Goal: Transaction & Acquisition: Purchase product/service

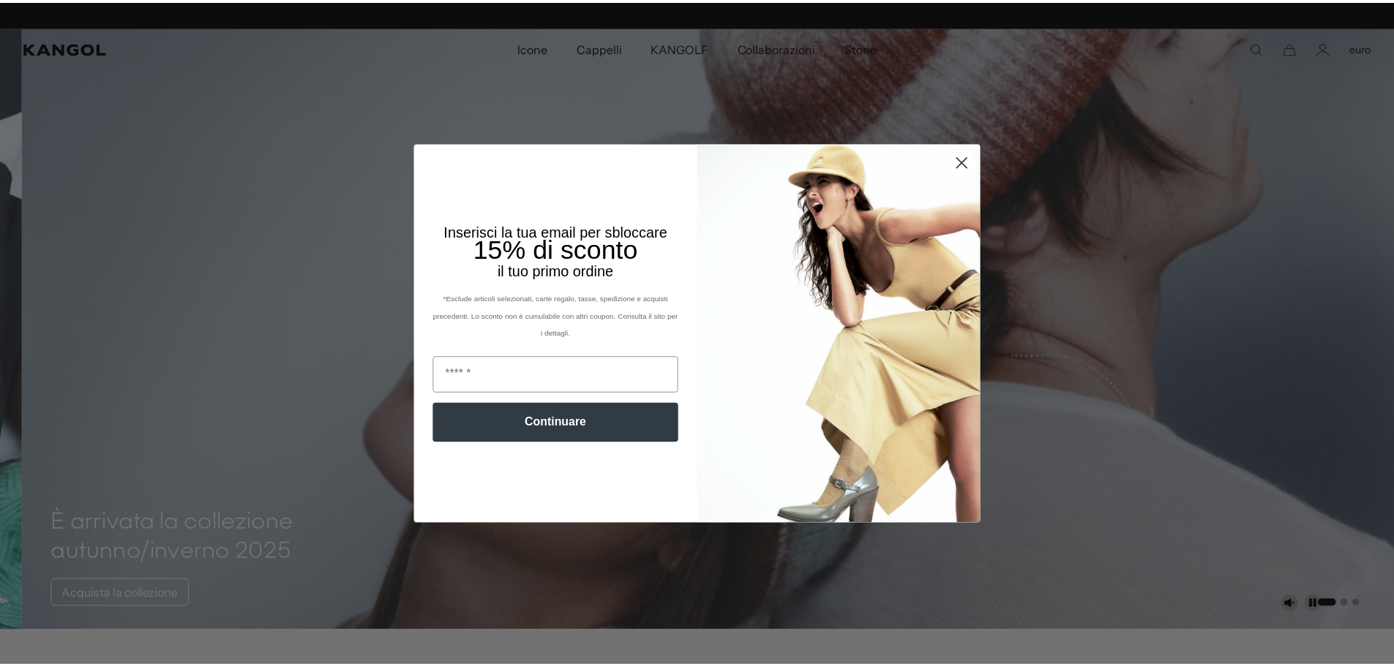
scroll to position [0, 301]
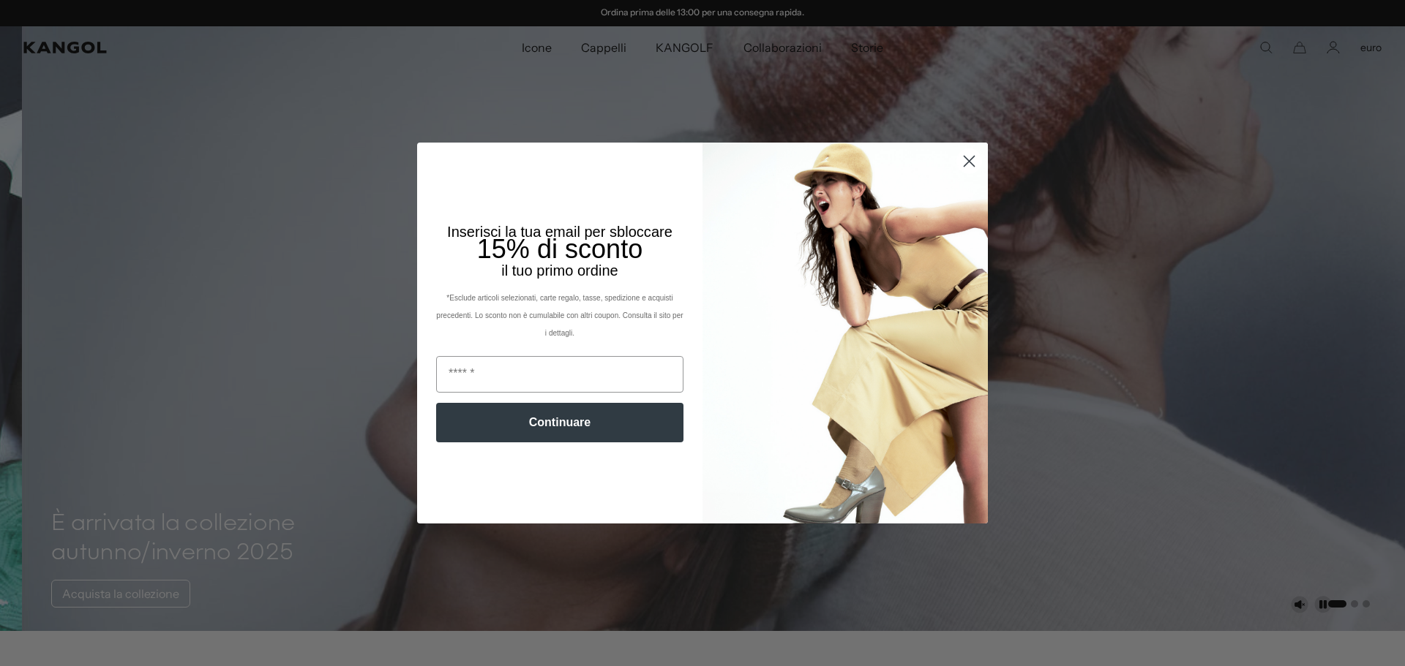
click at [962, 158] on circle "Chiudi finestra di dialogo" at bounding box center [969, 161] width 24 height 24
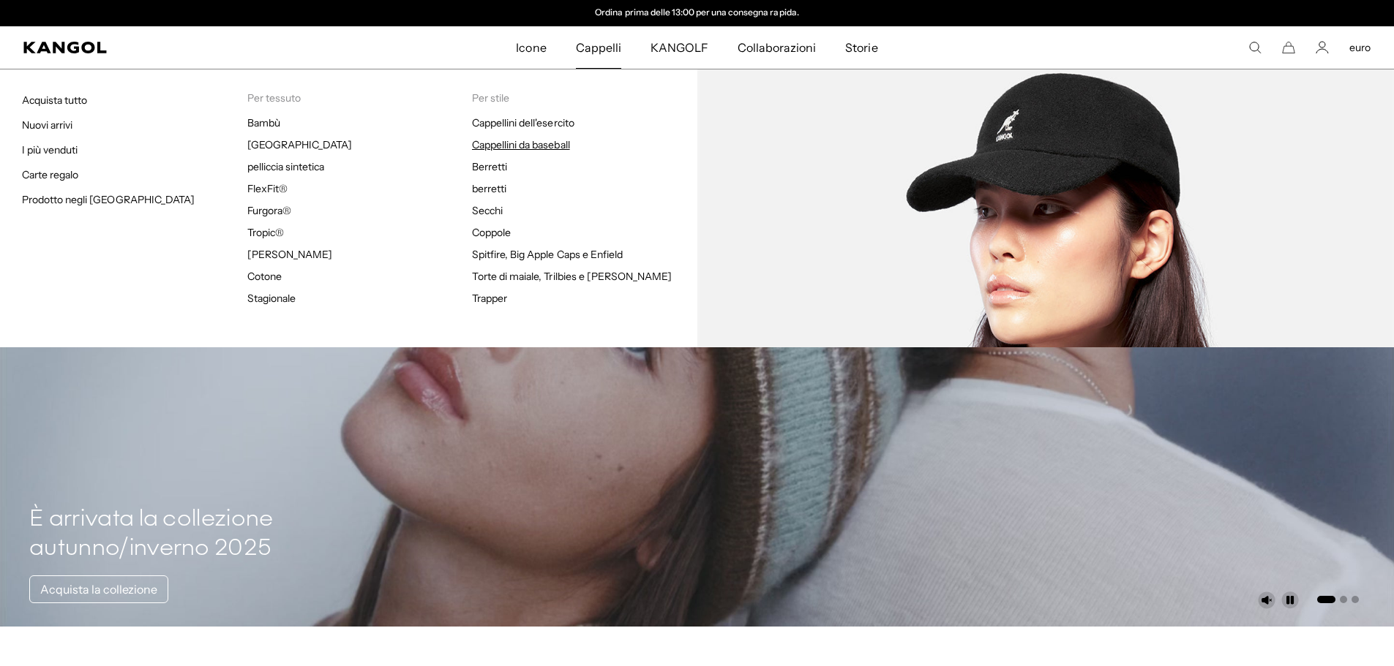
click at [522, 143] on font "Cappellini da baseball" at bounding box center [521, 144] width 98 height 13
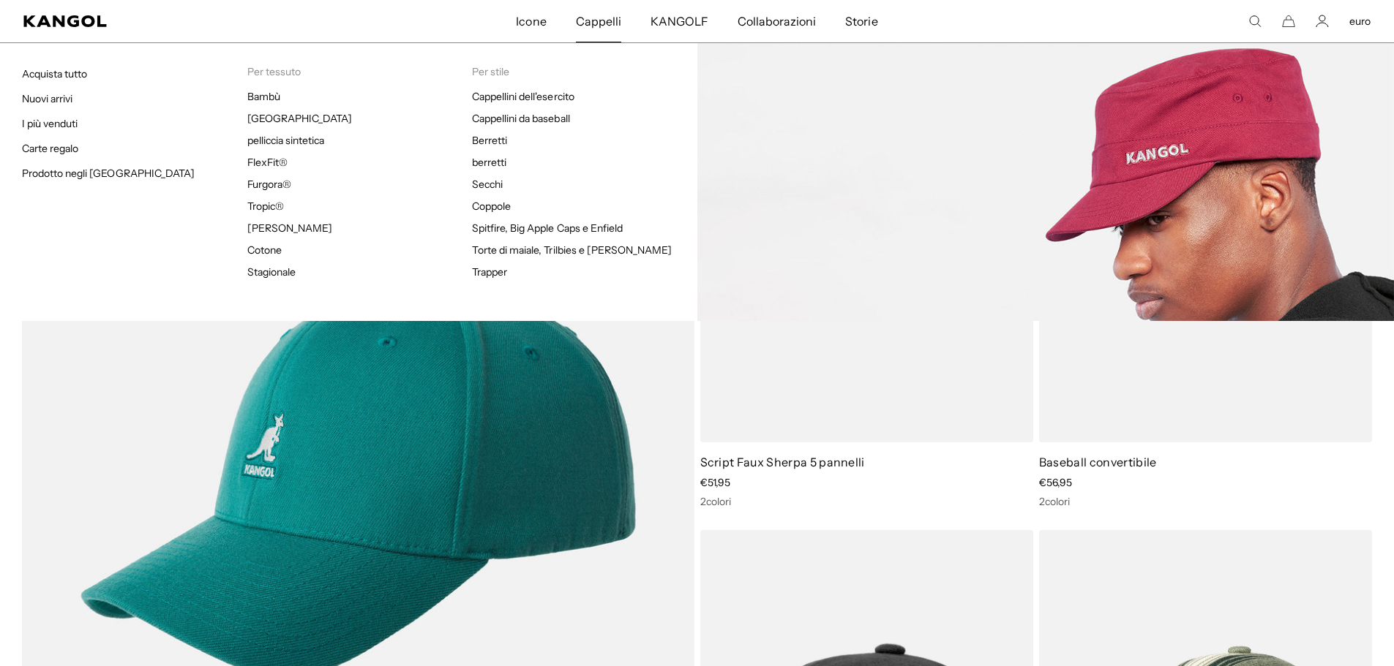
scroll to position [0, 301]
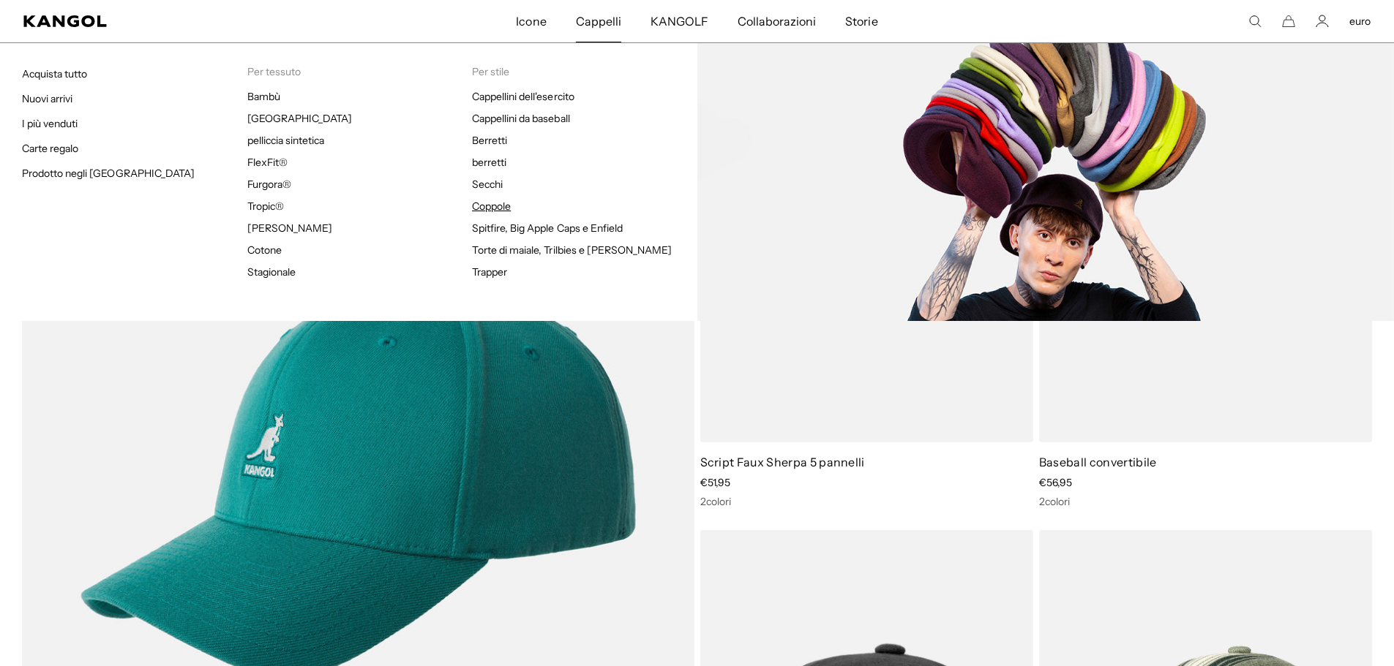
click at [506, 208] on font "Coppole" at bounding box center [491, 206] width 39 height 13
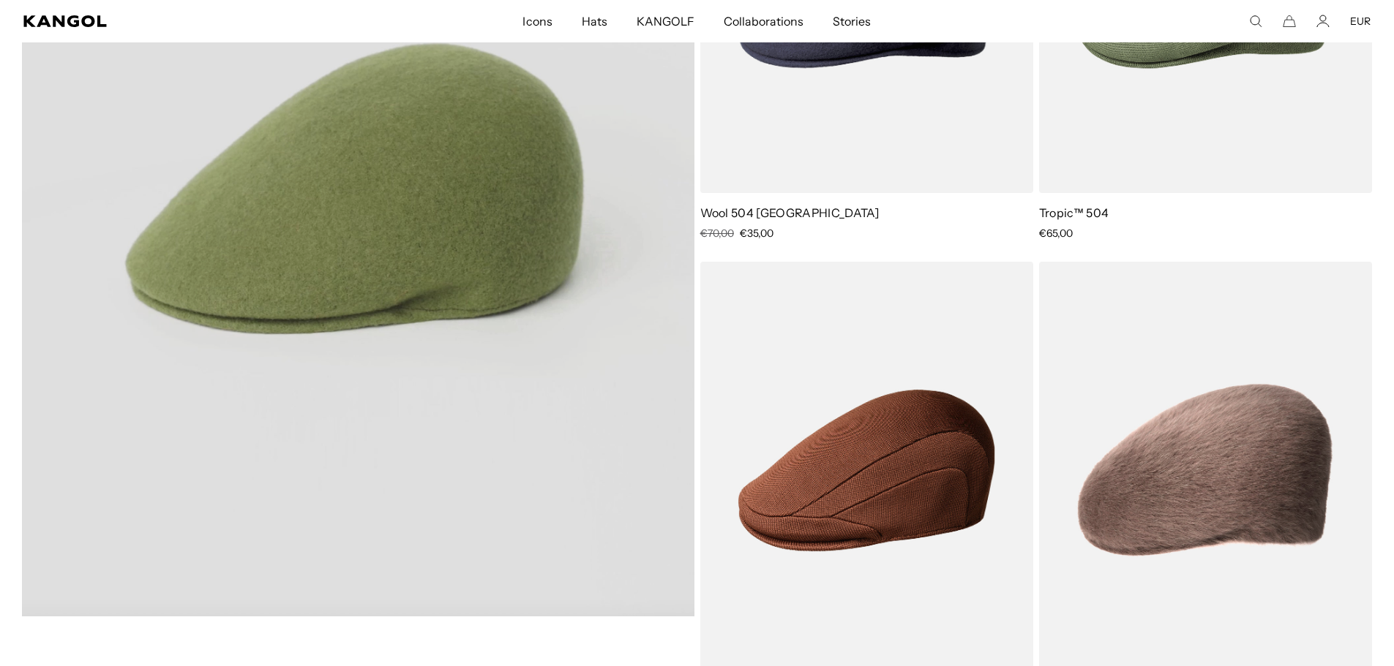
scroll to position [1390, 0]
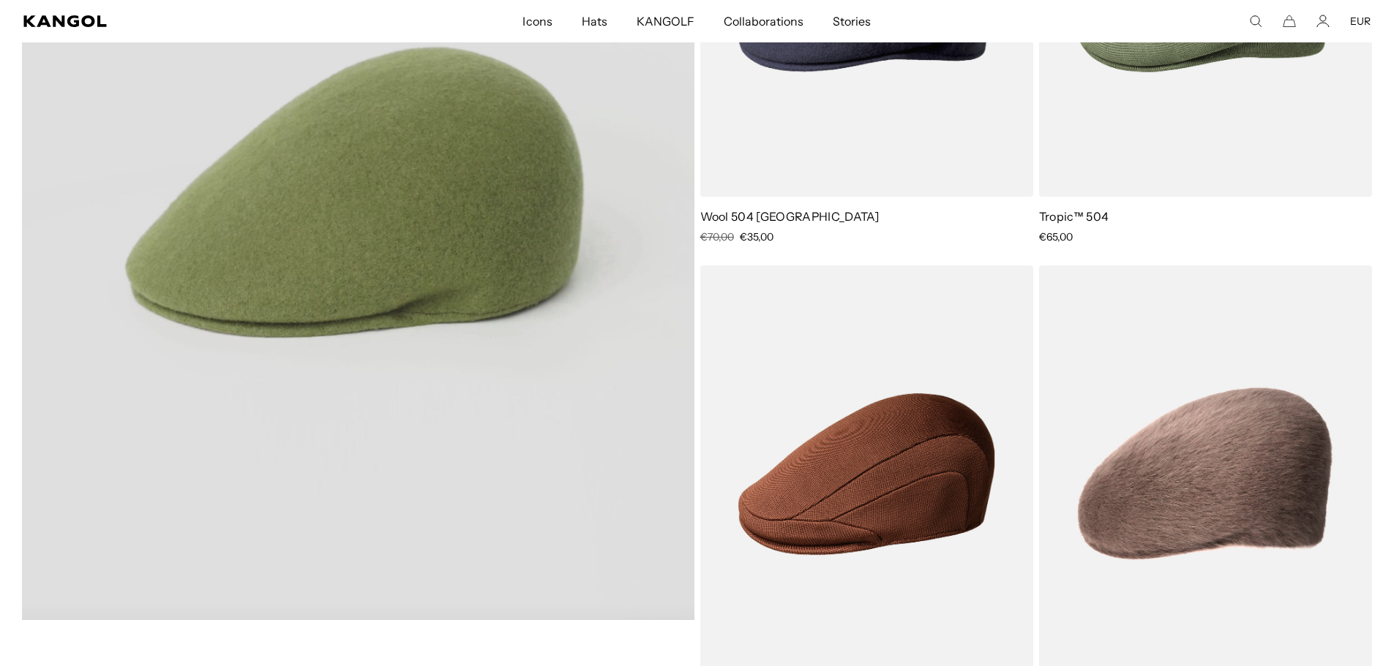
click at [384, 227] on video "Seamless Wool 507" at bounding box center [358, 199] width 672 height 842
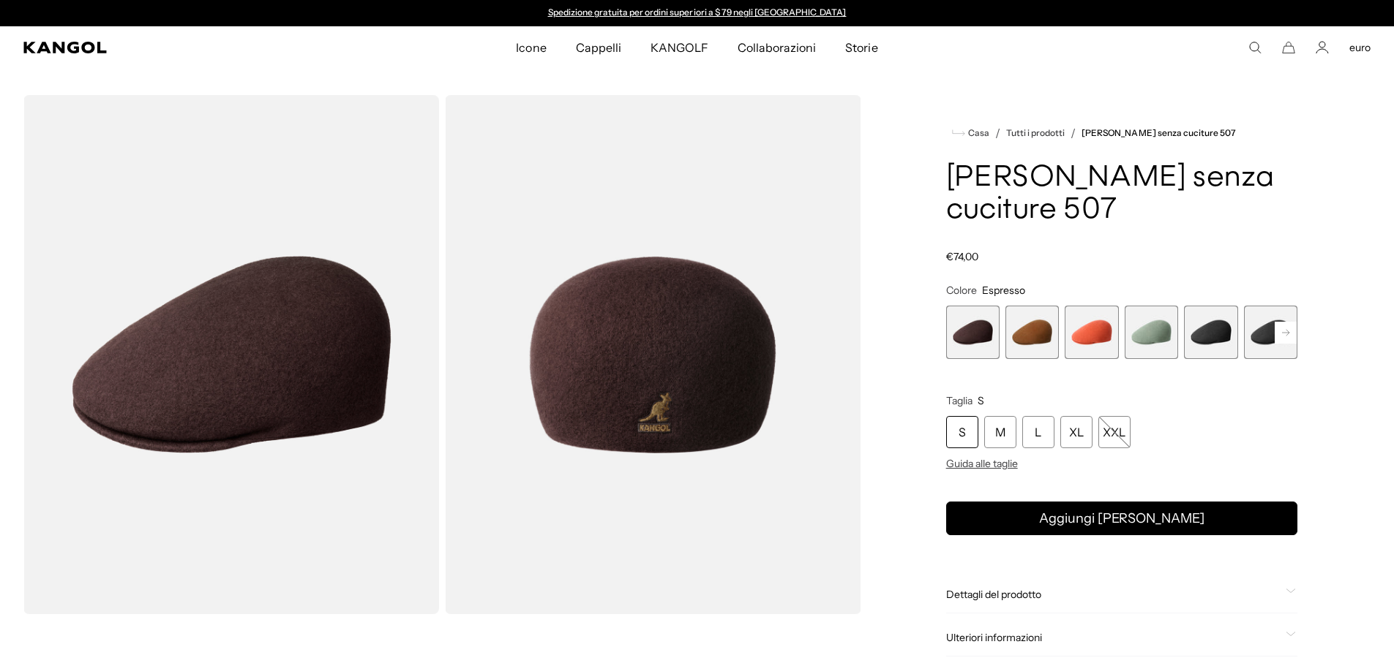
click at [261, 378] on img "Visualizzatore Galleria" at bounding box center [231, 354] width 416 height 519
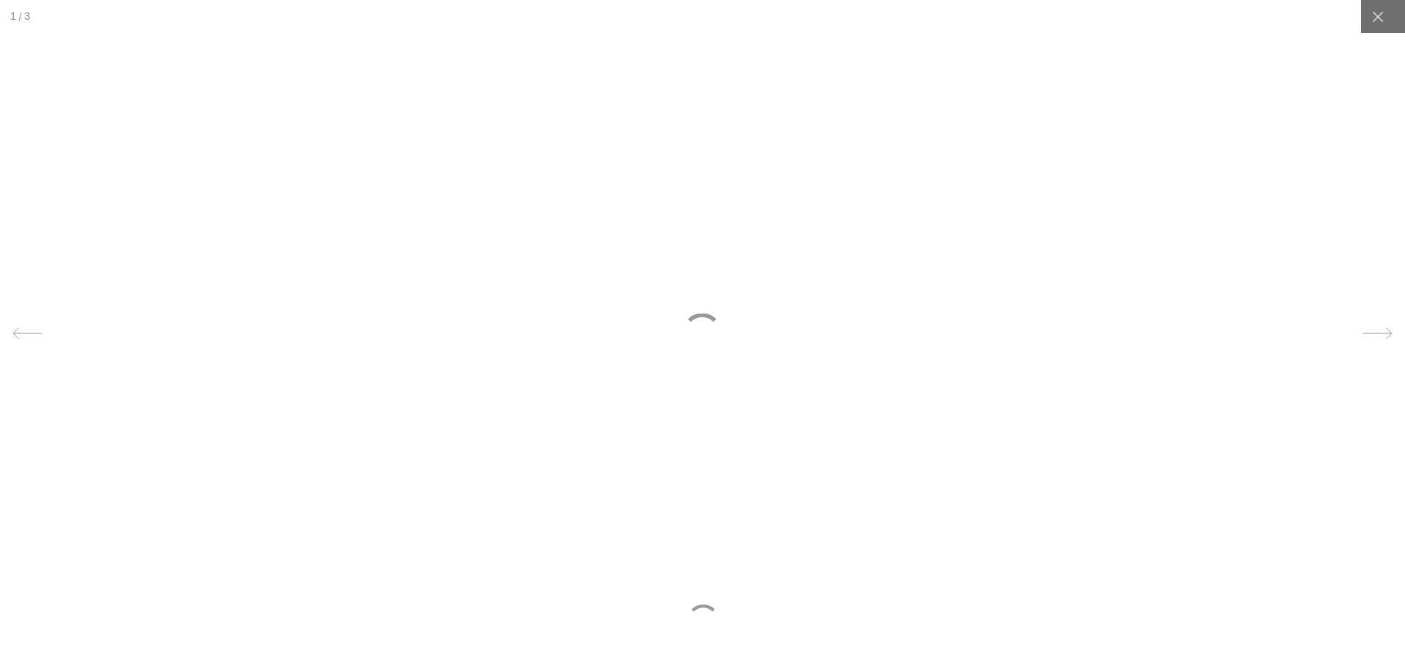
scroll to position [0, 301]
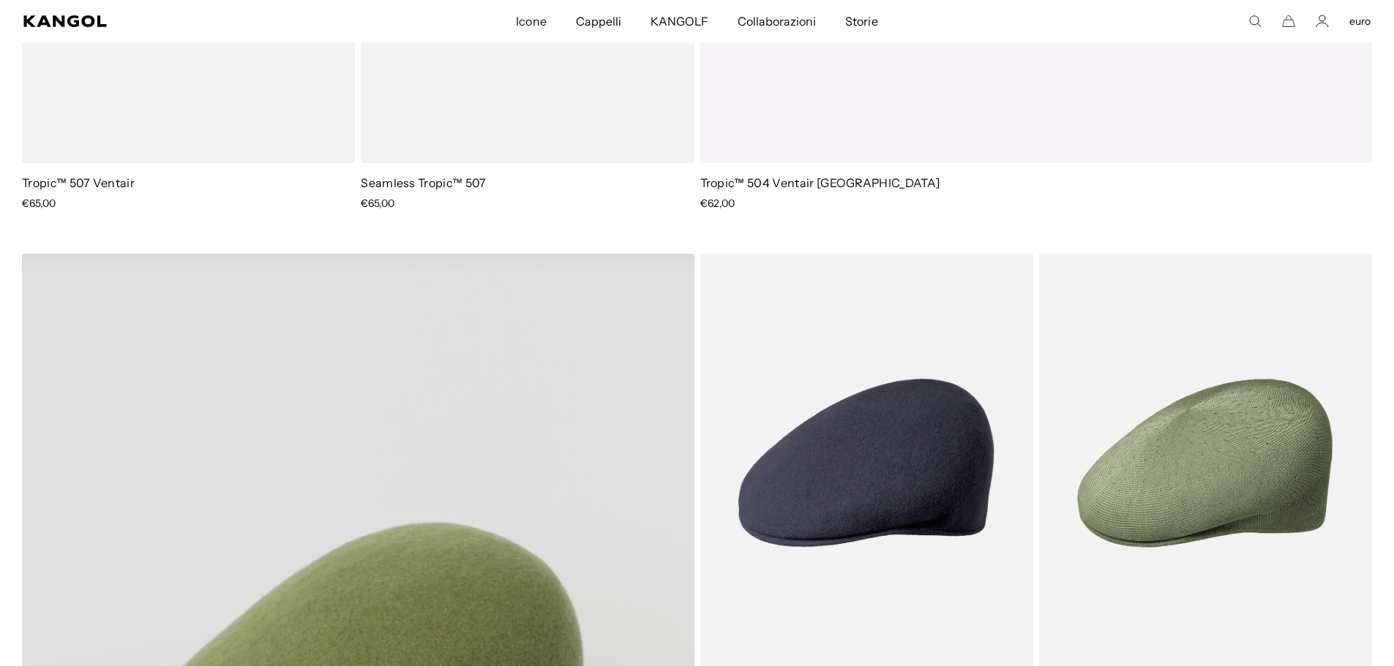
scroll to position [951, 0]
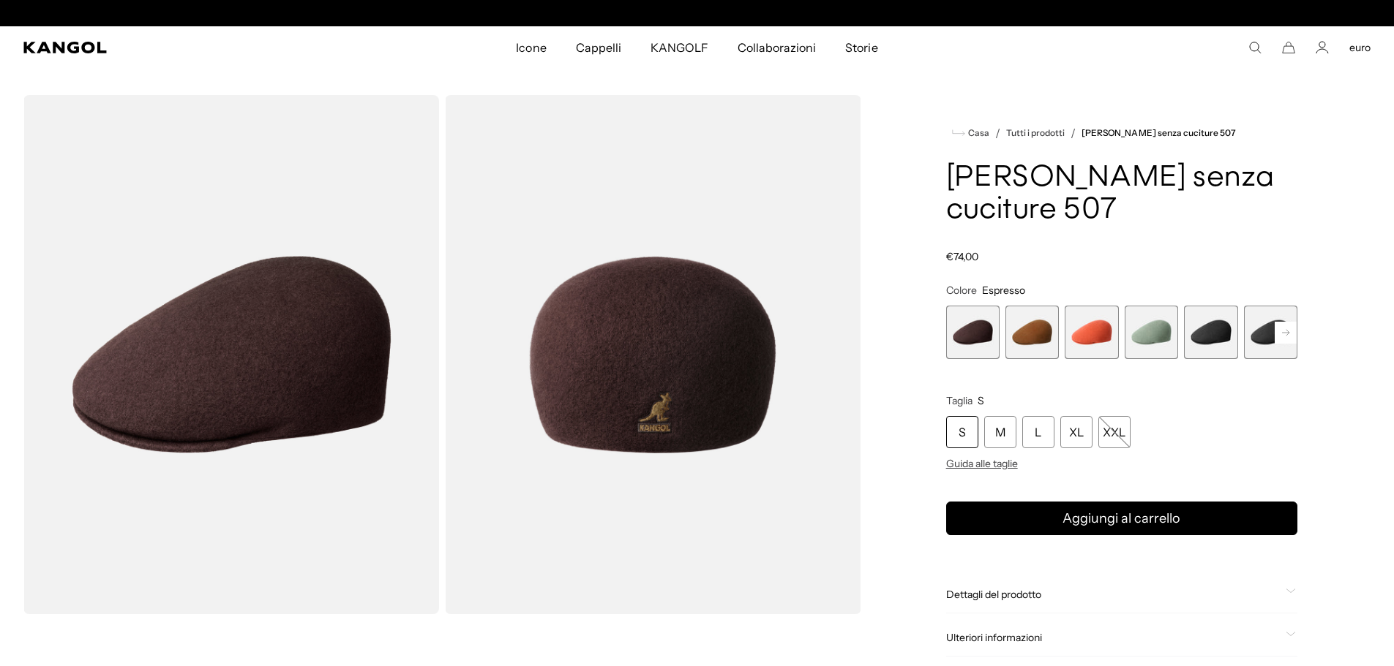
scroll to position [0, 301]
click at [1165, 306] on span "4 di 9" at bounding box center [1150, 332] width 53 height 53
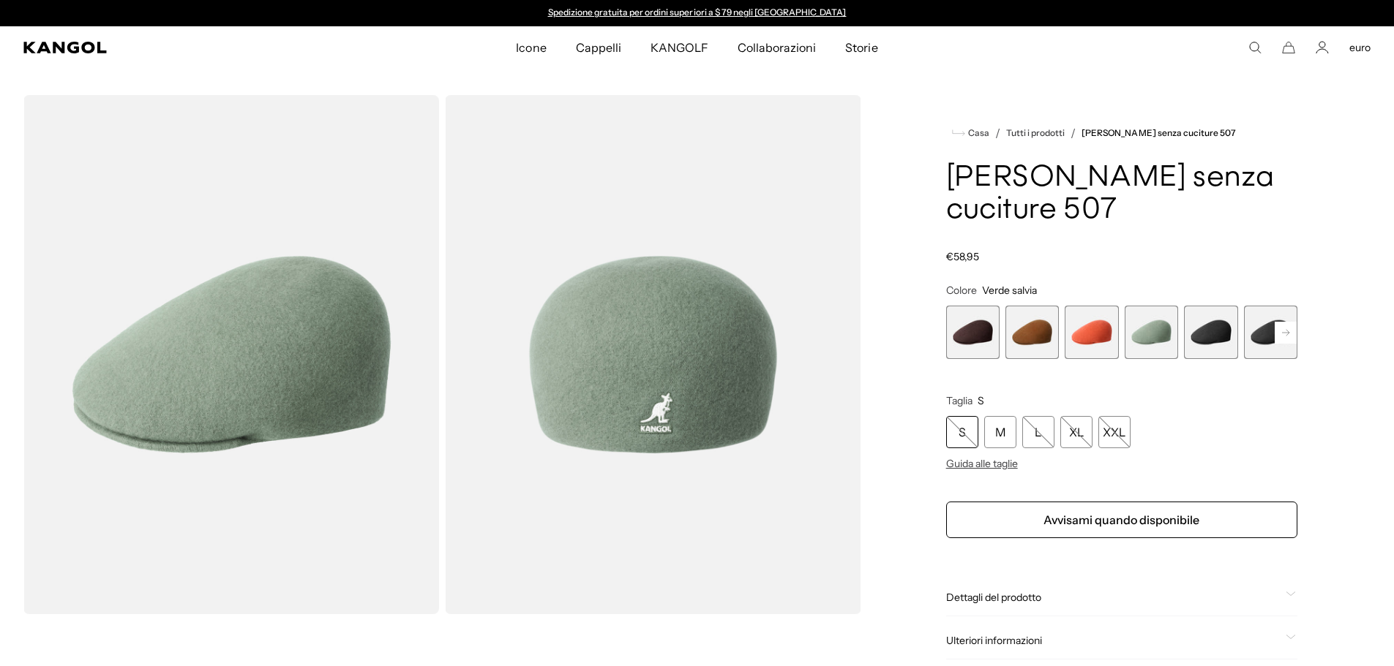
click at [1212, 306] on span "5 di 9" at bounding box center [1210, 332] width 53 height 53
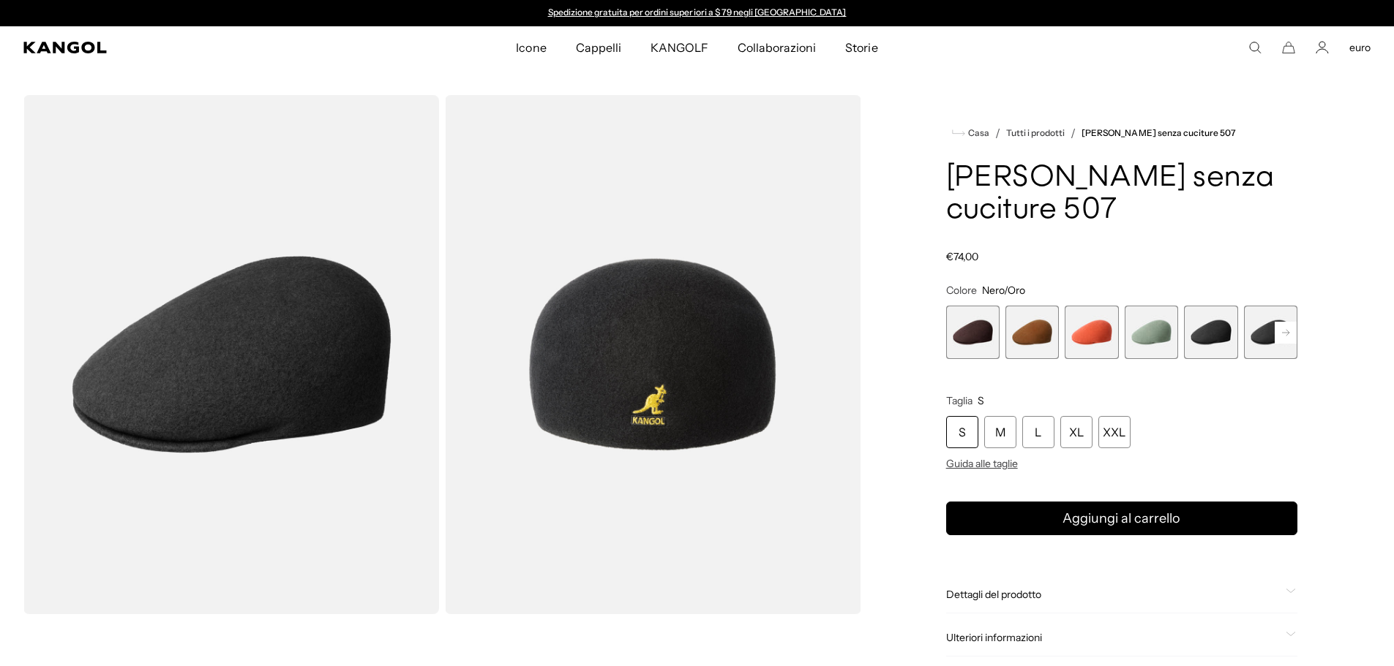
click at [1293, 322] on rect at bounding box center [1285, 333] width 22 height 22
click at [1083, 306] on span "4 di 9" at bounding box center [1090, 332] width 53 height 53
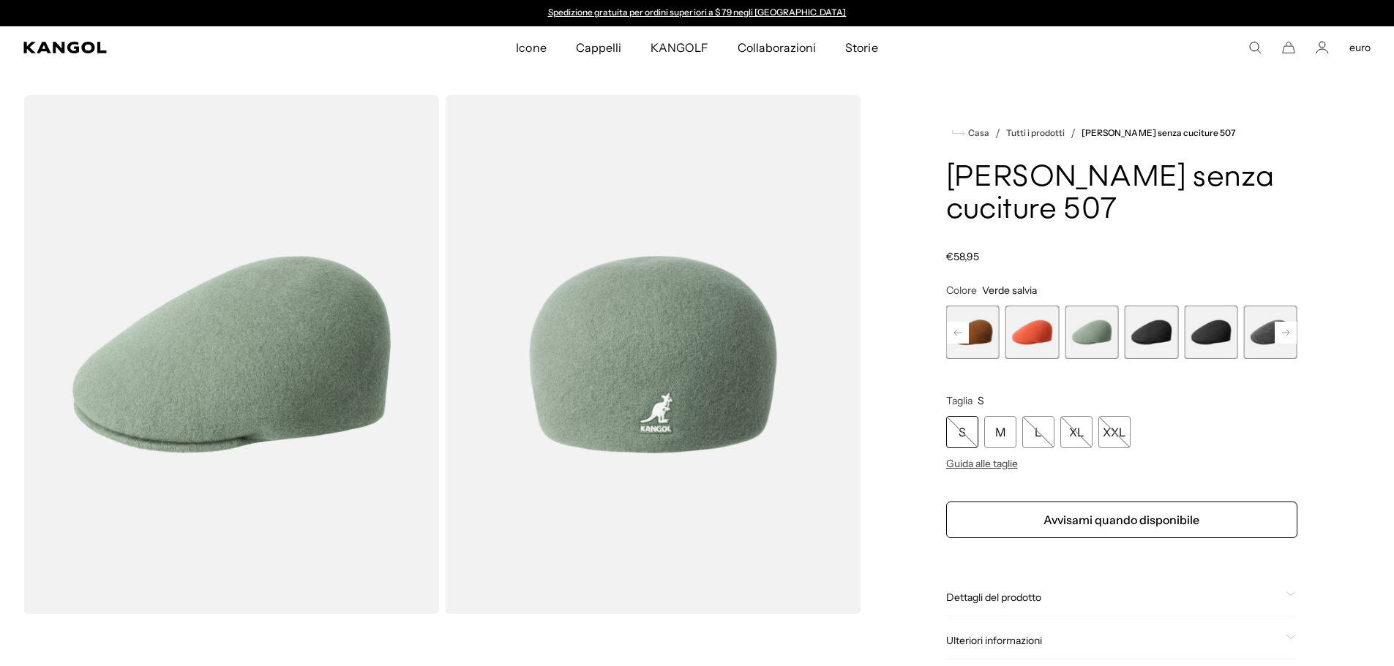
click at [1145, 308] on span "5 di 9" at bounding box center [1150, 332] width 53 height 53
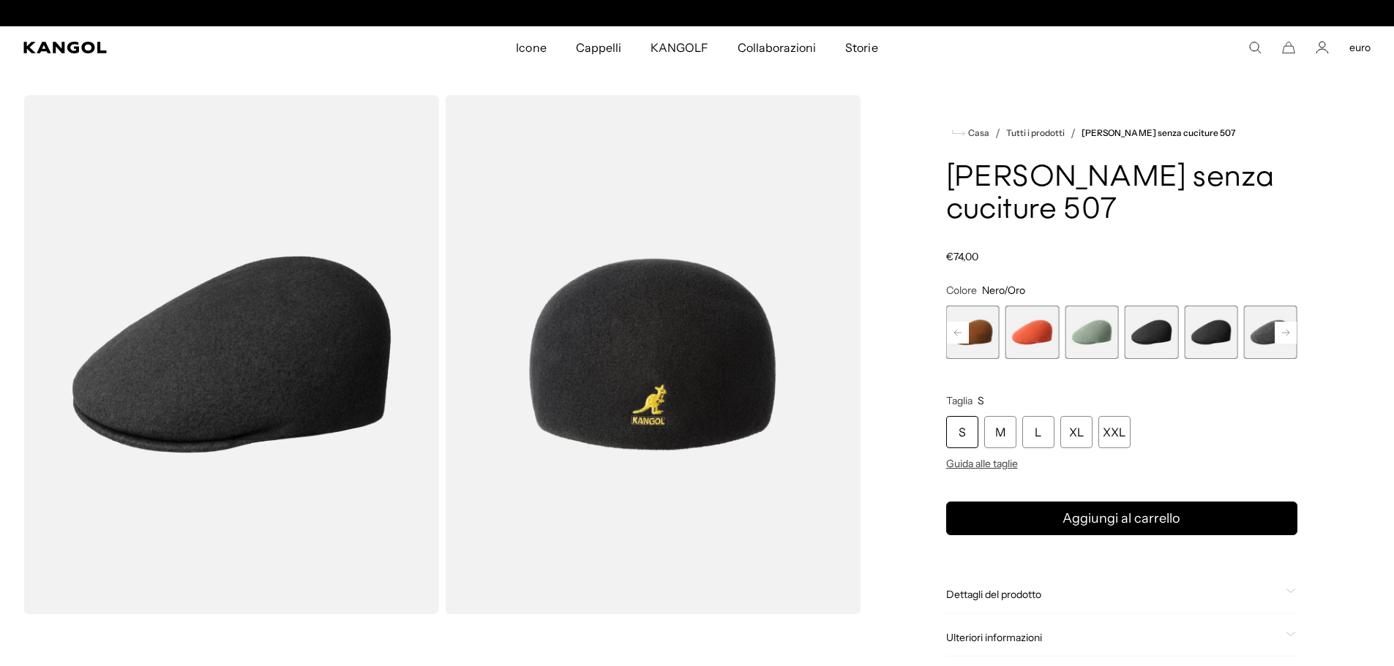
scroll to position [0, 301]
click at [1203, 306] on span "6 di 9" at bounding box center [1210, 332] width 53 height 53
click at [977, 306] on span "2 di 9" at bounding box center [972, 332] width 53 height 53
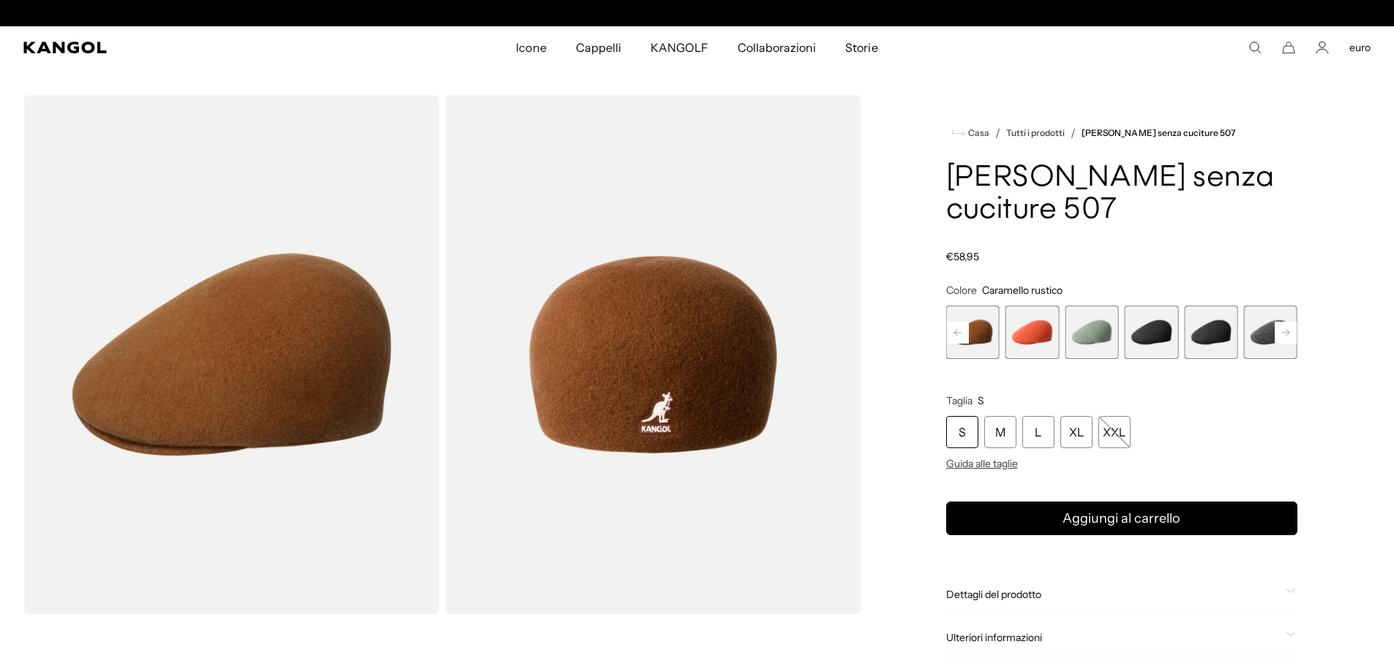
scroll to position [0, 301]
click at [964, 322] on rect at bounding box center [958, 333] width 22 height 22
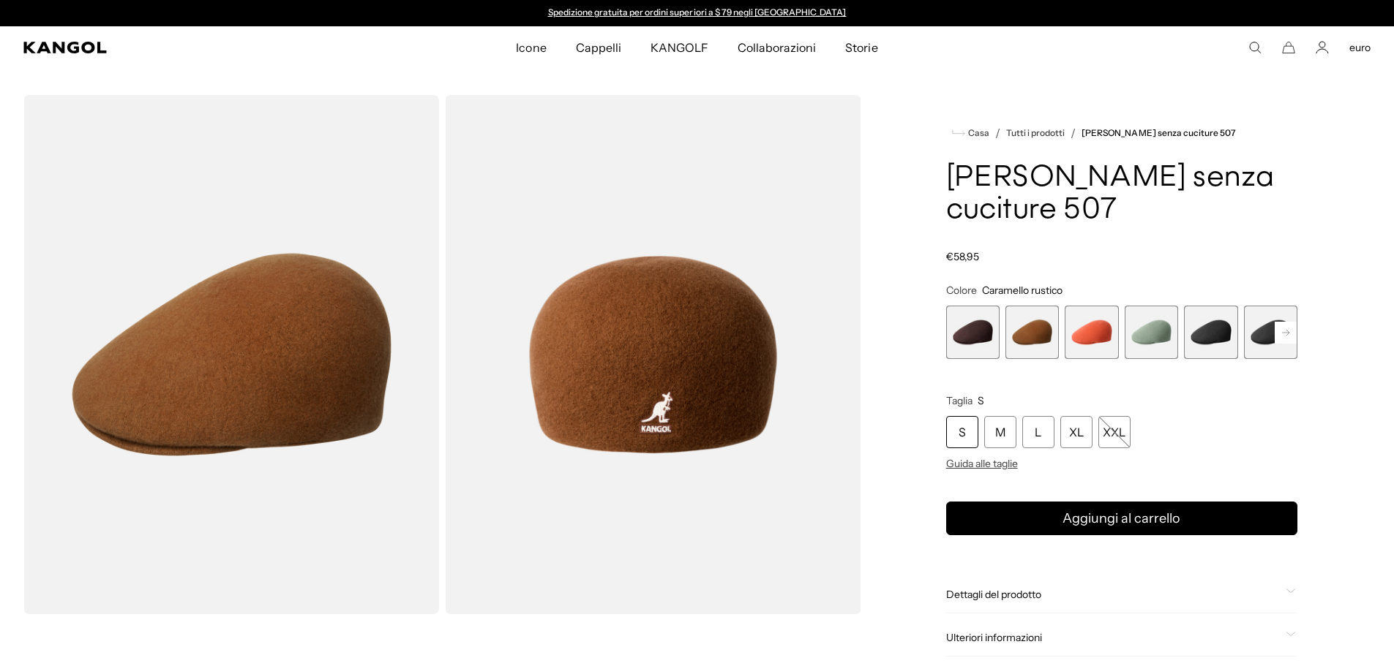
click at [1285, 322] on rect at bounding box center [1285, 333] width 22 height 22
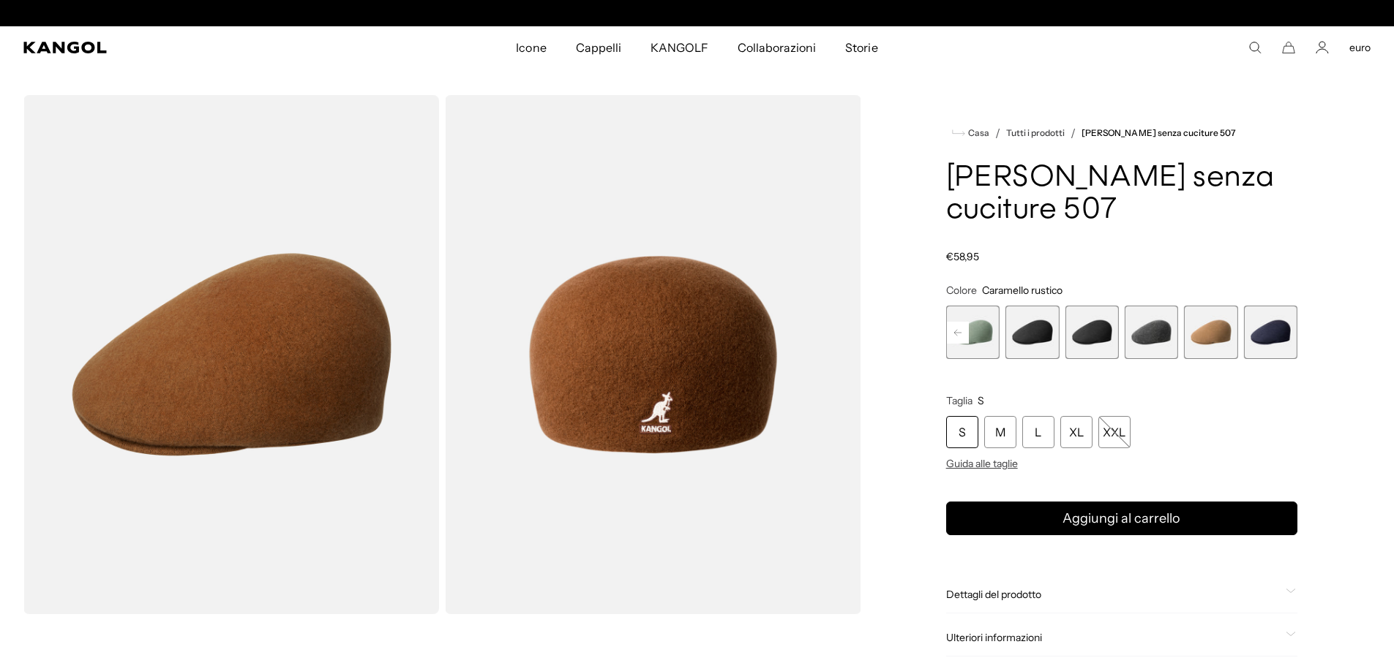
click at [1285, 306] on span "9 di 9" at bounding box center [1270, 332] width 53 height 53
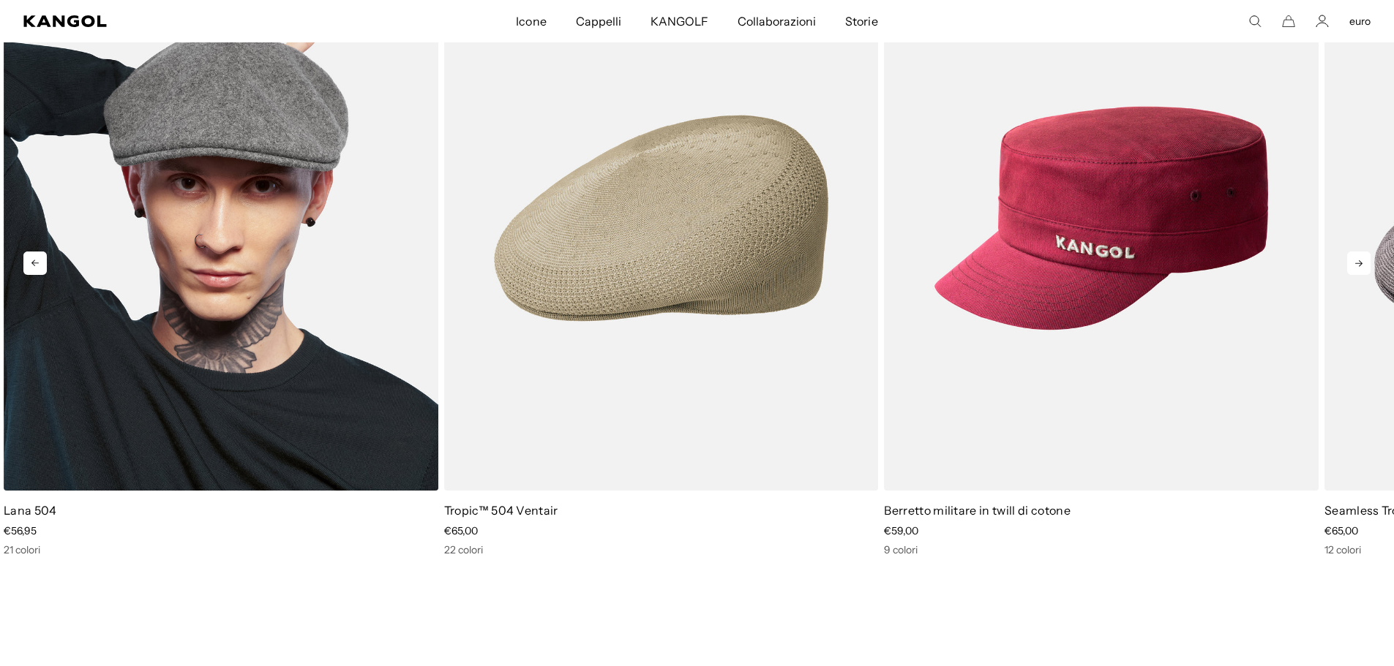
click at [274, 284] on img "1 di 10" at bounding box center [221, 218] width 435 height 545
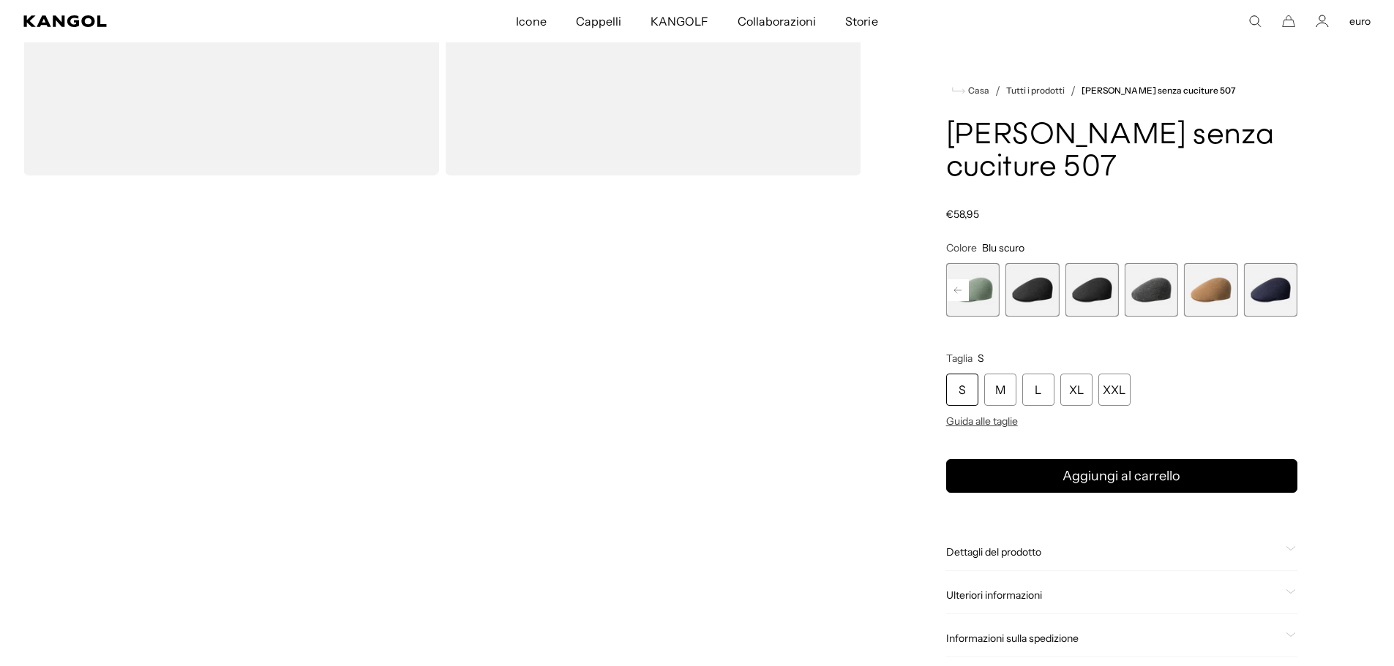
scroll to position [0, 301]
click at [960, 279] on rect at bounding box center [958, 290] width 22 height 22
click at [959, 279] on rect at bounding box center [958, 290] width 22 height 22
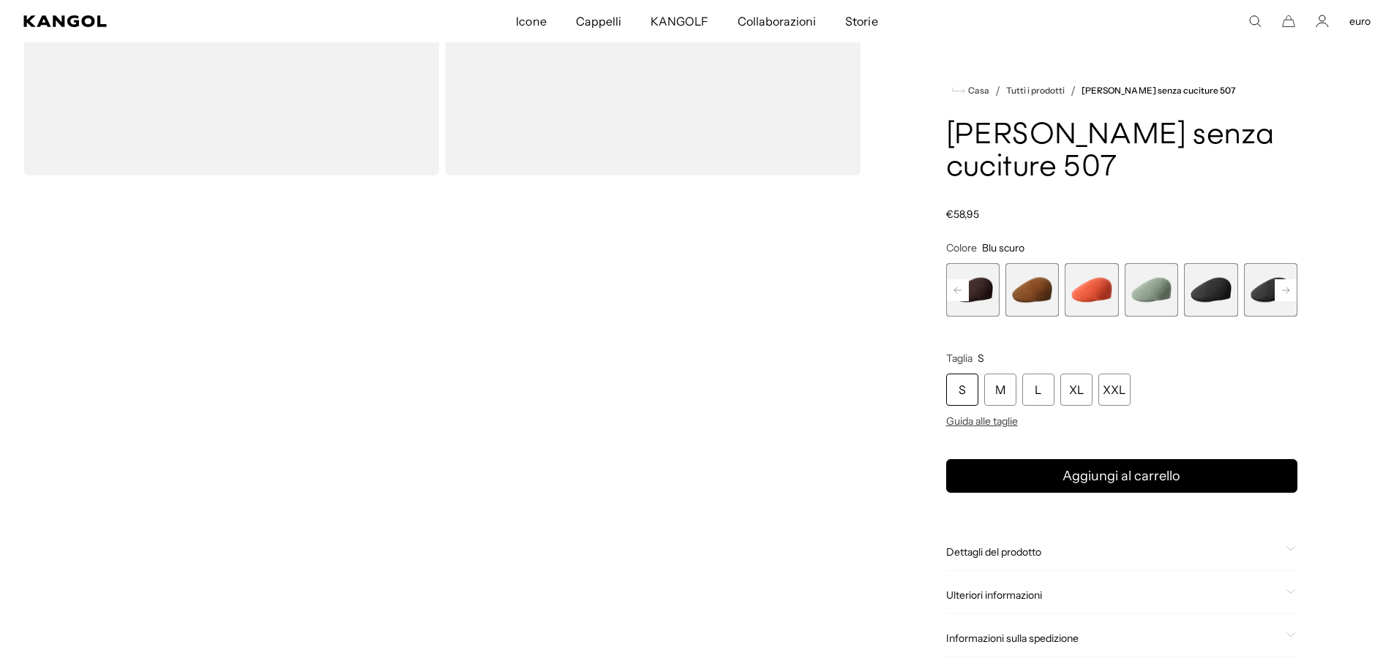
click at [959, 263] on div "Precedente Prossimo Espresso Variante esaurita o non disponibile Caramello rust…" at bounding box center [1121, 289] width 351 height 53
click at [962, 263] on span "1 di 9" at bounding box center [972, 289] width 53 height 53
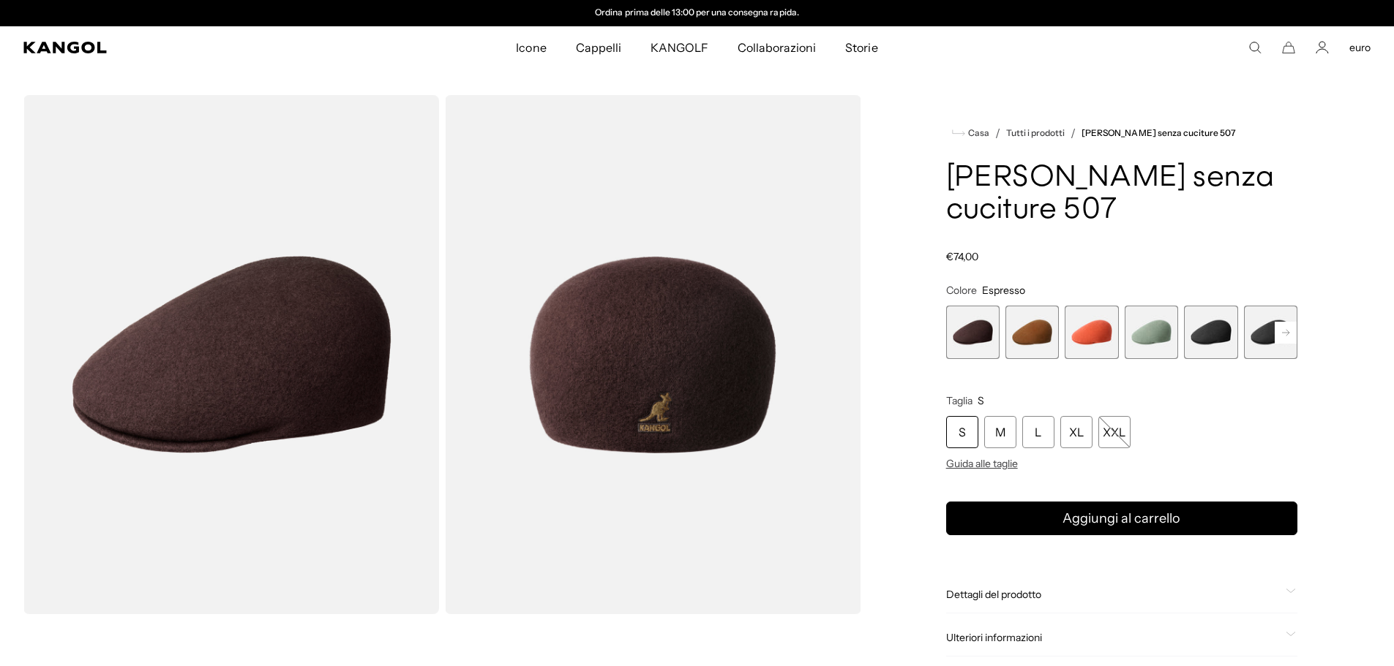
click at [961, 306] on span "1 di 9" at bounding box center [972, 332] width 53 height 53
drag, startPoint x: 961, startPoint y: 298, endPoint x: 969, endPoint y: 198, distance: 100.5
click at [969, 198] on product-info "Casa / Tutti i prodotti / Lana senza cuciture 507 Lana senza cuciture 507 Prezz…" at bounding box center [1121, 412] width 351 height 576
click at [1036, 306] on span "2 di 9" at bounding box center [1031, 332] width 53 height 53
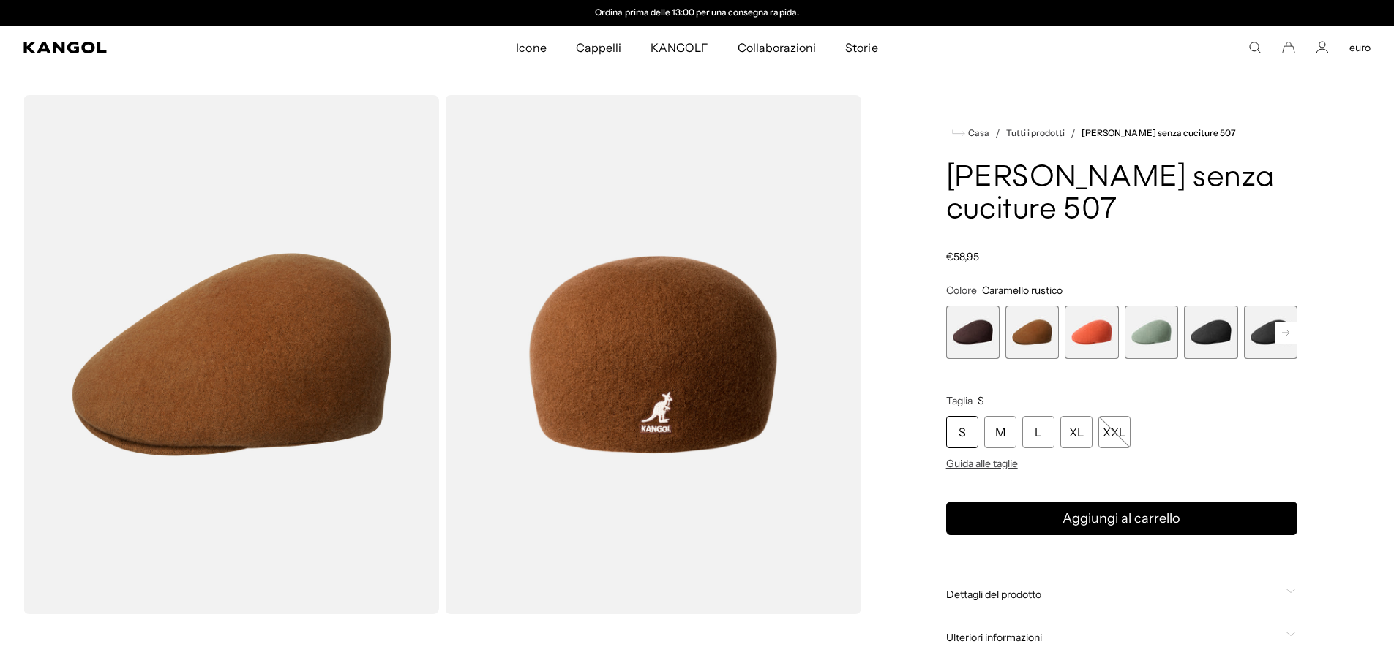
click at [1088, 306] on span "3 di 9" at bounding box center [1090, 332] width 53 height 53
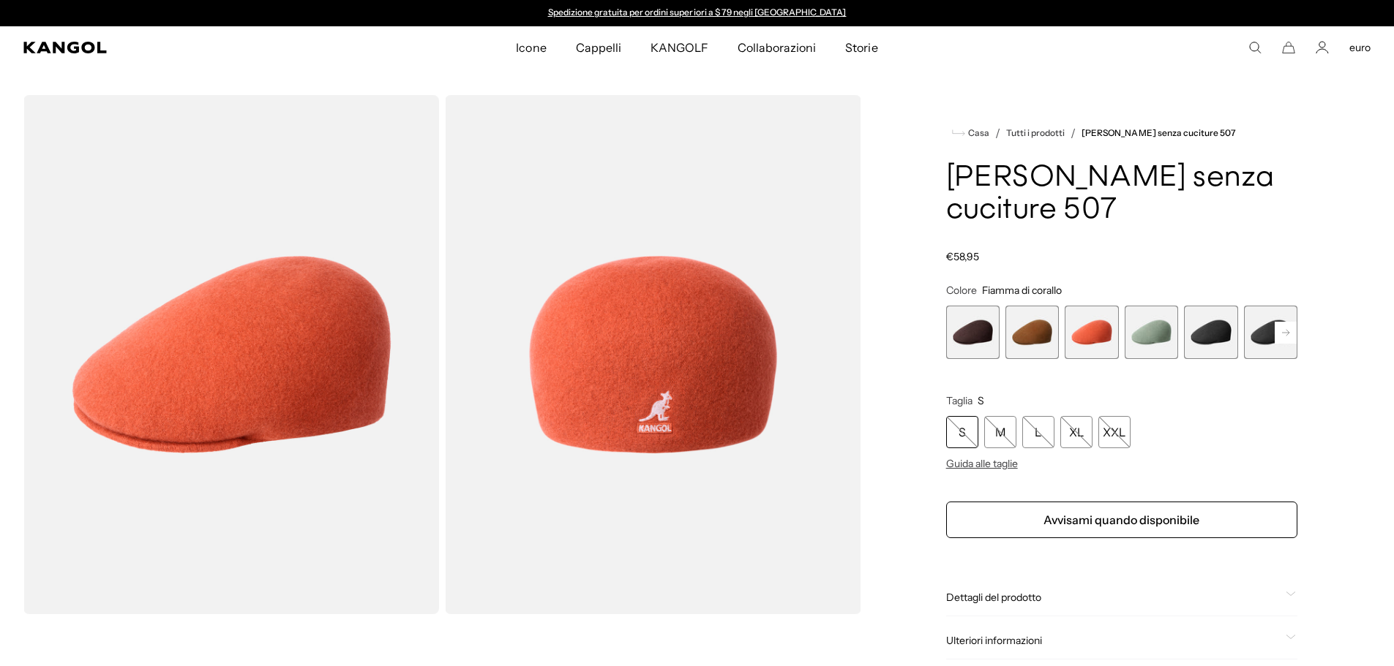
click at [1149, 306] on span "4 di 9" at bounding box center [1150, 332] width 53 height 53
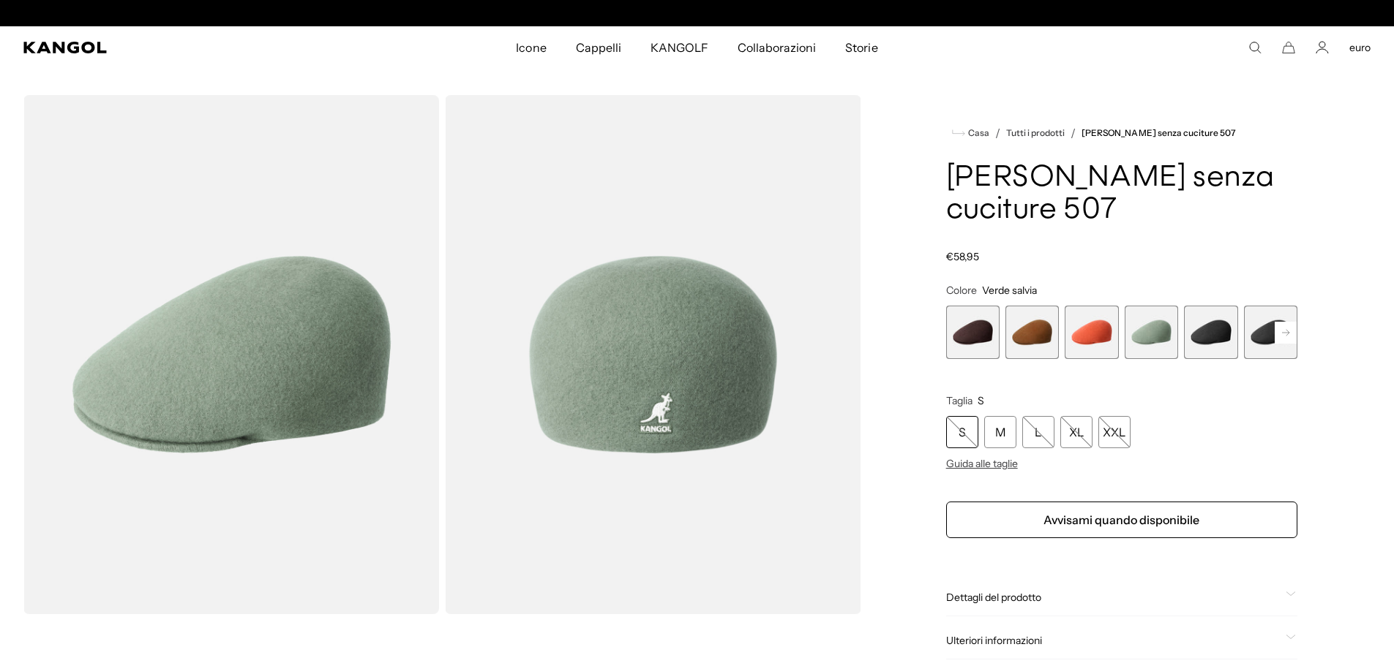
click at [1206, 306] on span "5 di 9" at bounding box center [1210, 332] width 53 height 53
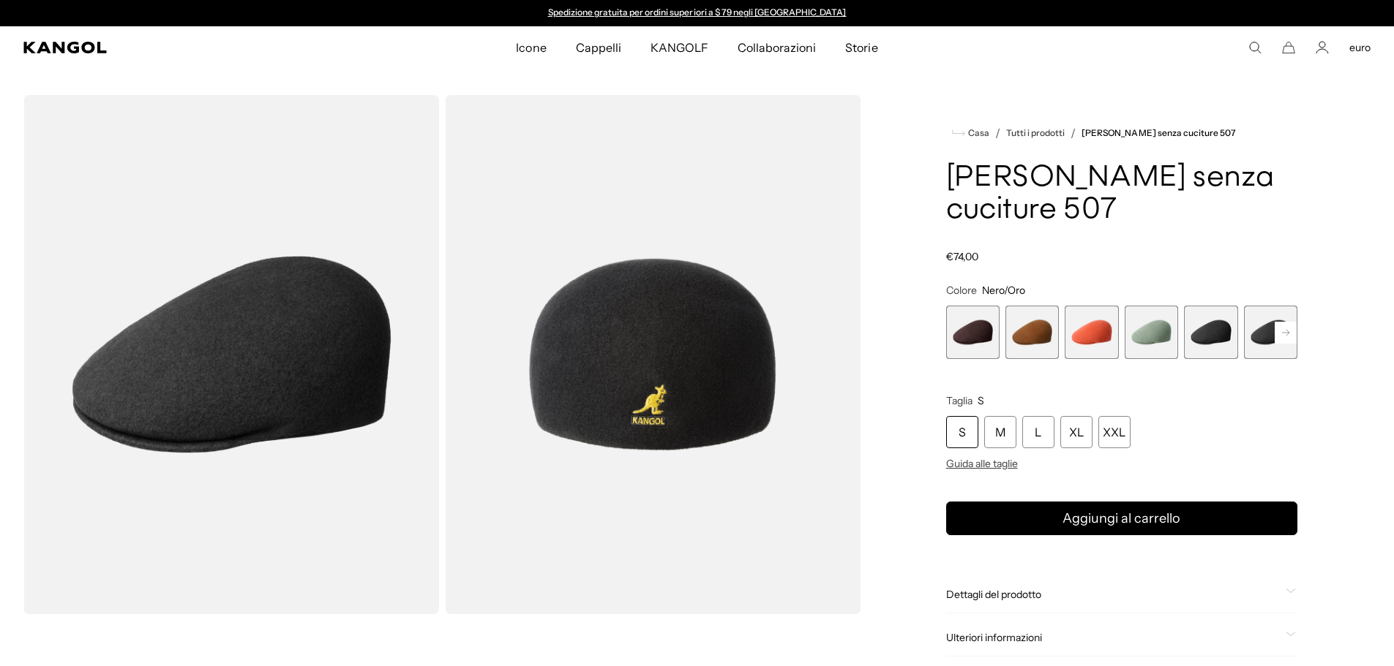
click at [1284, 322] on rect at bounding box center [1285, 333] width 22 height 22
click at [1206, 306] on span "6 di 9" at bounding box center [1210, 332] width 53 height 53
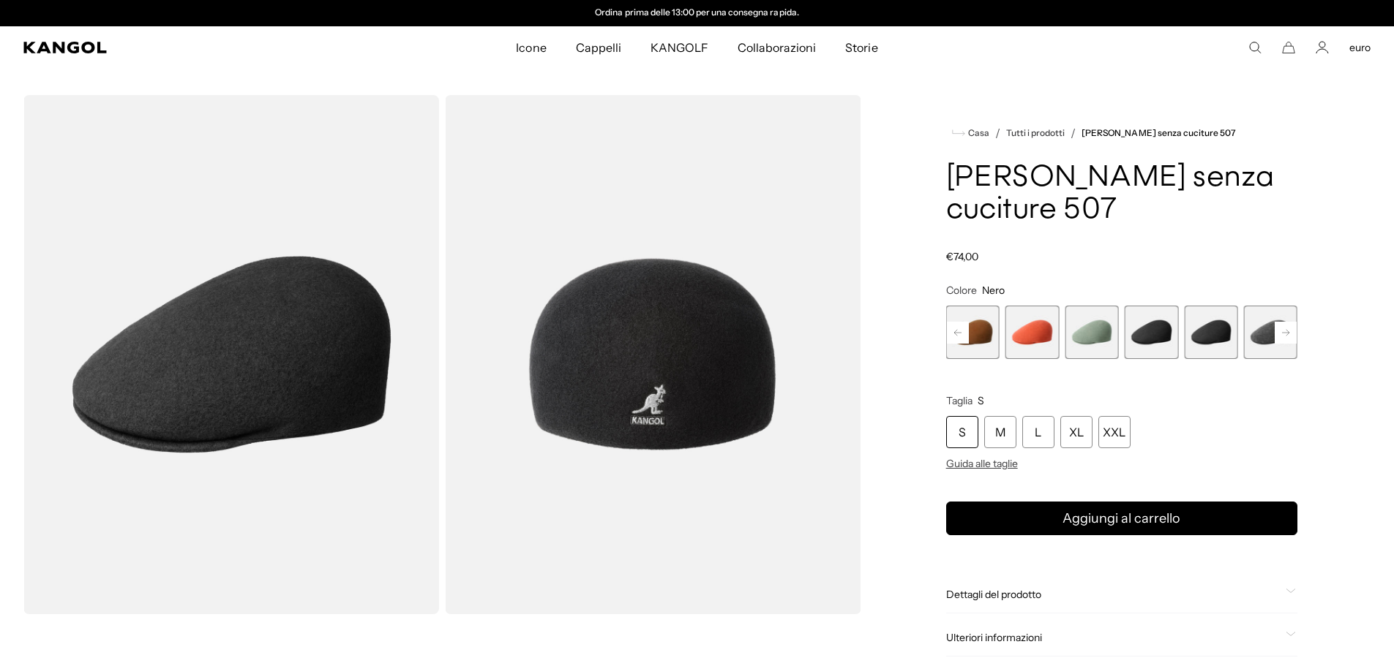
click at [1287, 322] on rect at bounding box center [1285, 333] width 22 height 22
click at [1214, 306] on span "7 di 9" at bounding box center [1210, 332] width 53 height 53
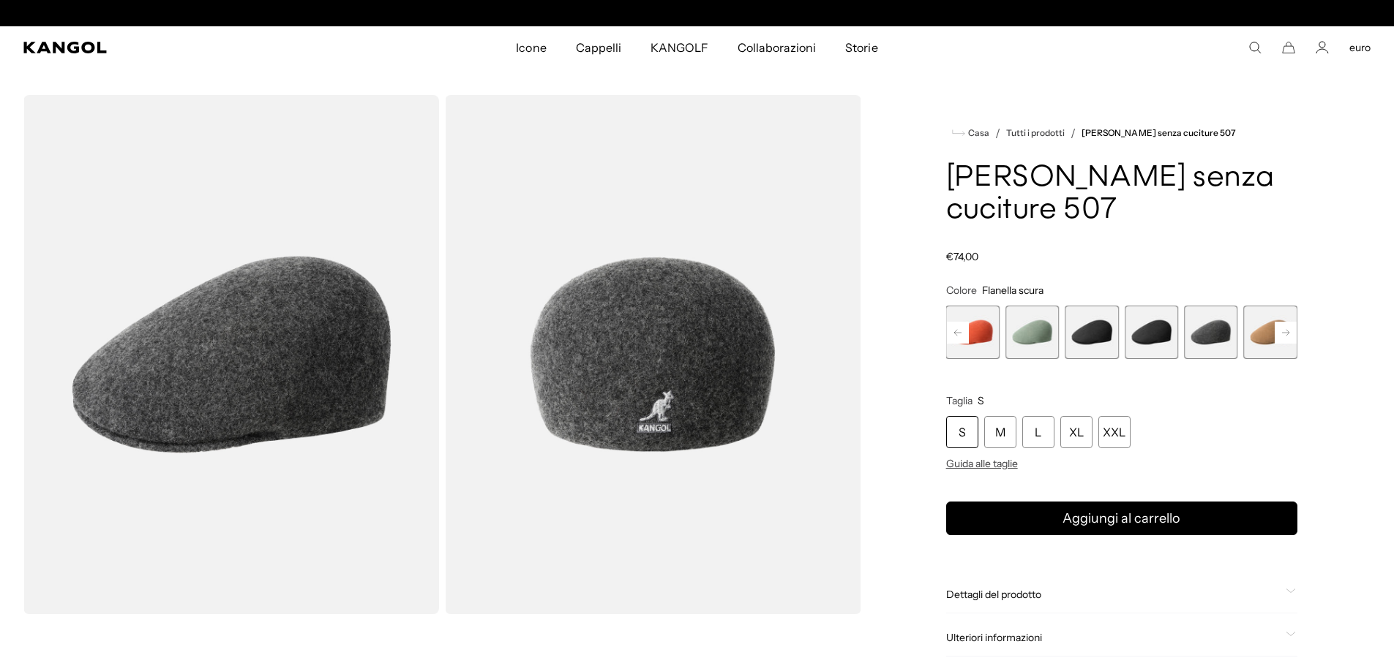
scroll to position [0, 301]
click at [1287, 321] on icon at bounding box center [1285, 332] width 22 height 23
click at [1229, 306] on span "8 di 9" at bounding box center [1210, 332] width 53 height 53
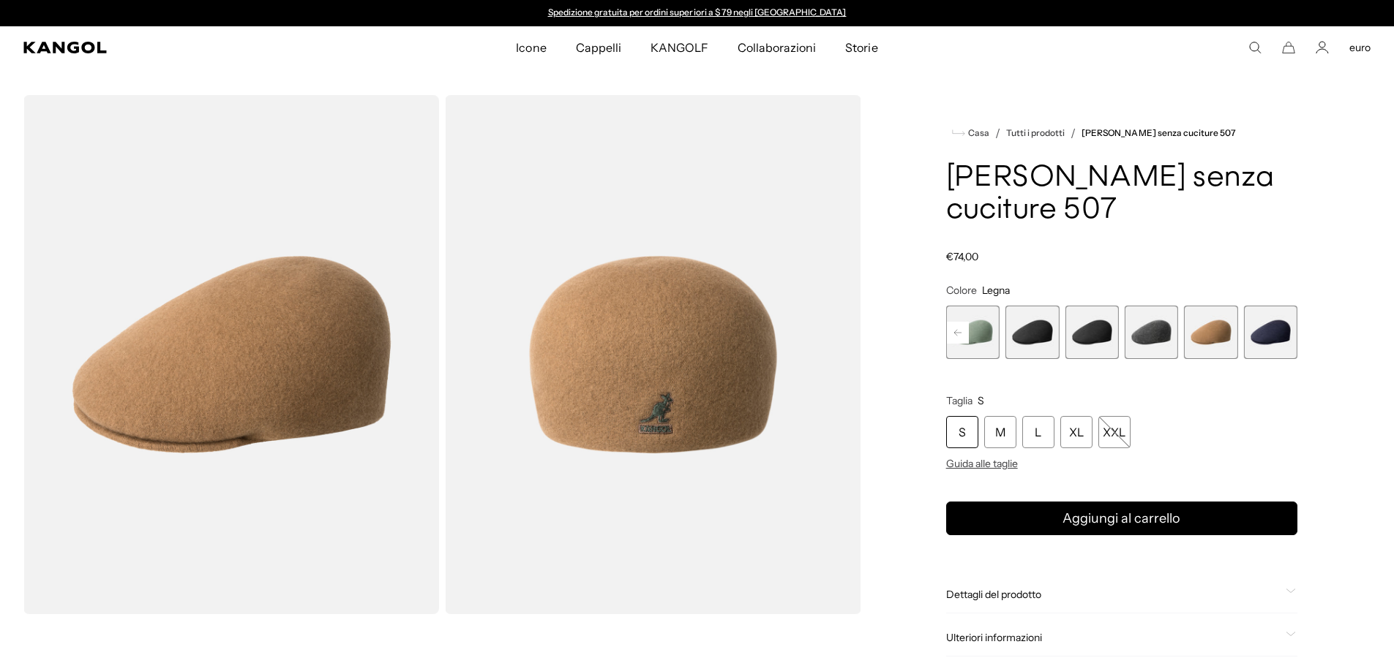
click at [1263, 306] on span "9 di 9" at bounding box center [1270, 332] width 53 height 53
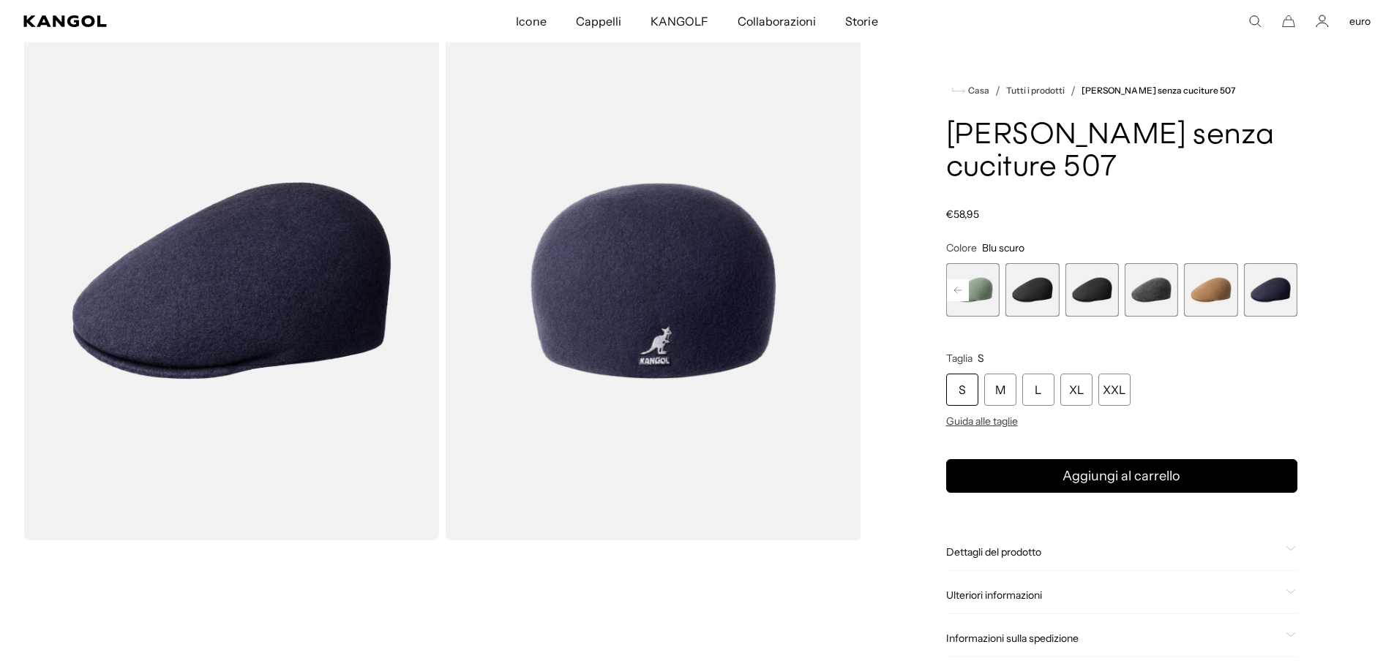
scroll to position [73, 0]
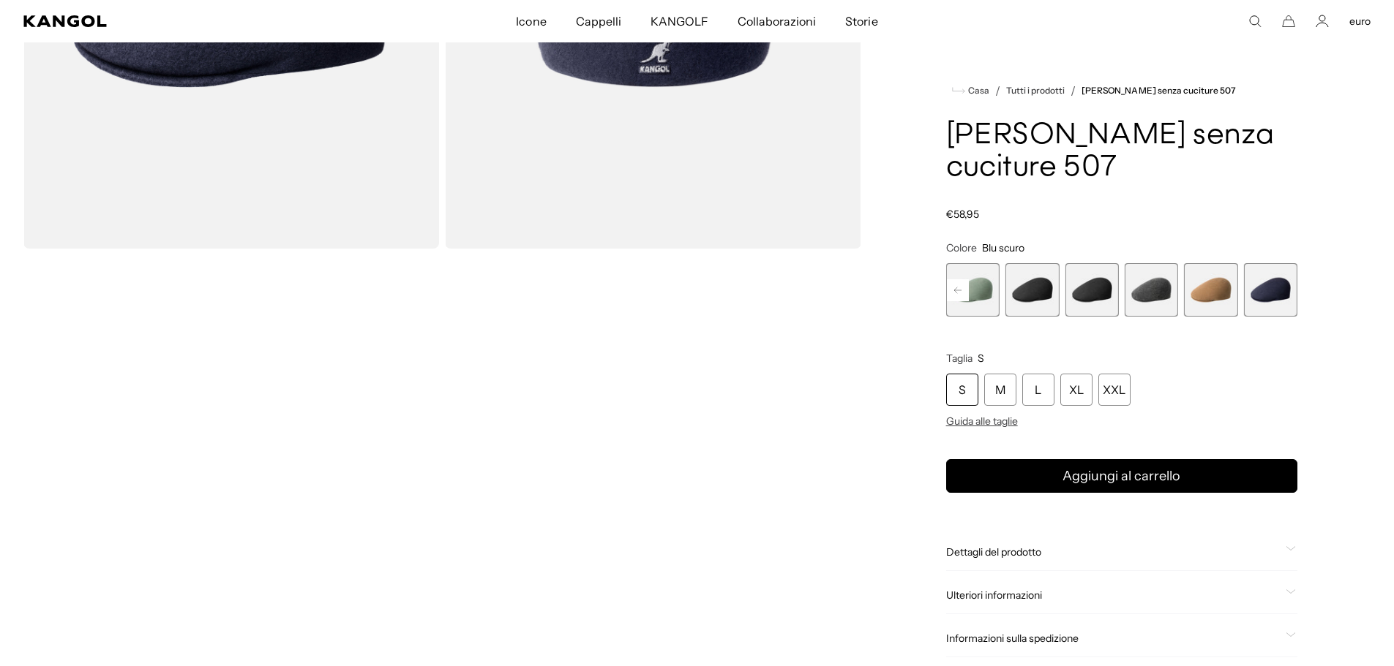
click at [983, 263] on span "4 di 9" at bounding box center [972, 289] width 53 height 53
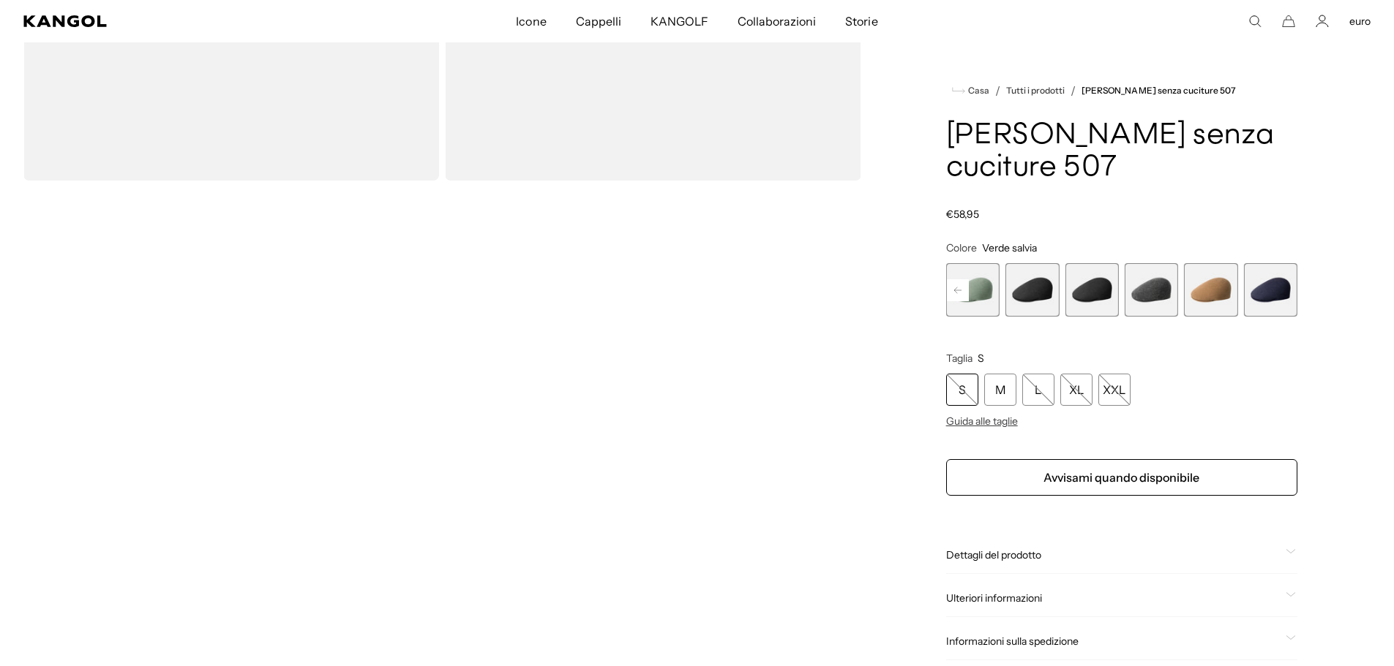
scroll to position [439, 0]
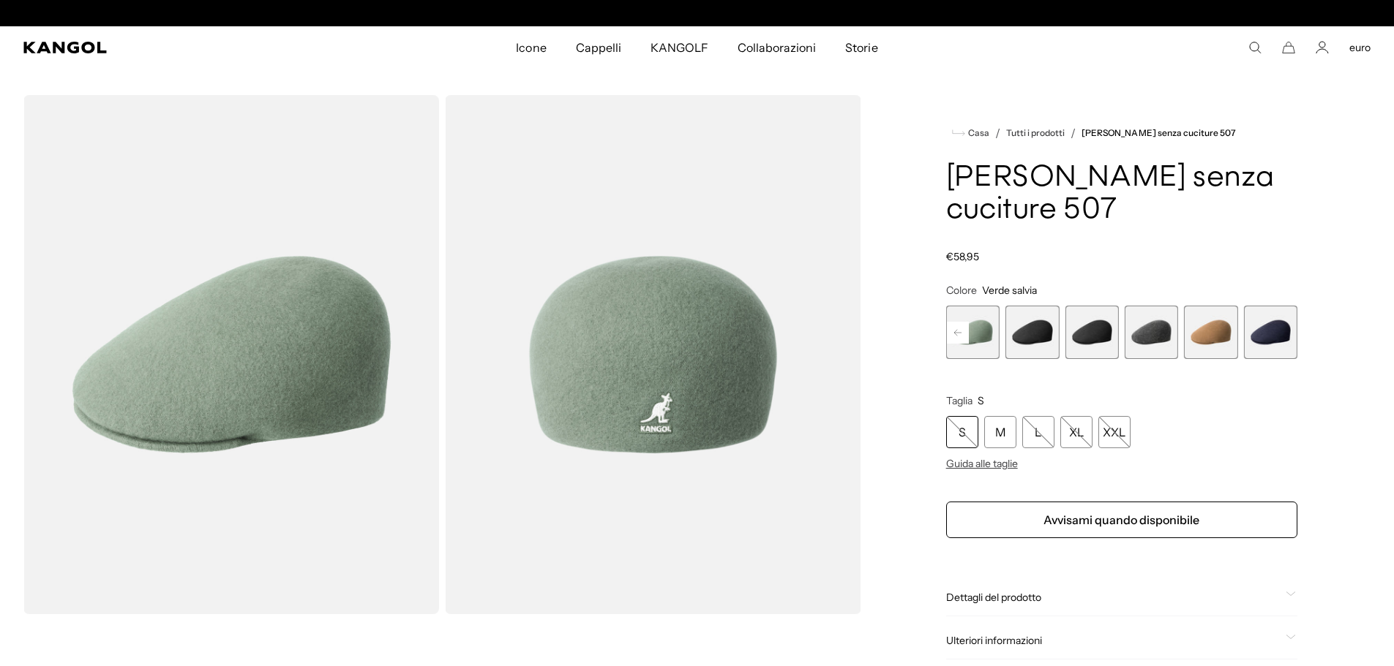
click at [956, 322] on rect at bounding box center [958, 333] width 22 height 22
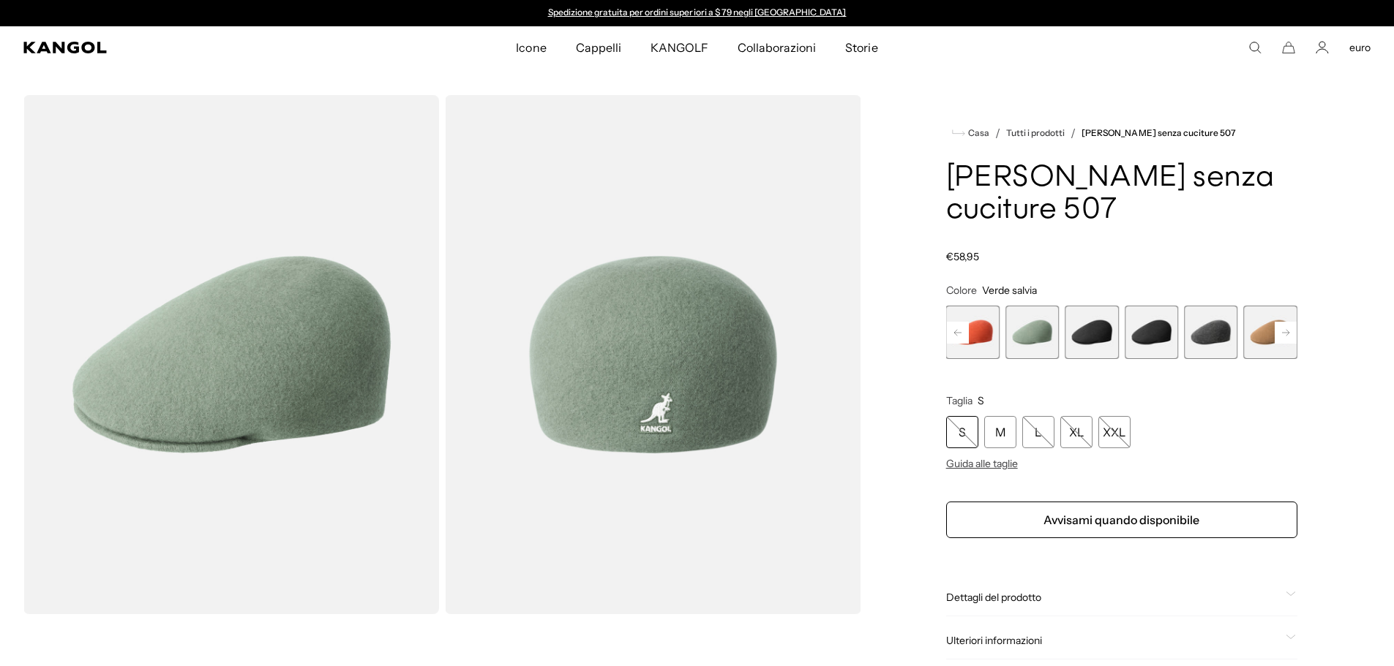
click at [956, 322] on rect at bounding box center [958, 333] width 22 height 22
click at [956, 306] on span "1 di 9" at bounding box center [972, 332] width 53 height 53
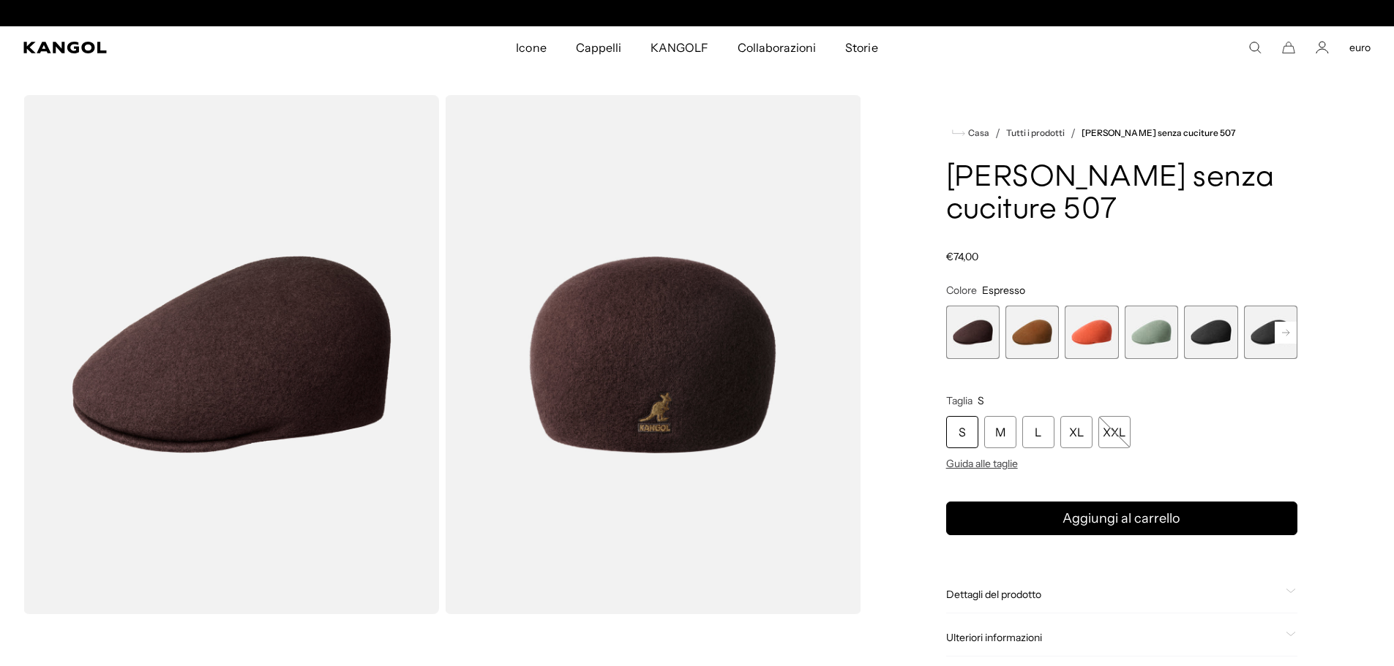
click at [1034, 306] on span "2 di 9" at bounding box center [1031, 332] width 53 height 53
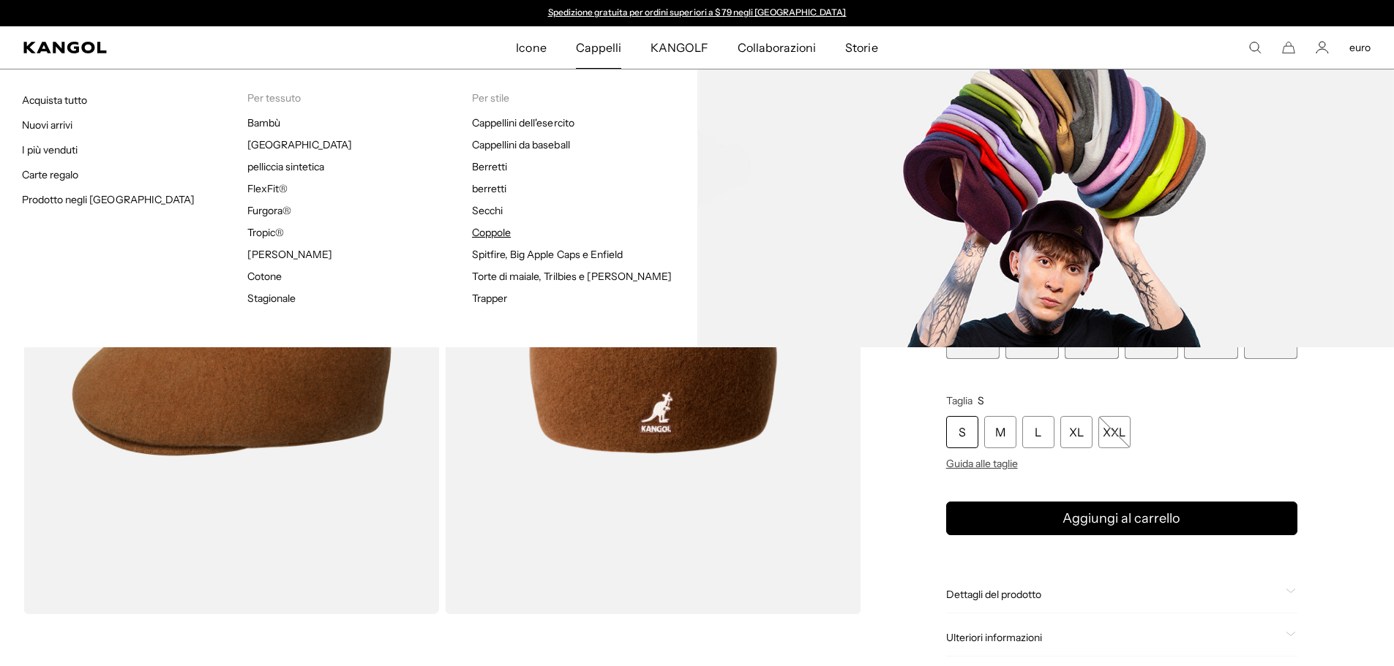
click at [506, 236] on font "Coppole" at bounding box center [491, 232] width 39 height 13
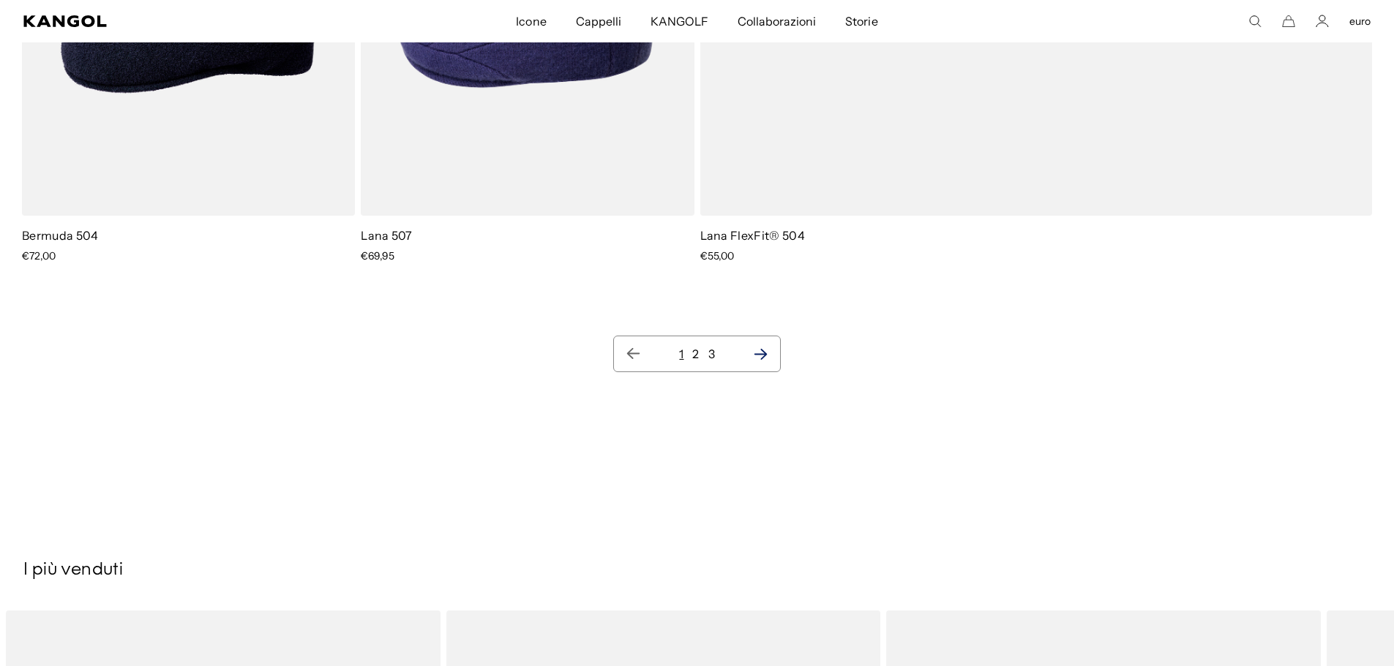
click at [765, 355] on icon "Pagina successiva" at bounding box center [760, 354] width 13 height 11
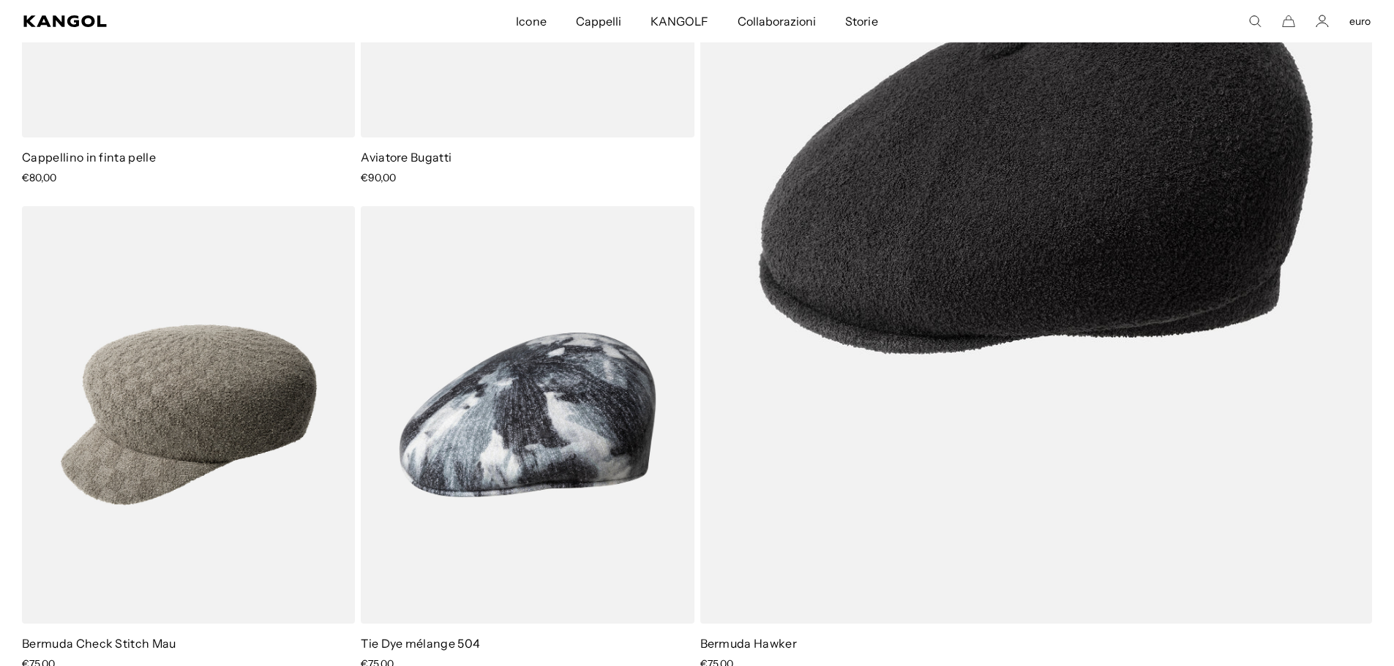
scroll to position [2634, 0]
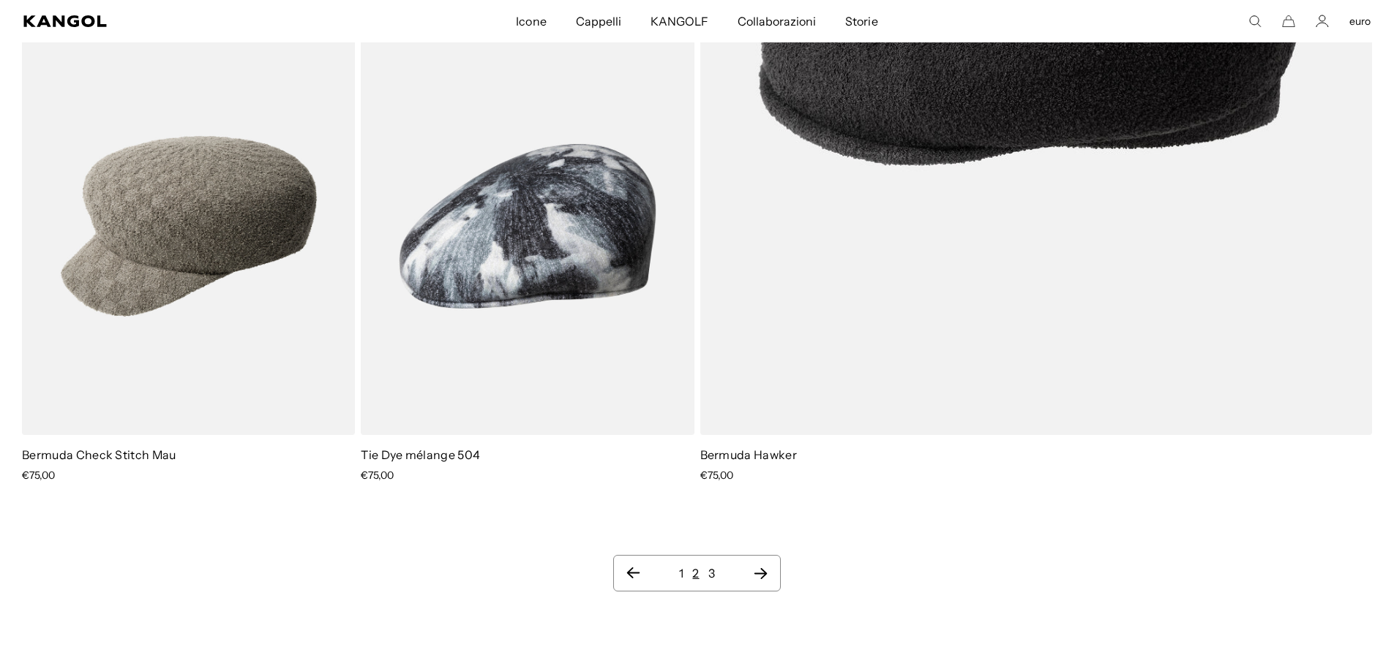
click at [761, 566] on ul "1 2 3" at bounding box center [696, 574] width 142 height 18
click at [759, 575] on icon "Pagina successiva" at bounding box center [760, 573] width 15 height 15
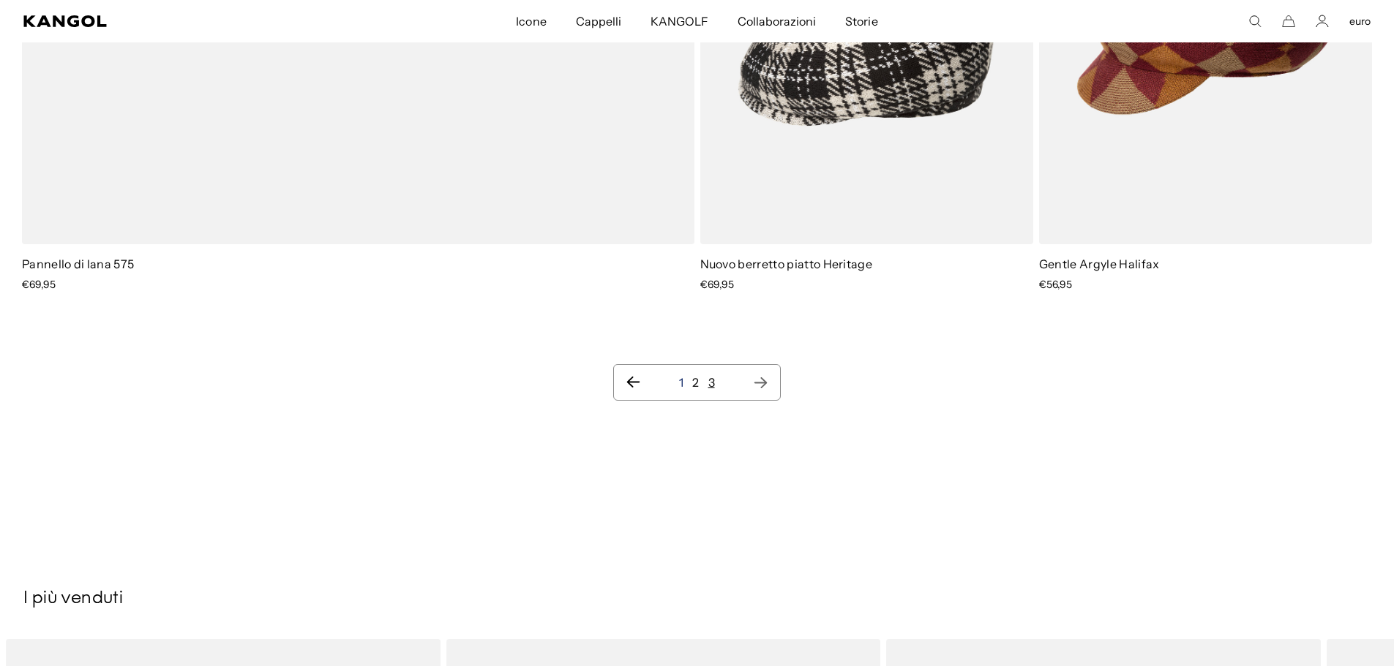
click at [680, 382] on font "1" at bounding box center [681, 382] width 4 height 15
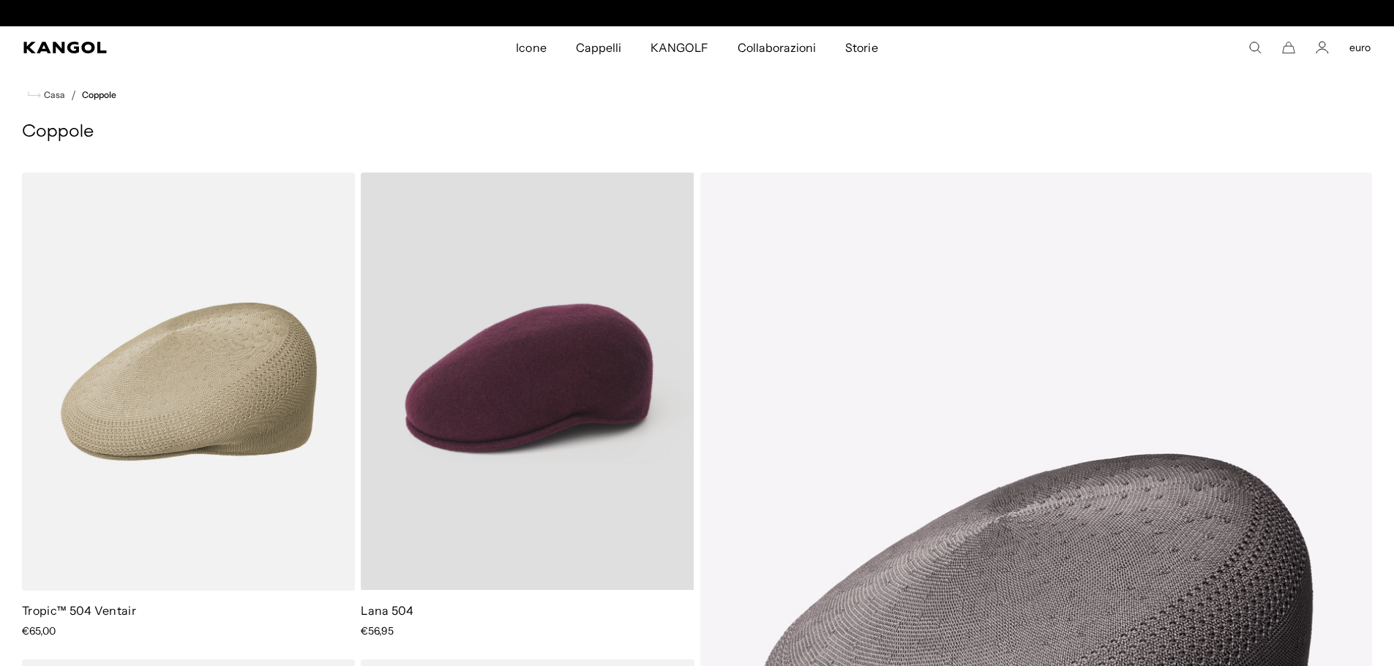
scroll to position [0, 301]
click at [549, 407] on video "Lana 504" at bounding box center [527, 382] width 333 height 418
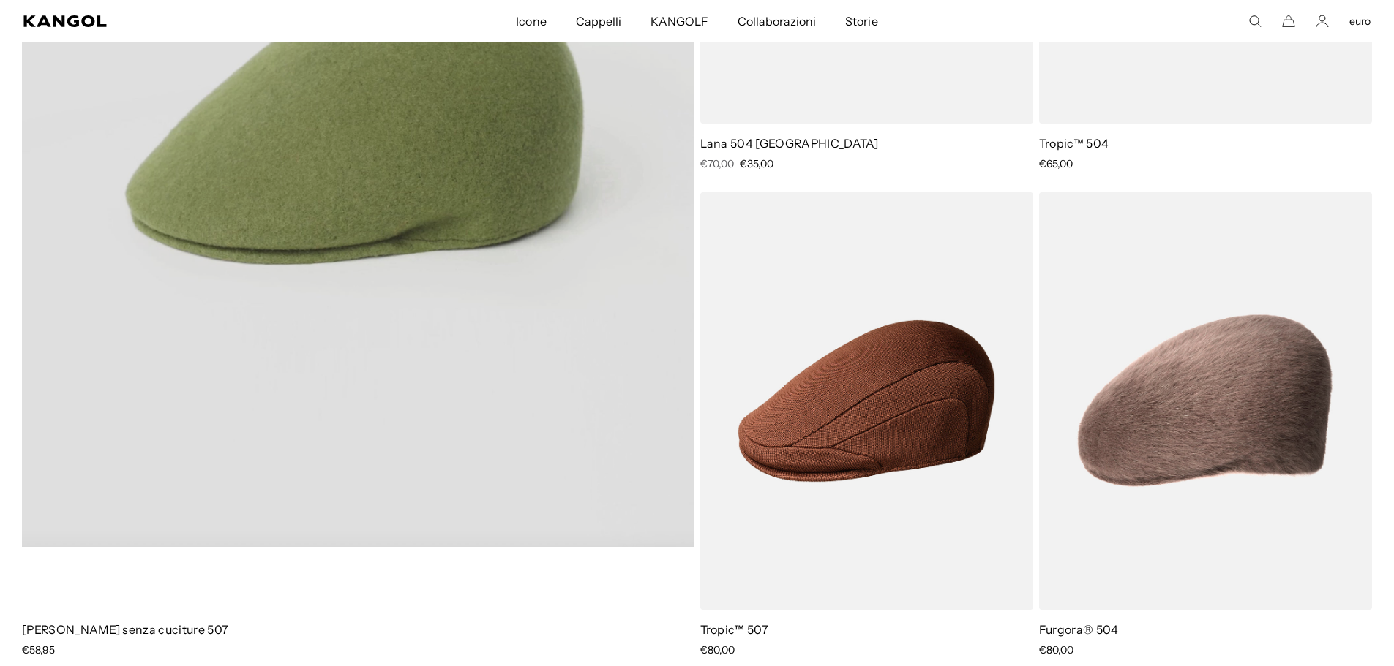
click at [372, 169] on video "Lana senza cuciture 507" at bounding box center [358, 126] width 672 height 842
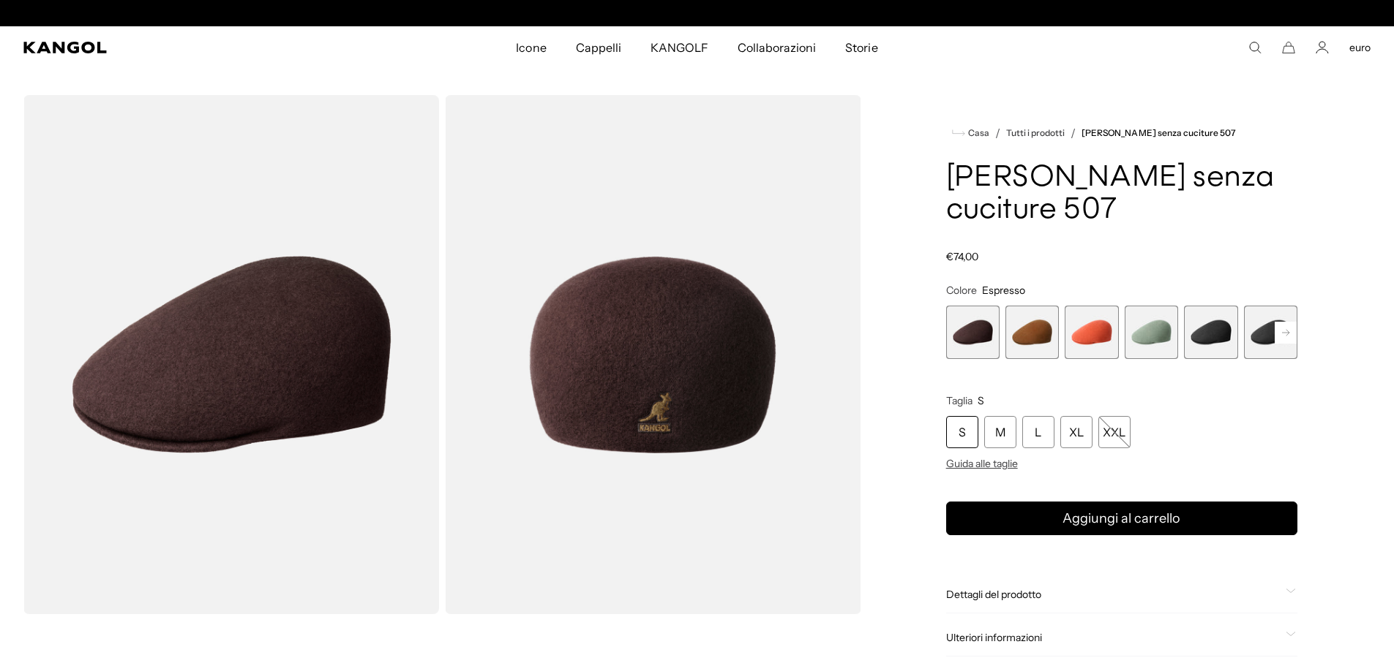
click at [976, 307] on span "1 di 9" at bounding box center [972, 332] width 53 height 53
click at [1032, 306] on span "2 di 9" at bounding box center [1031, 332] width 53 height 53
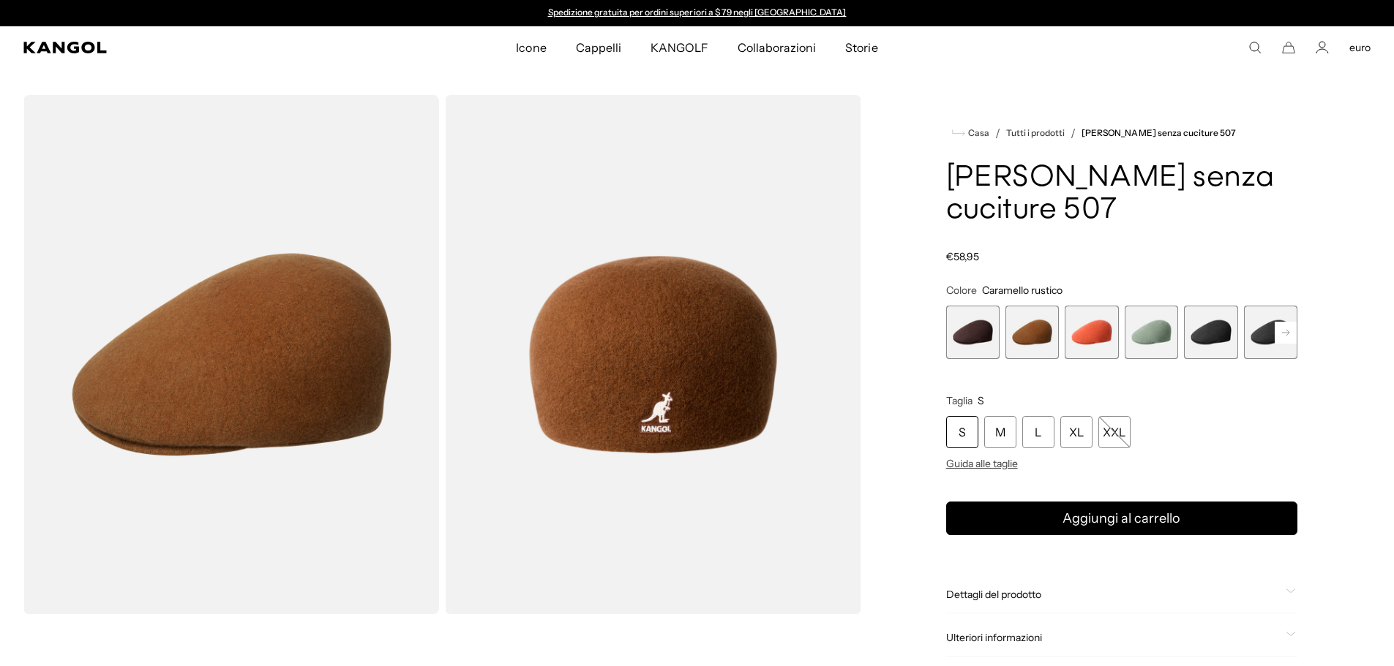
click at [1102, 306] on span "3 di 9" at bounding box center [1090, 332] width 53 height 53
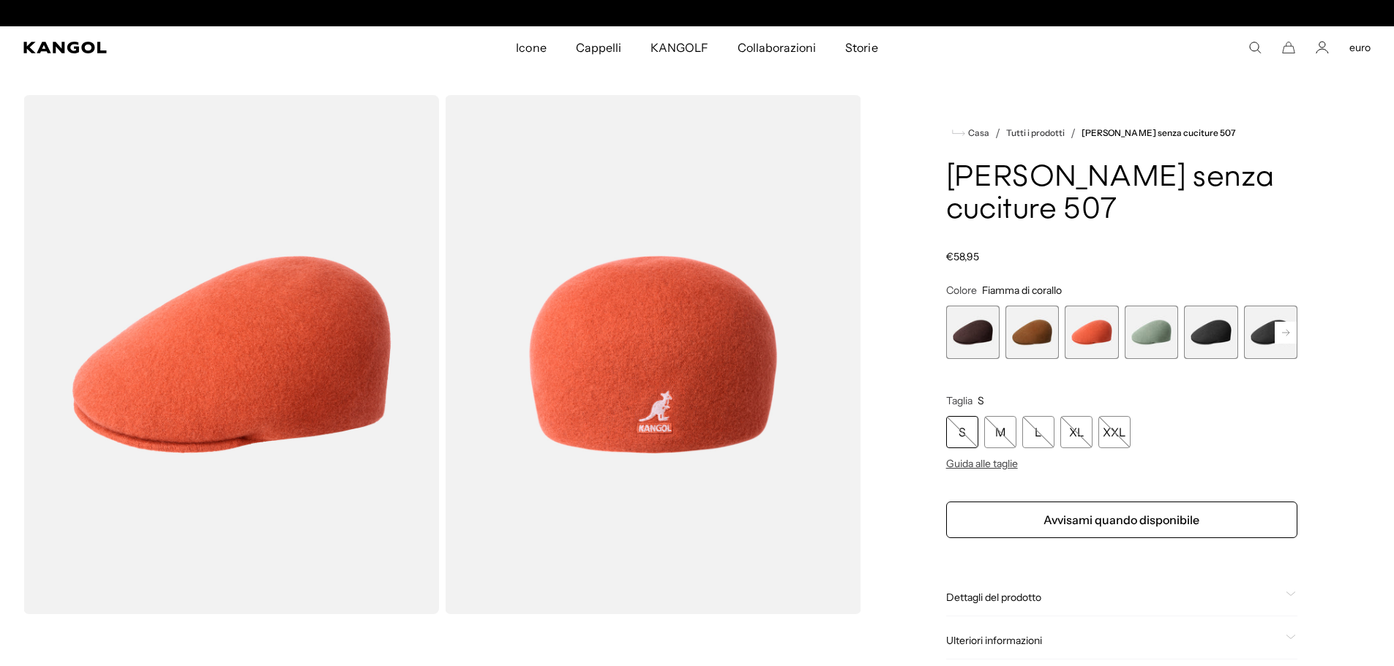
scroll to position [0, 301]
click at [1153, 306] on span "4 di 9" at bounding box center [1150, 332] width 53 height 53
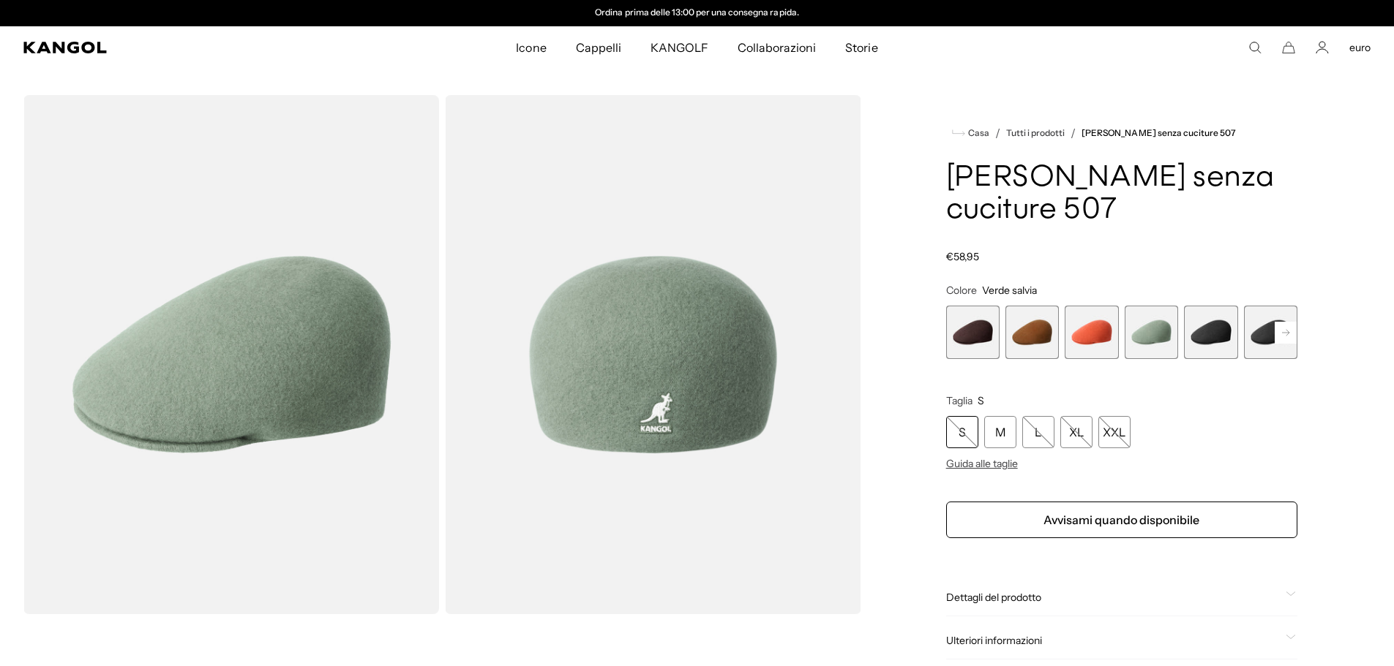
click at [1200, 306] on span "5 di 9" at bounding box center [1210, 332] width 53 height 53
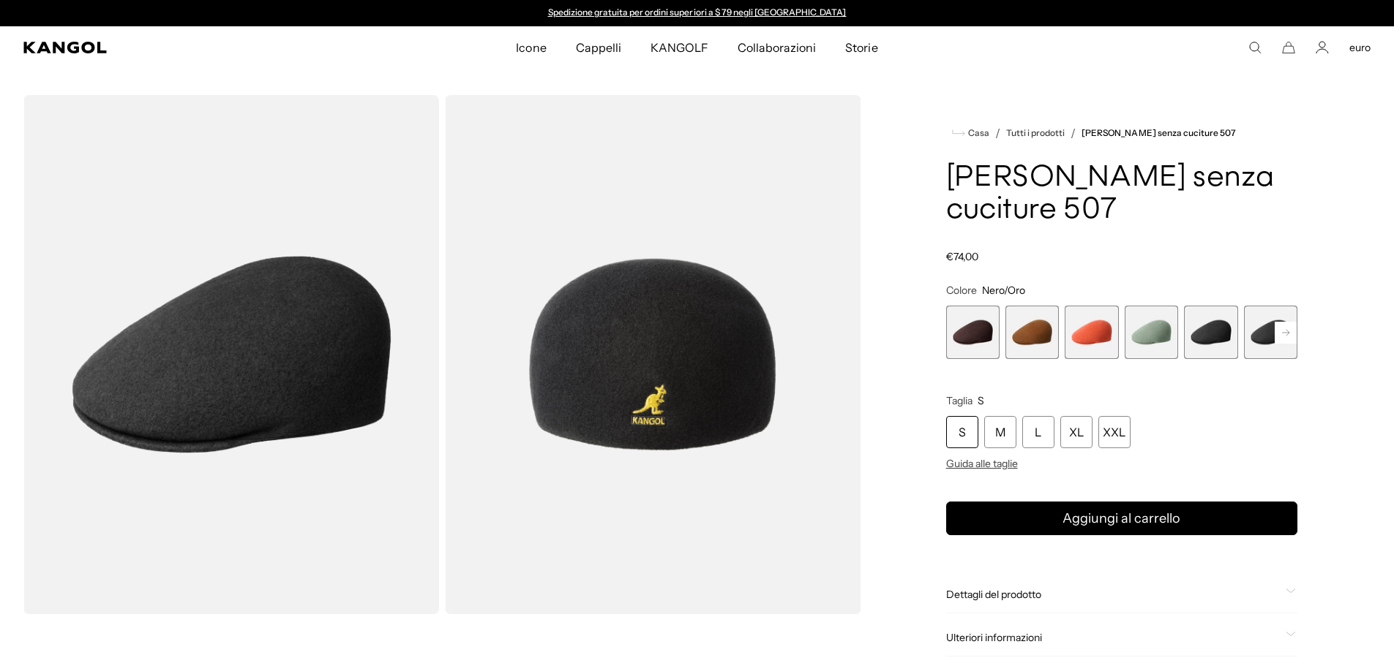
click at [1225, 306] on span "5 di 9" at bounding box center [1210, 332] width 53 height 53
click at [1261, 306] on span "6 di 9" at bounding box center [1270, 332] width 53 height 53
click at [1282, 322] on rect at bounding box center [1285, 333] width 22 height 22
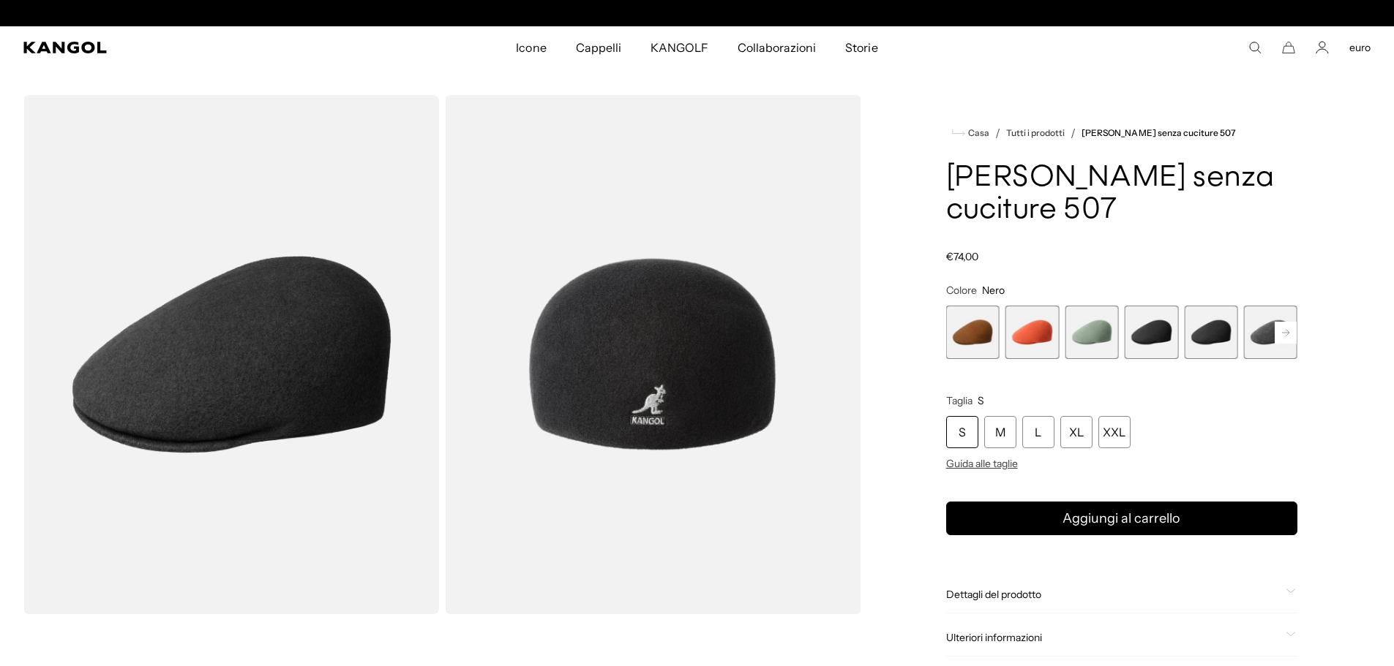
scroll to position [0, 0]
click at [1254, 306] on span "7 di 9" at bounding box center [1270, 332] width 53 height 53
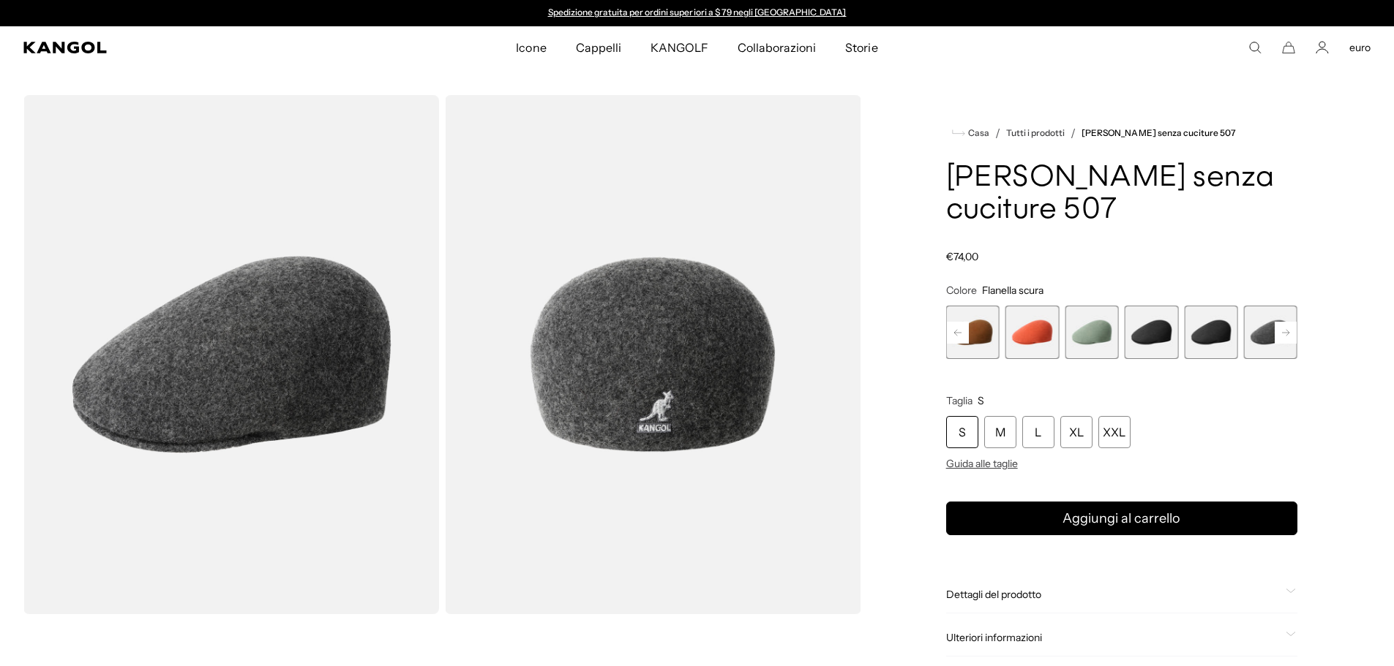
click at [1287, 329] on icon at bounding box center [1285, 332] width 7 height 6
click at [1249, 306] on span "8 di 9" at bounding box center [1270, 332] width 53 height 53
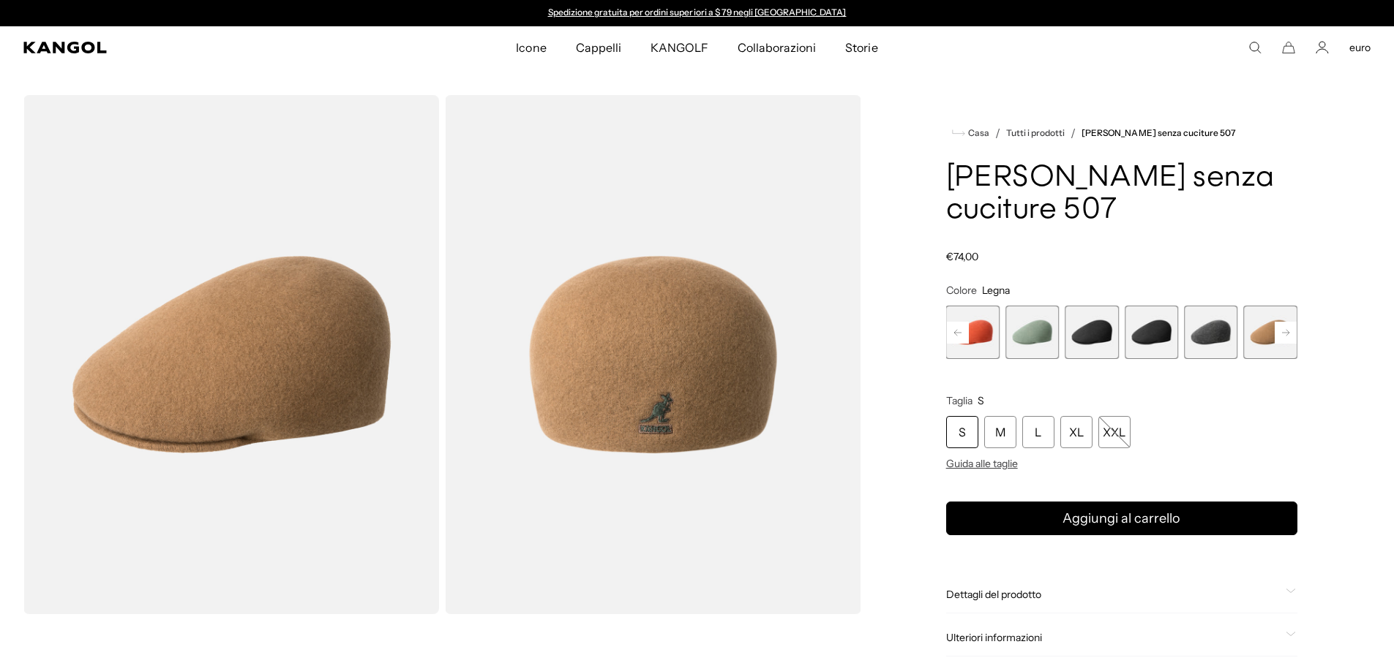
click at [1288, 329] on icon at bounding box center [1285, 332] width 7 height 6
click at [1267, 306] on span "9 di 9" at bounding box center [1270, 332] width 53 height 53
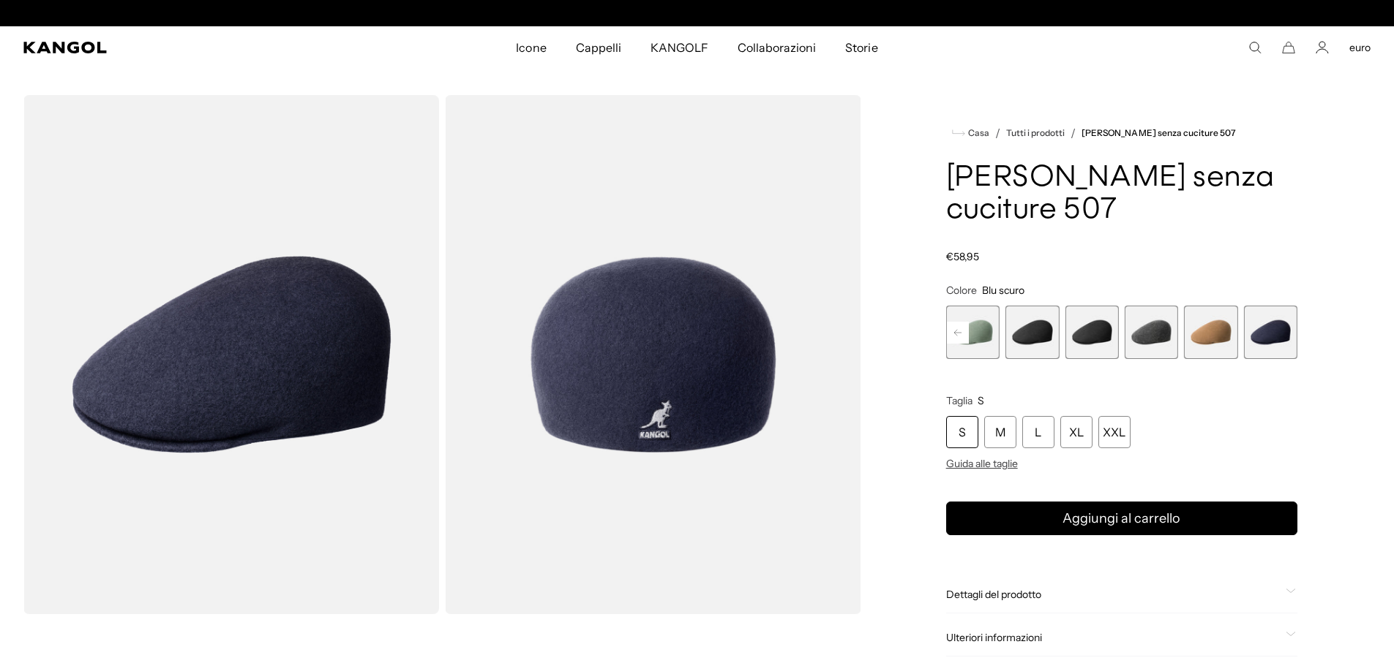
scroll to position [0, 301]
click at [1042, 416] on div "L" at bounding box center [1038, 432] width 32 height 32
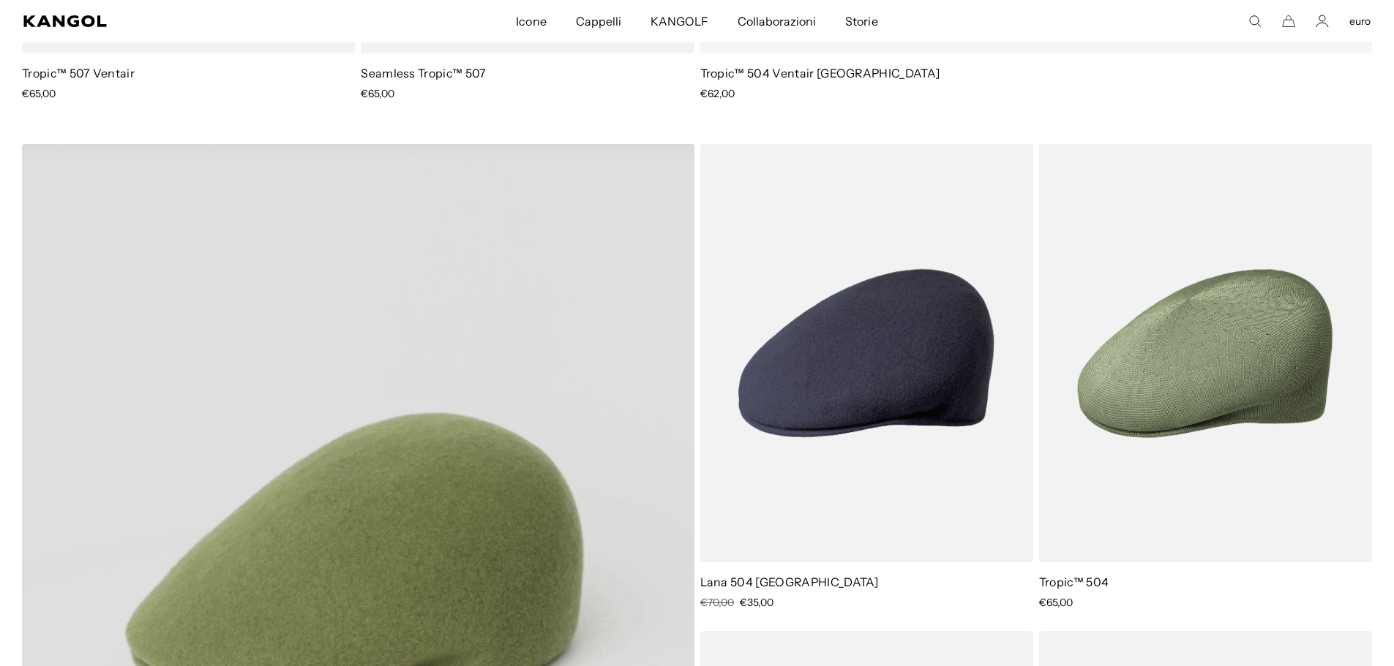
scroll to position [0, 301]
click at [351, 527] on video "Lana senza cuciture 507" at bounding box center [358, 565] width 672 height 842
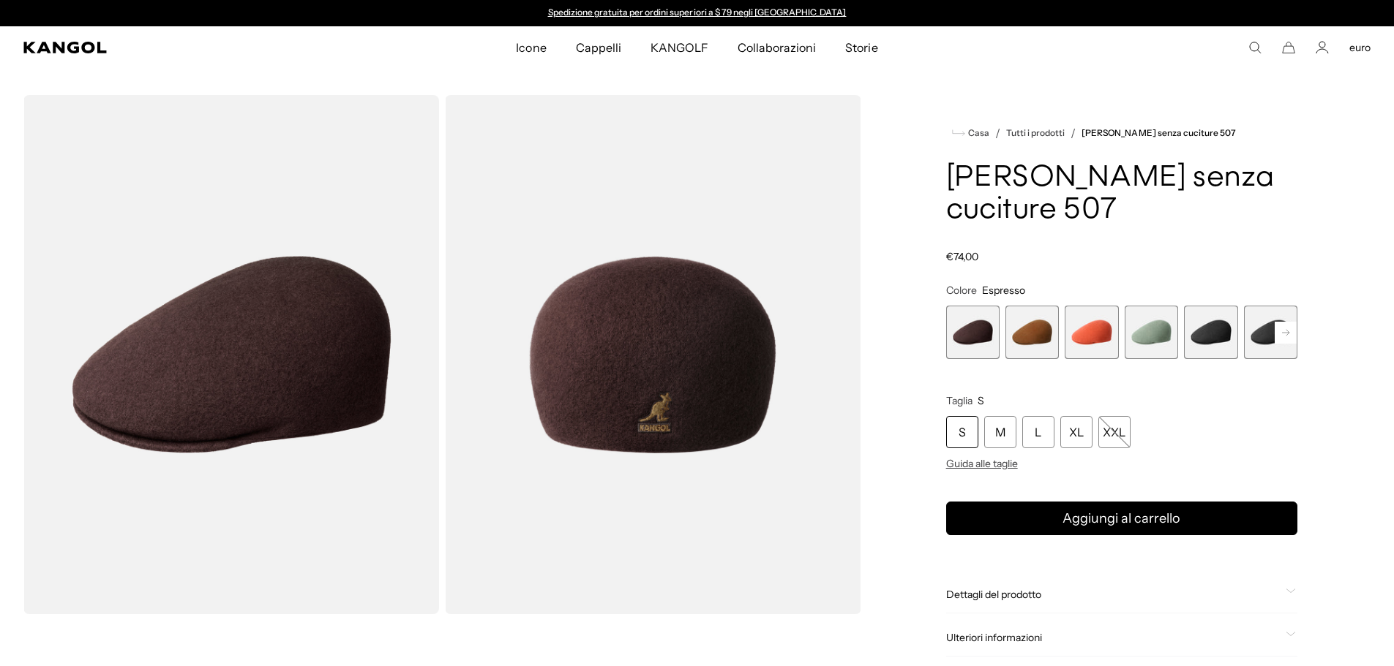
click at [1143, 306] on span "4 di 9" at bounding box center [1150, 332] width 53 height 53
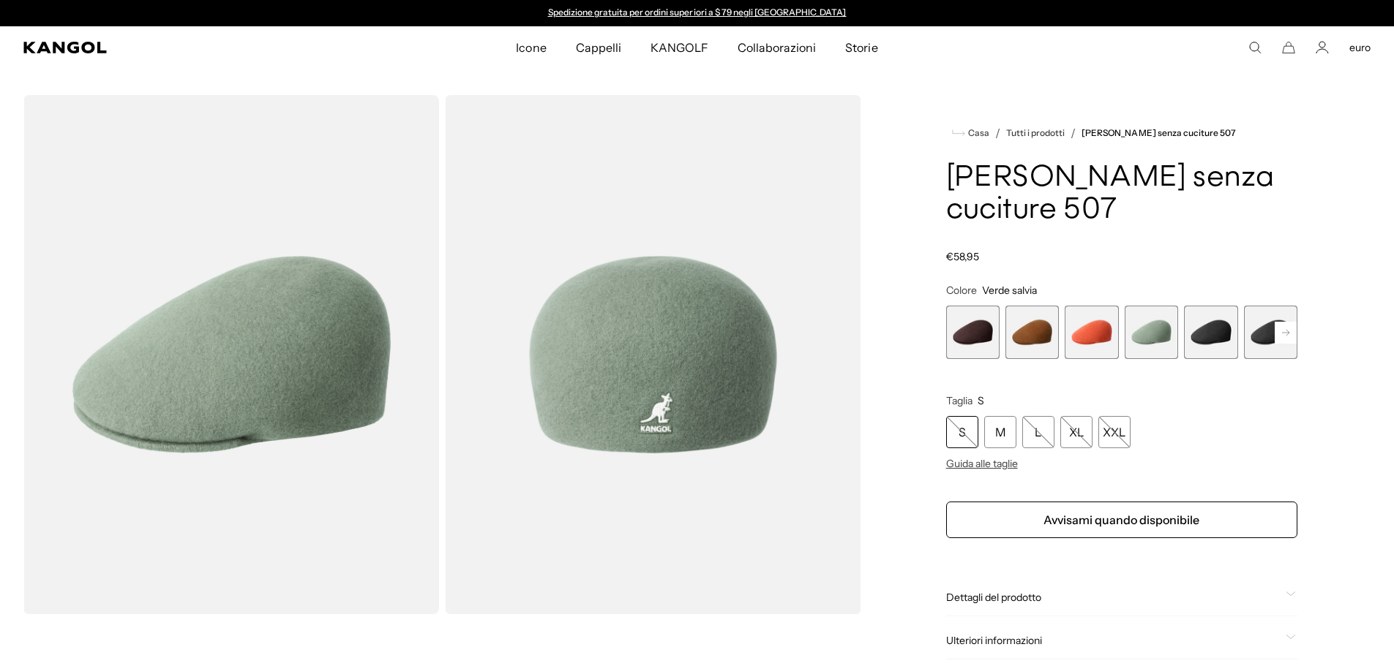
click at [1252, 48] on icon "Cerca qui" at bounding box center [1254, 47] width 13 height 13
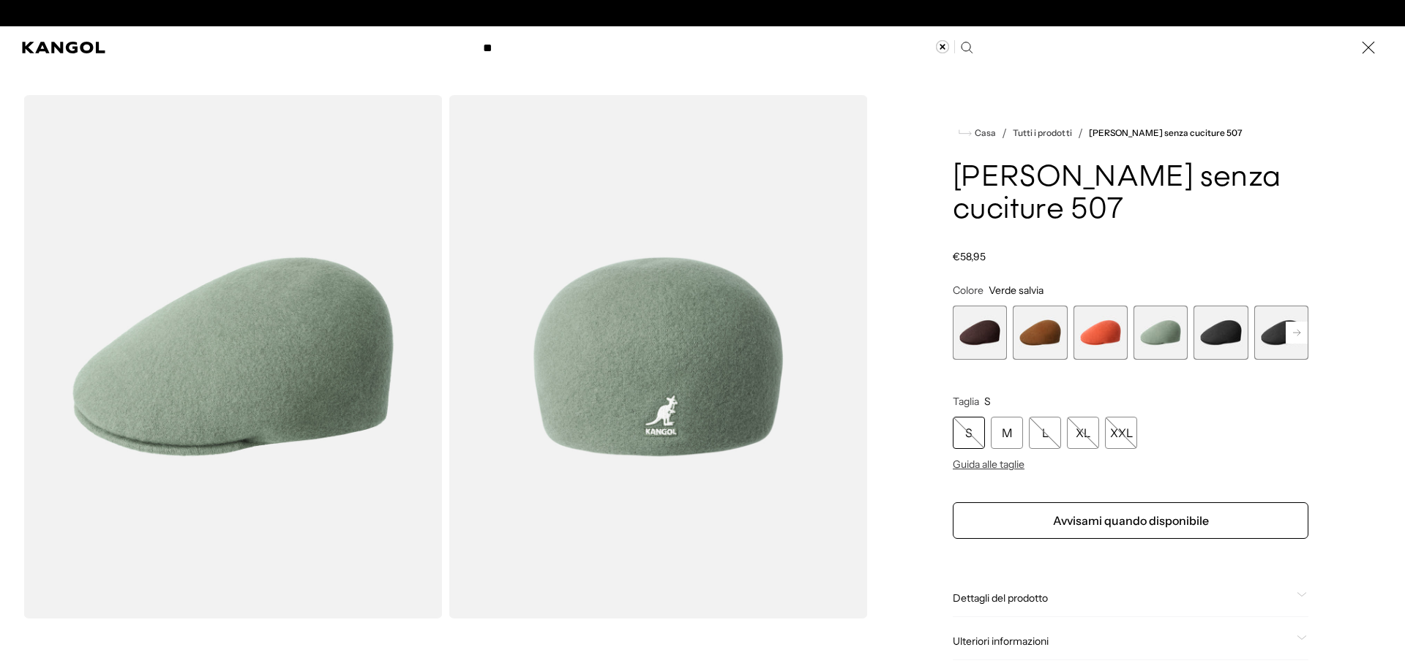
type input "*"
type input "********"
click at [959, 48] on icon "Cerca qui" at bounding box center [966, 47] width 14 height 14
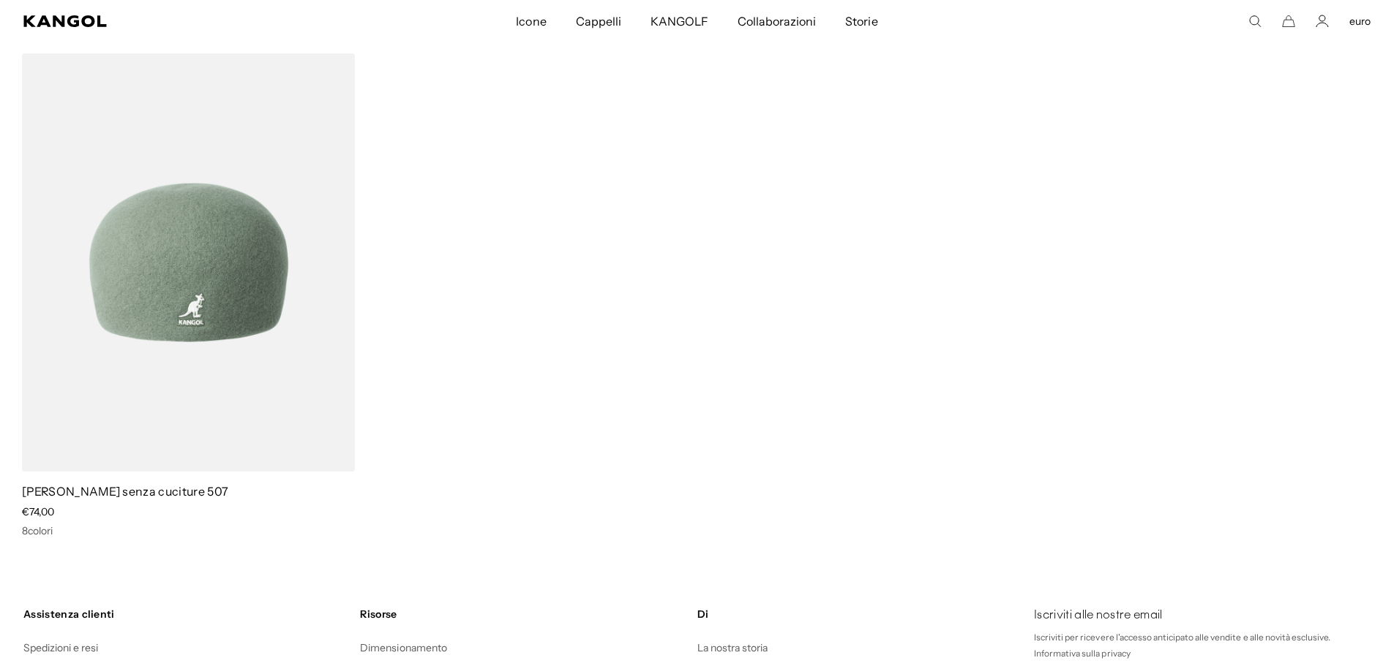
scroll to position [0, 301]
click at [229, 300] on img at bounding box center [188, 262] width 333 height 418
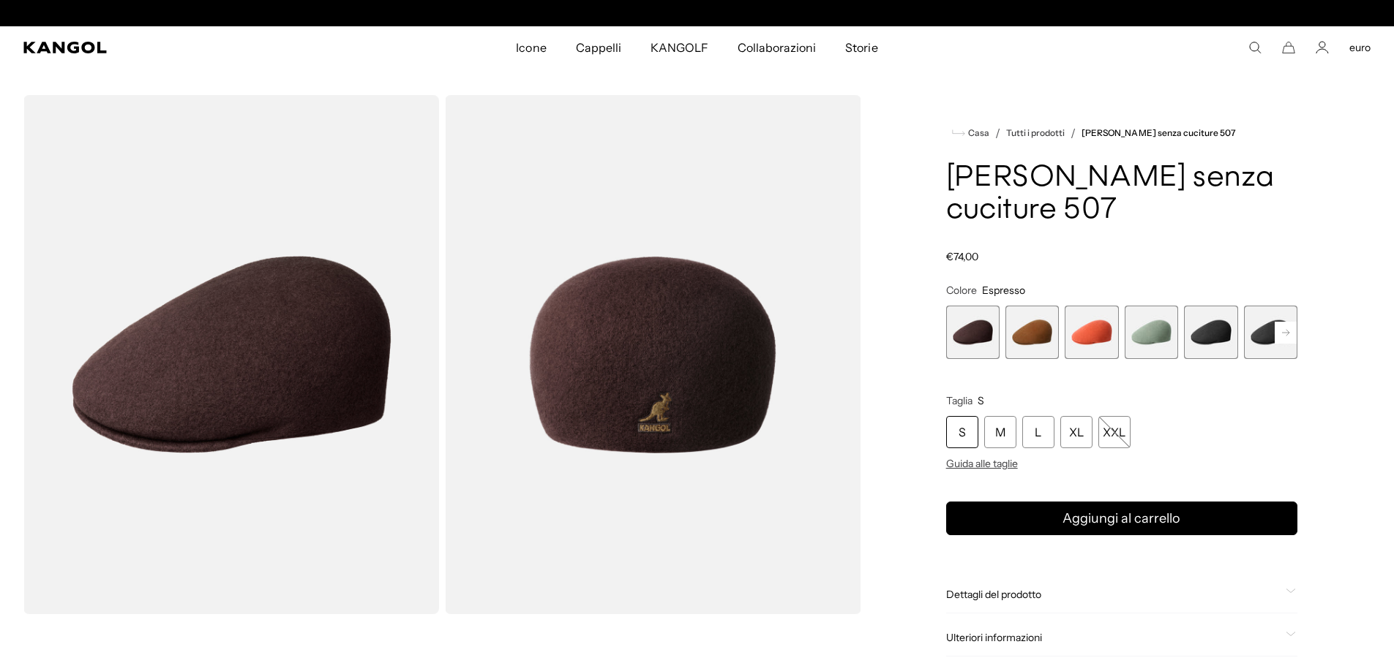
scroll to position [0, 301]
click at [1045, 306] on span "2 di 9" at bounding box center [1031, 332] width 53 height 53
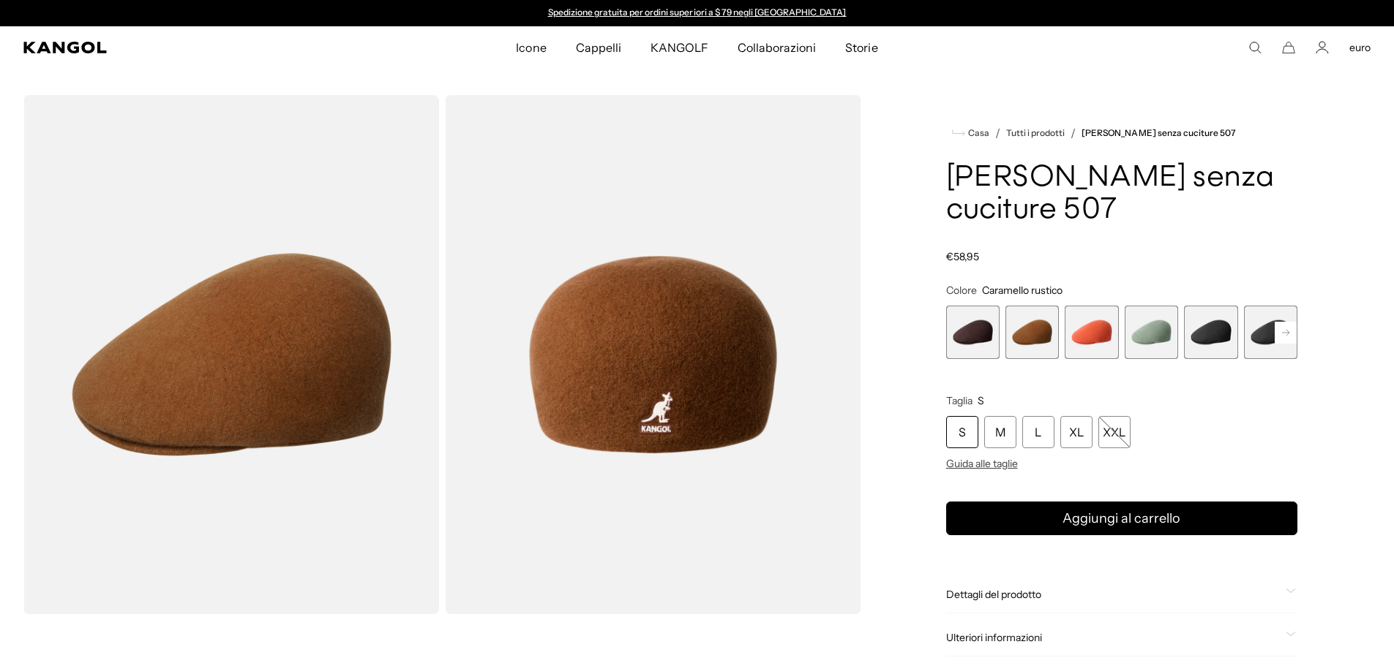
click at [991, 306] on span "1 di 9" at bounding box center [972, 332] width 53 height 53
click at [1040, 306] on span "2 di 9" at bounding box center [1031, 332] width 53 height 53
click at [1087, 306] on span "3 di 9" at bounding box center [1090, 332] width 53 height 53
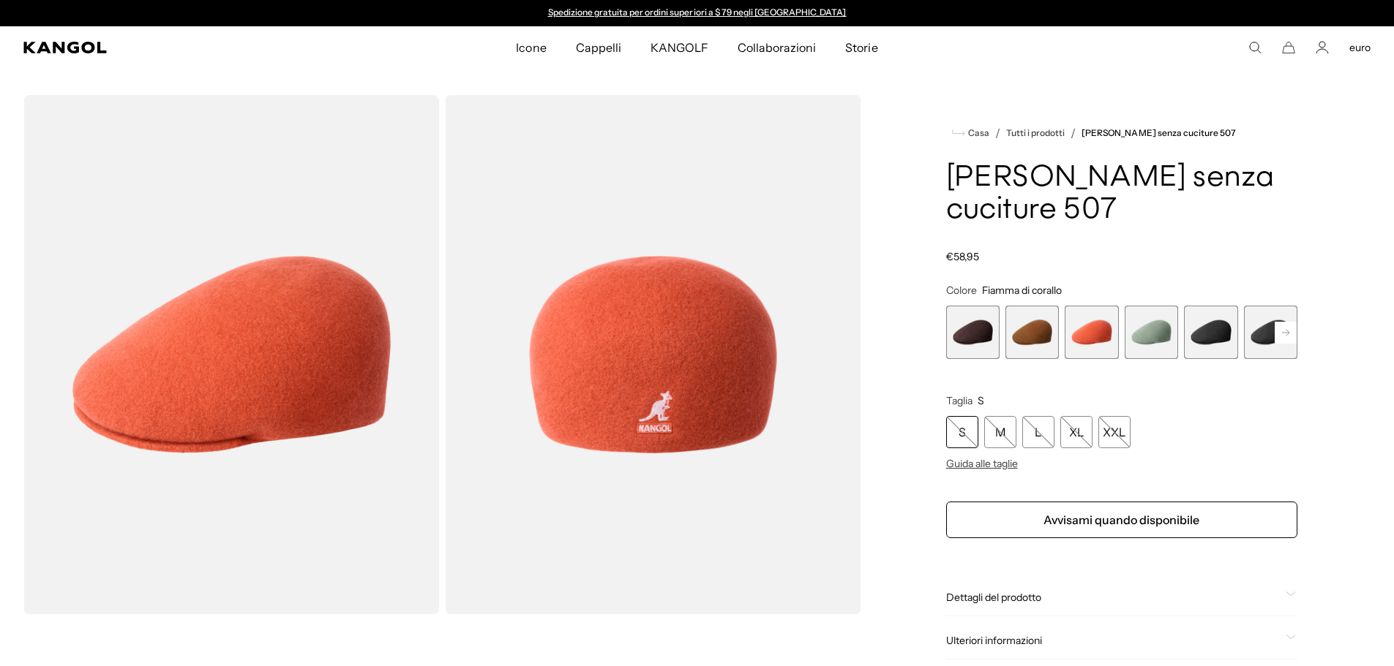
click at [1154, 306] on span "4 di 9" at bounding box center [1150, 332] width 53 height 53
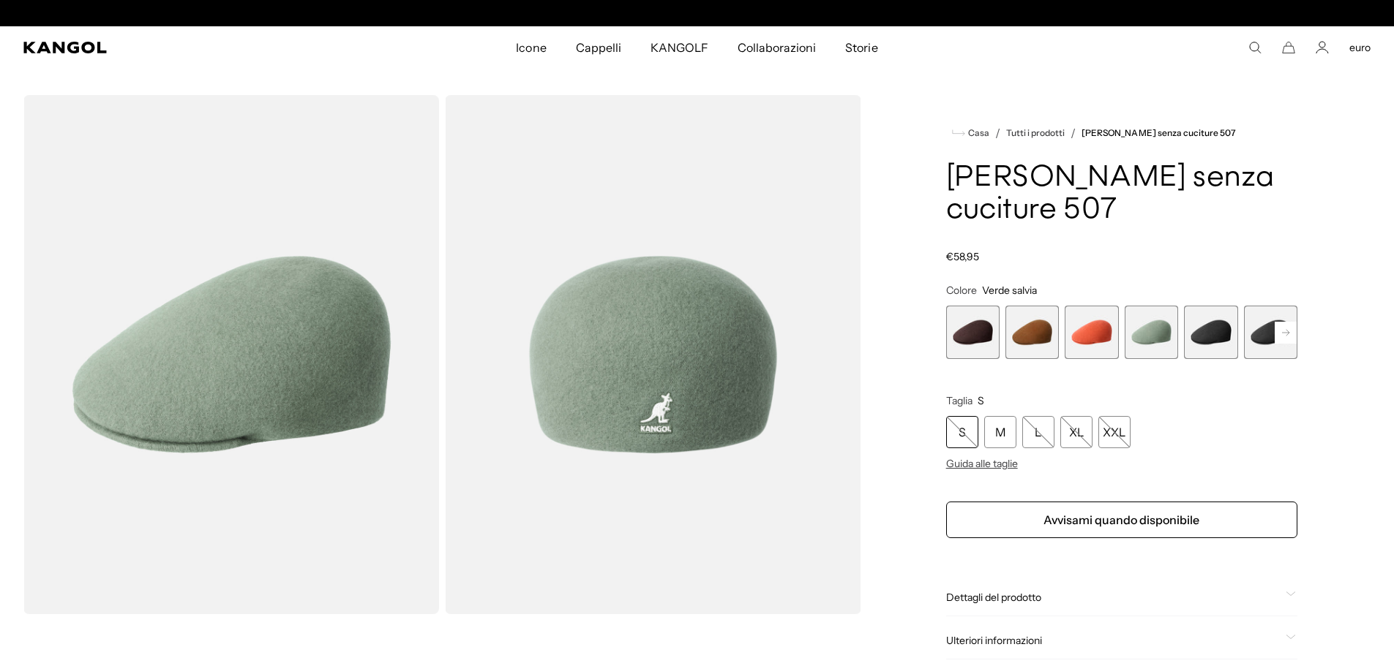
click at [1193, 306] on span "5 di 9" at bounding box center [1210, 332] width 53 height 53
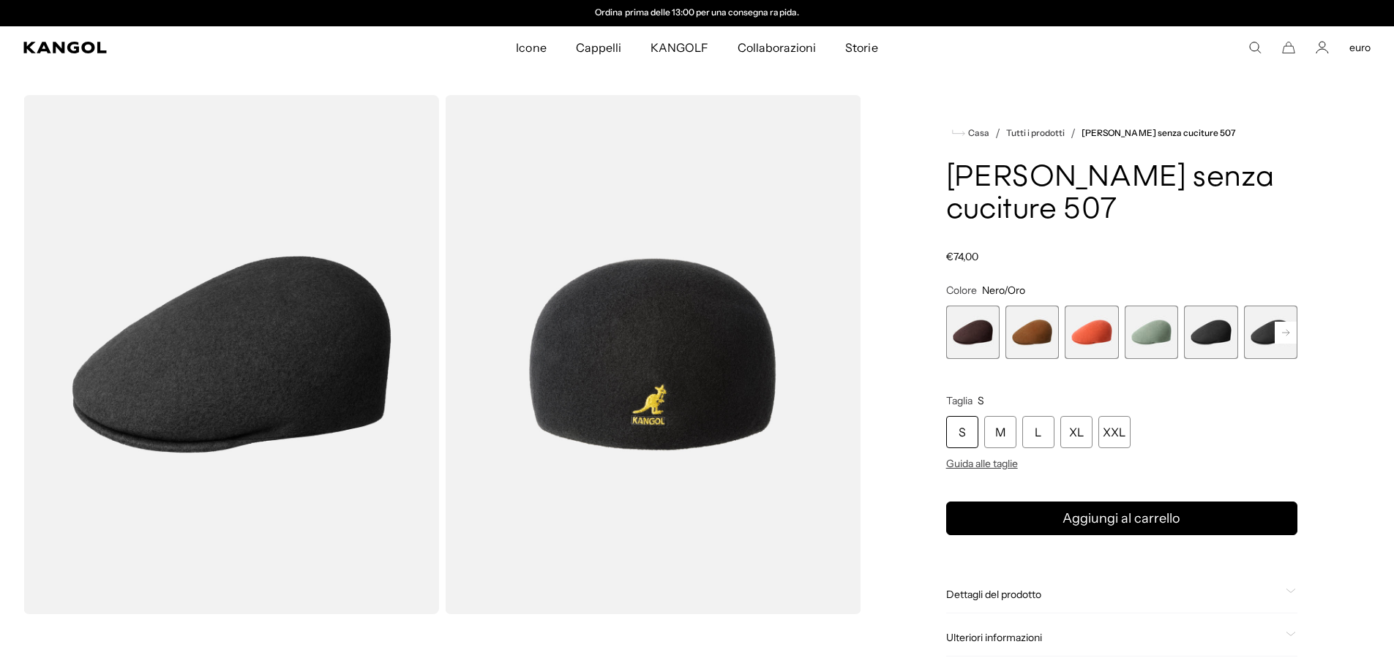
click at [1282, 322] on rect at bounding box center [1285, 333] width 22 height 22
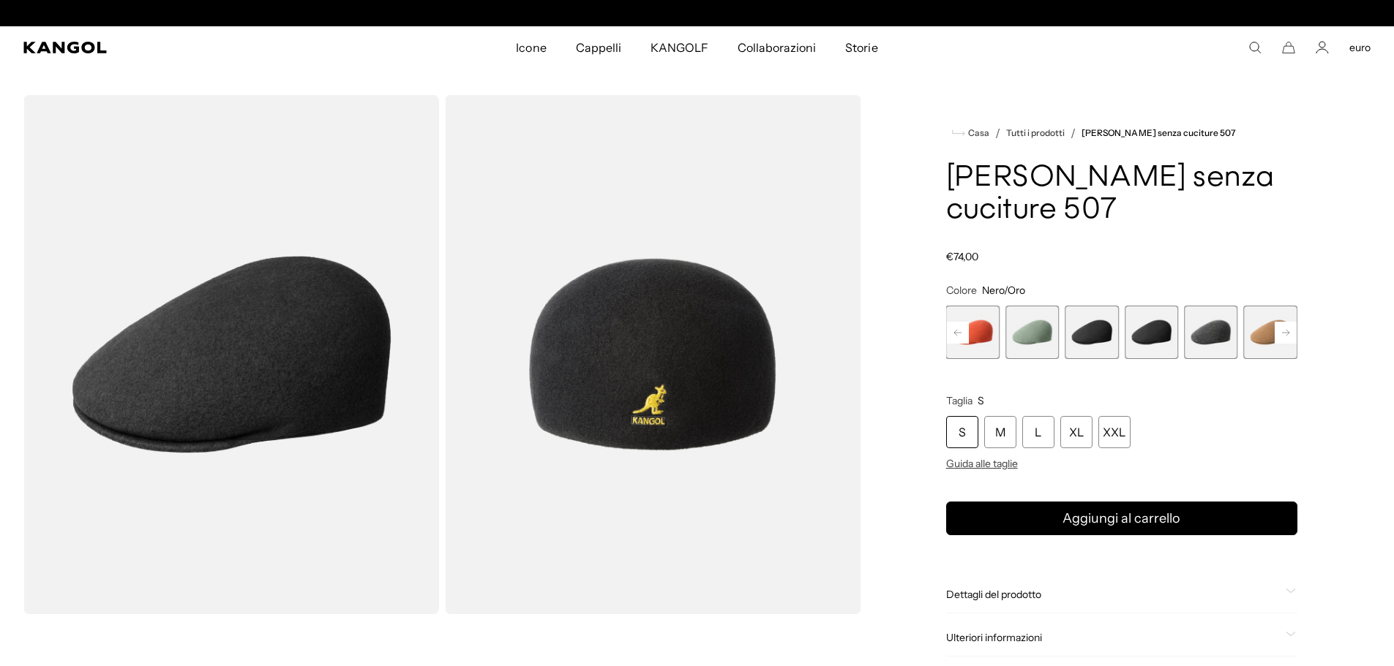
click at [1282, 322] on rect at bounding box center [1285, 333] width 22 height 22
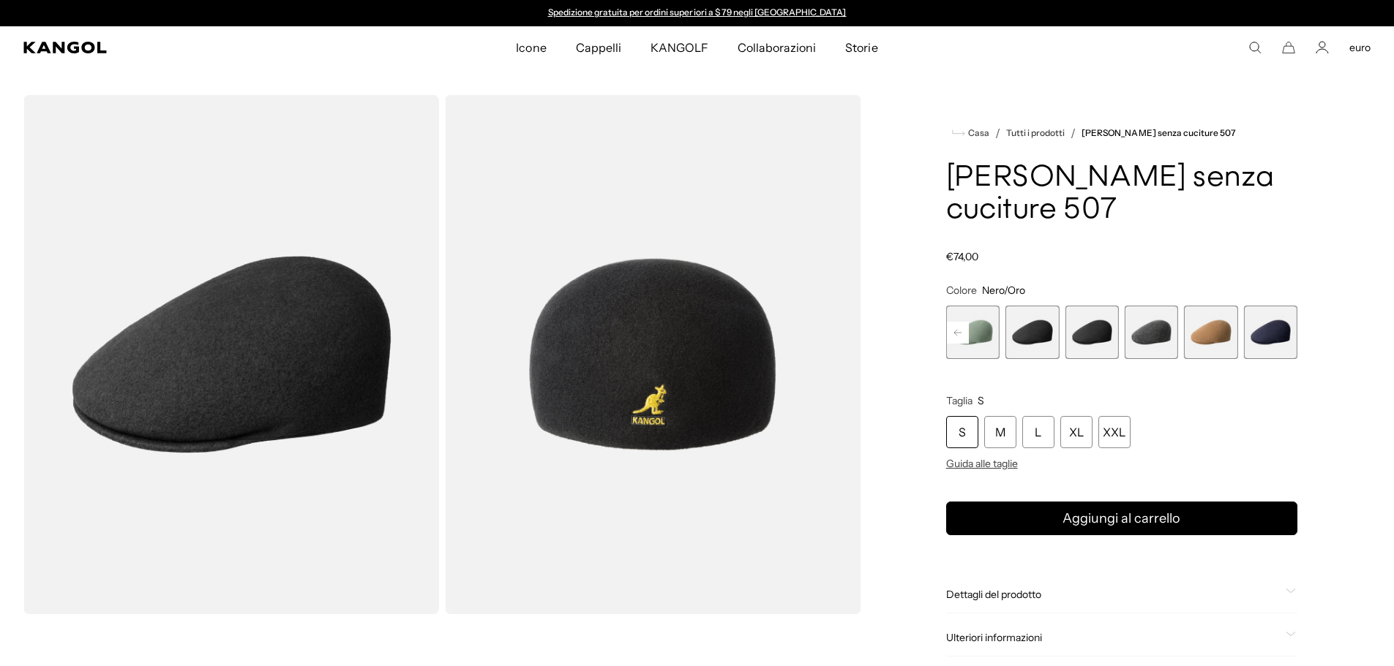
click at [1099, 306] on span "6 di 9" at bounding box center [1090, 332] width 53 height 53
click at [1046, 306] on span "5 di 9" at bounding box center [1031, 332] width 53 height 53
click at [1280, 306] on span "9 di 9" at bounding box center [1270, 332] width 53 height 53
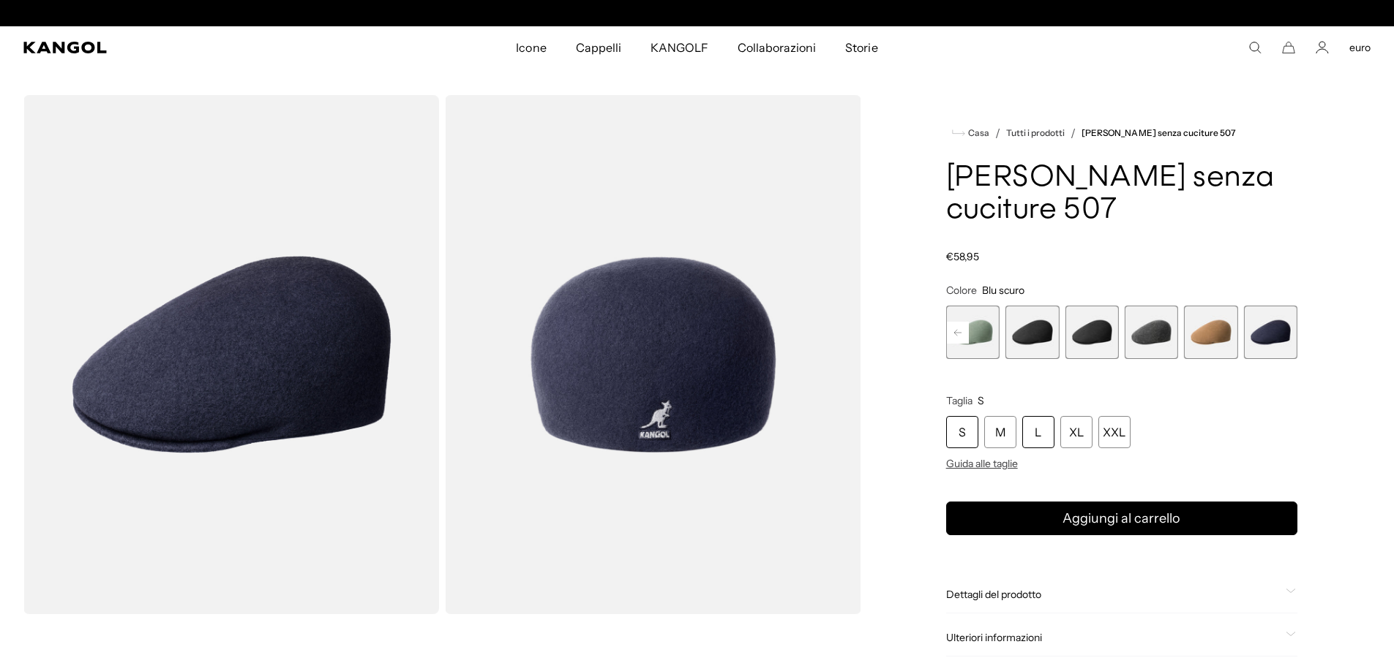
scroll to position [0, 301]
click at [1042, 416] on div "L" at bounding box center [1038, 432] width 32 height 32
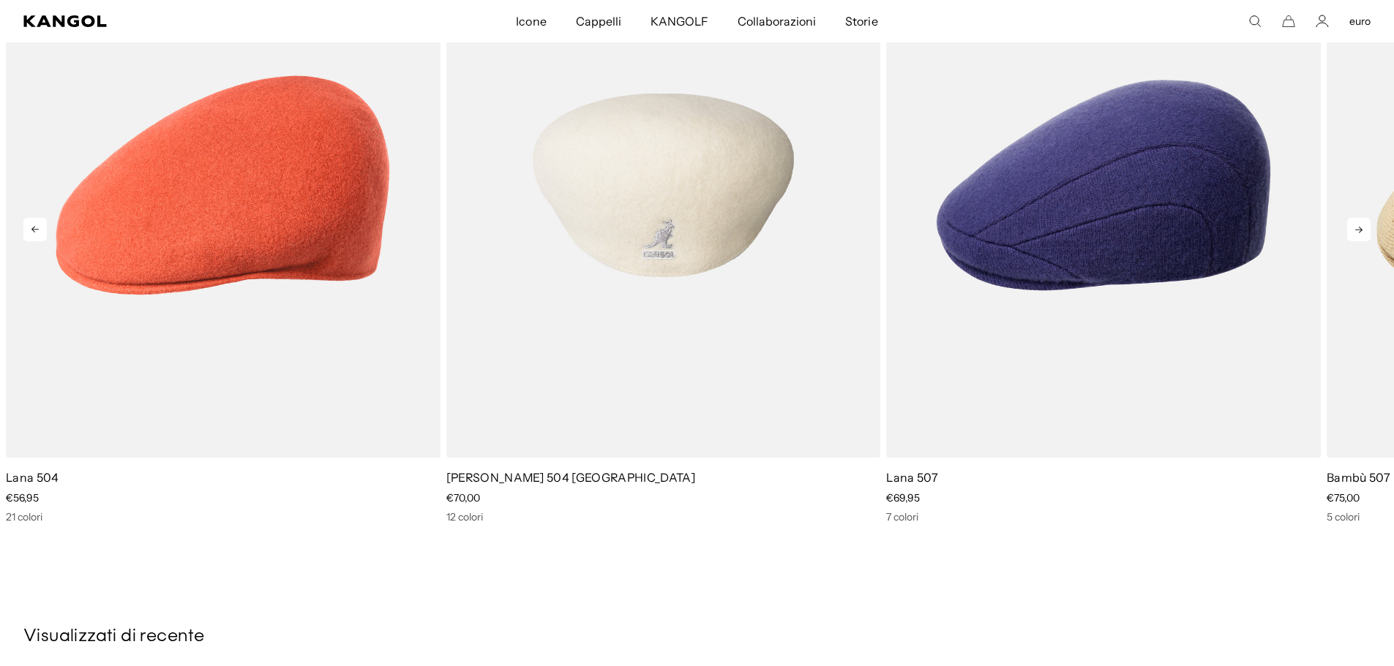
click at [661, 231] on img "2 di 5" at bounding box center [663, 185] width 435 height 545
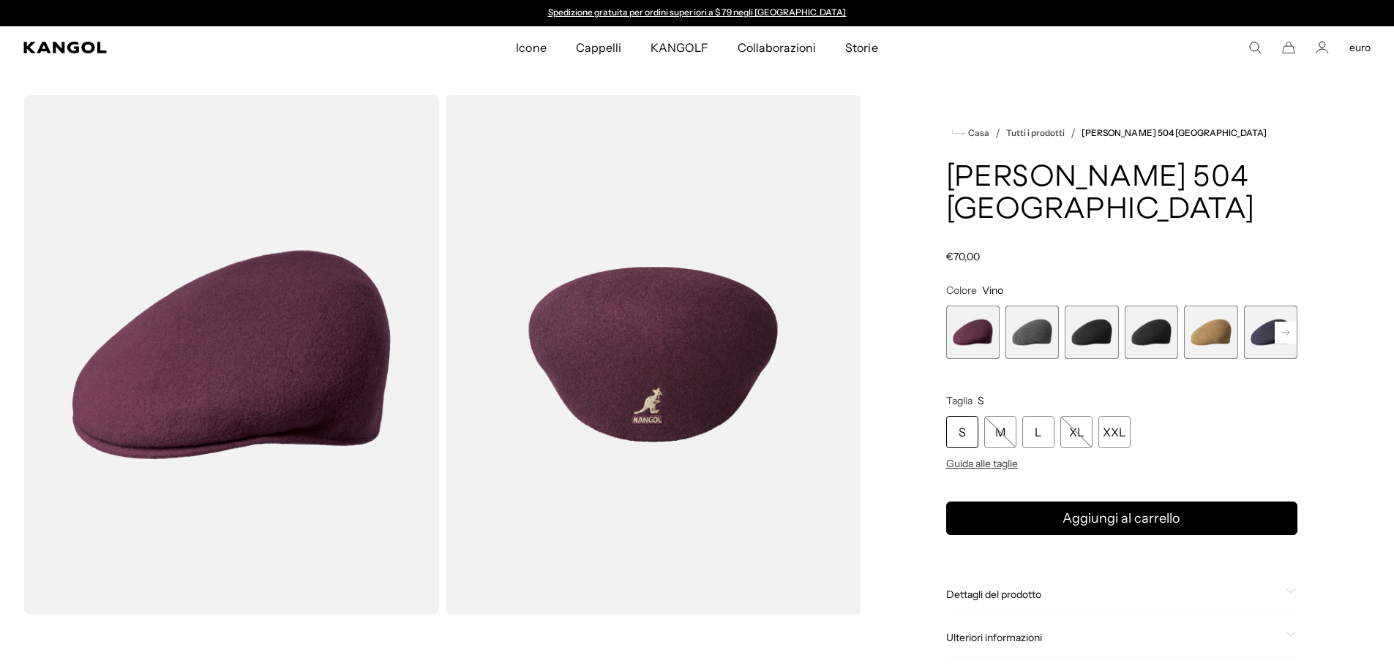
click at [966, 306] on span "1 di 12" at bounding box center [972, 332] width 53 height 53
click at [1031, 308] on span "2 di 12" at bounding box center [1031, 332] width 53 height 53
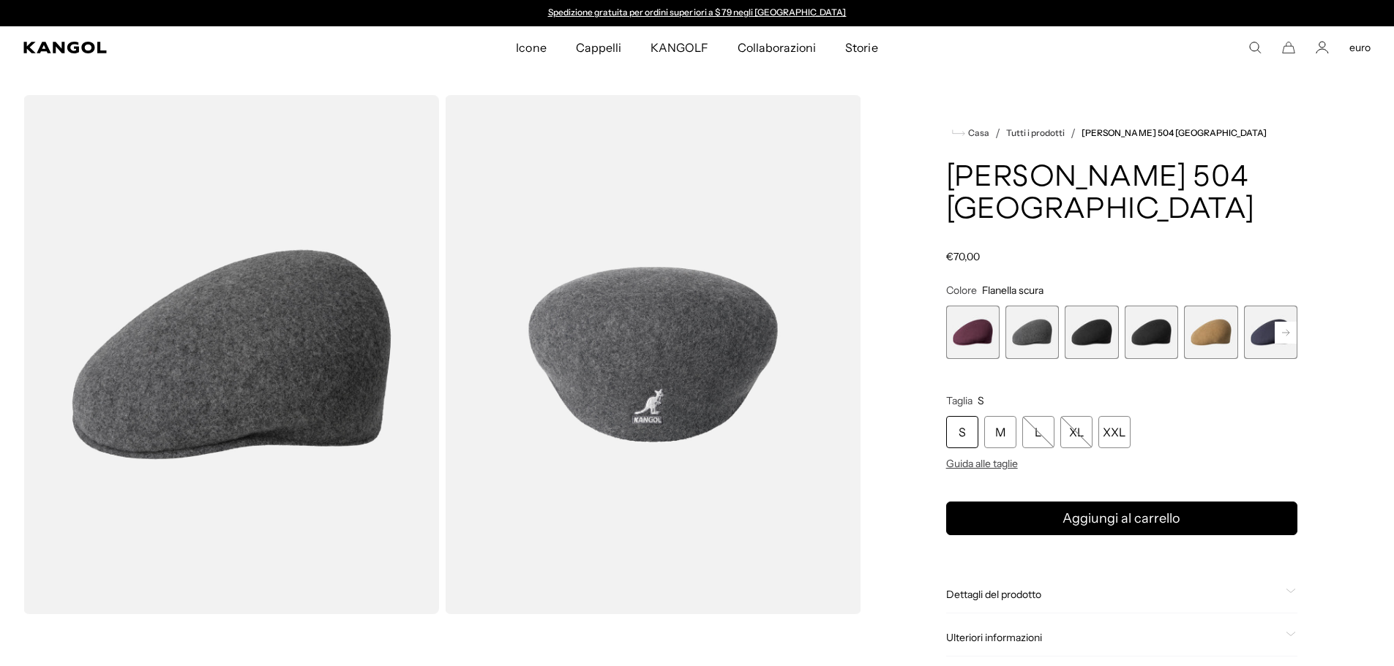
click at [1116, 313] on span "3 di 12" at bounding box center [1090, 332] width 53 height 53
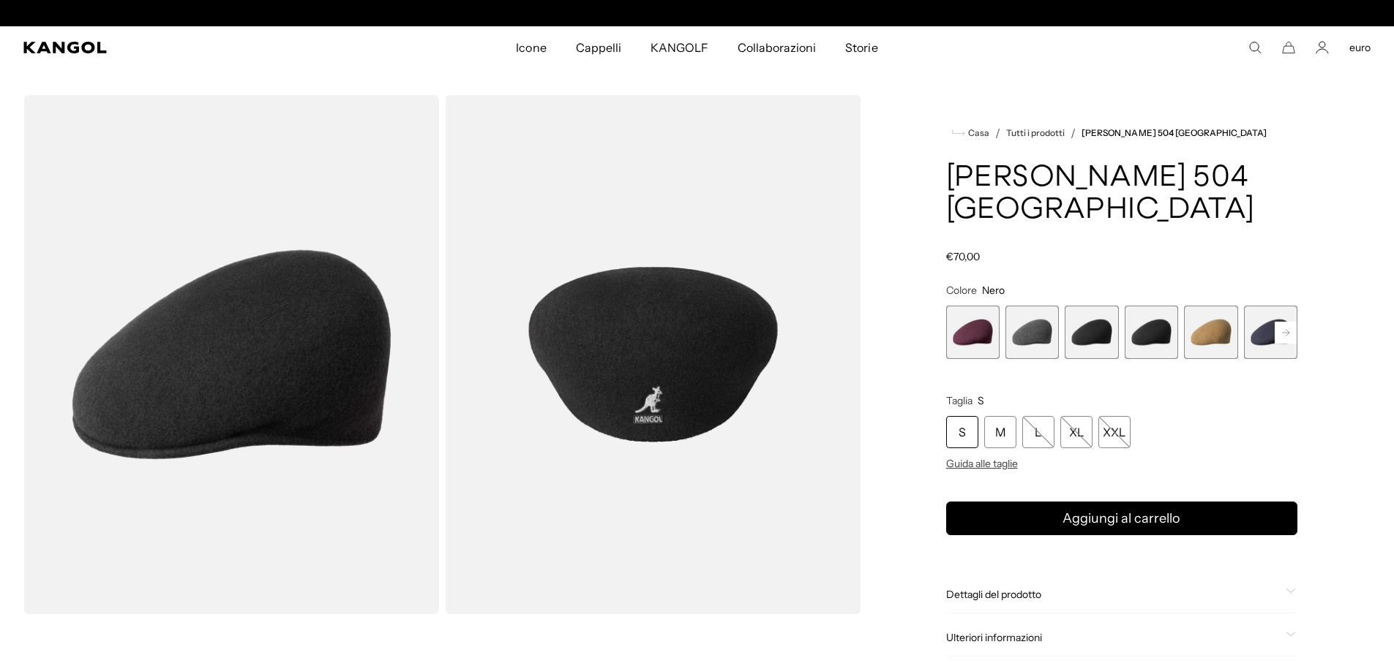
scroll to position [0, 301]
click at [1148, 306] on span "4 di 12" at bounding box center [1150, 332] width 53 height 53
click at [1205, 309] on span "5 di 12" at bounding box center [1210, 332] width 53 height 53
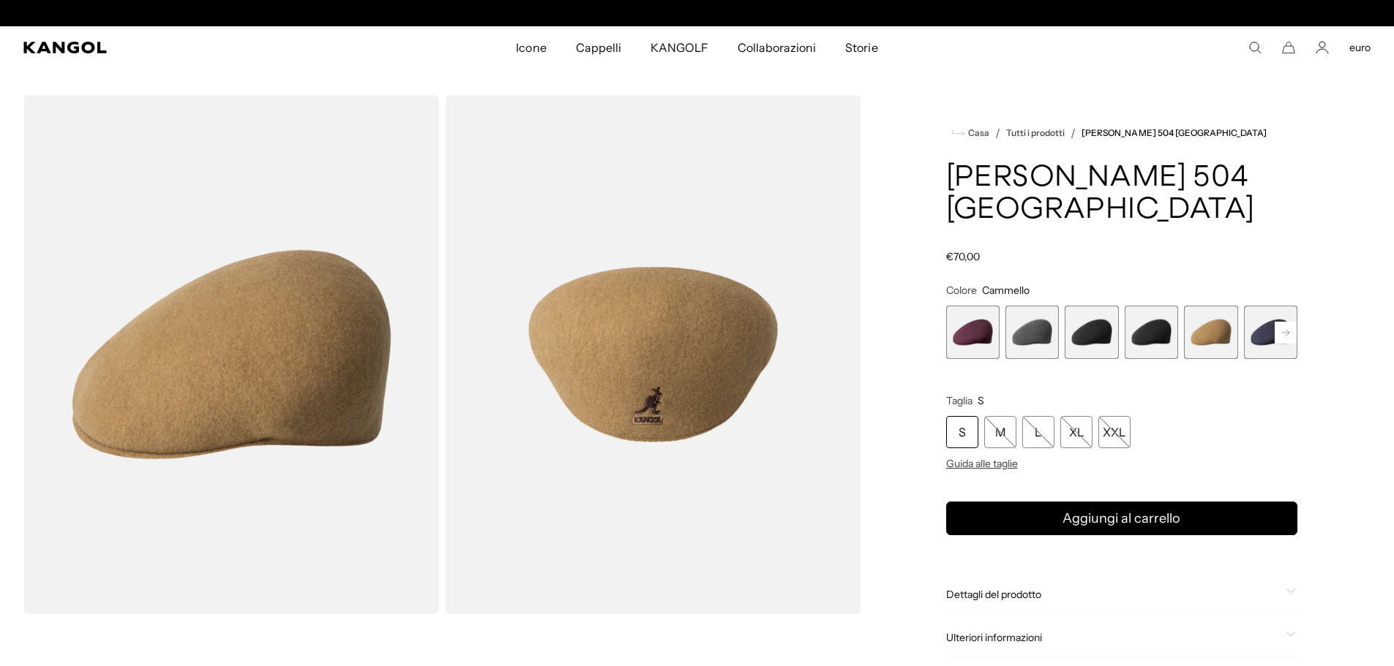
scroll to position [0, 301]
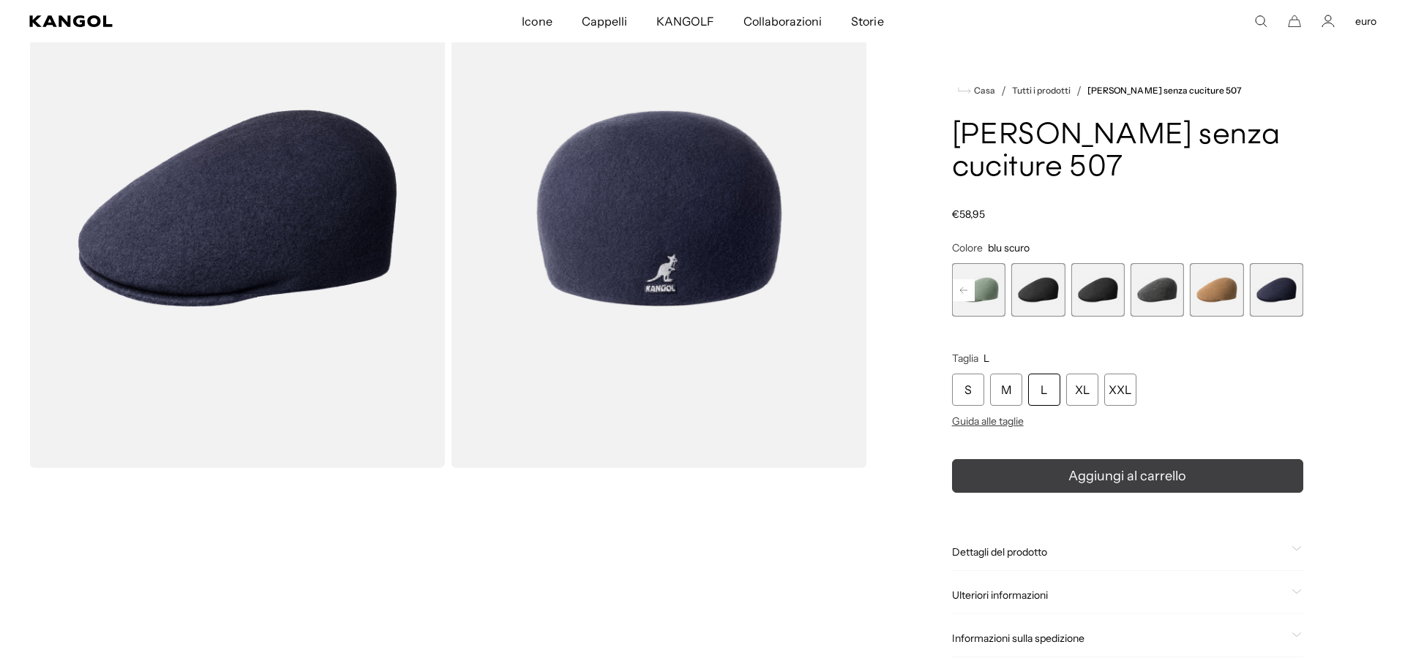
scroll to position [0, 301]
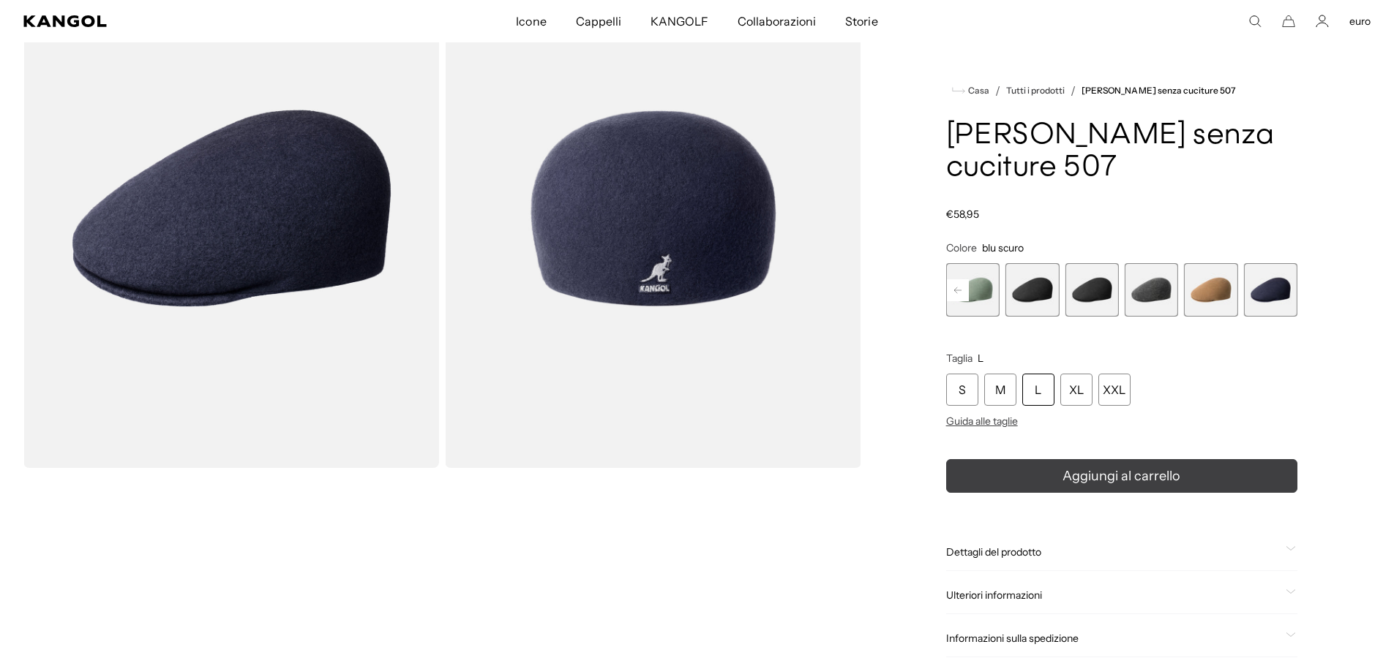
click at [1032, 459] on button "Aggiungi al carrello" at bounding box center [1121, 476] width 351 height 34
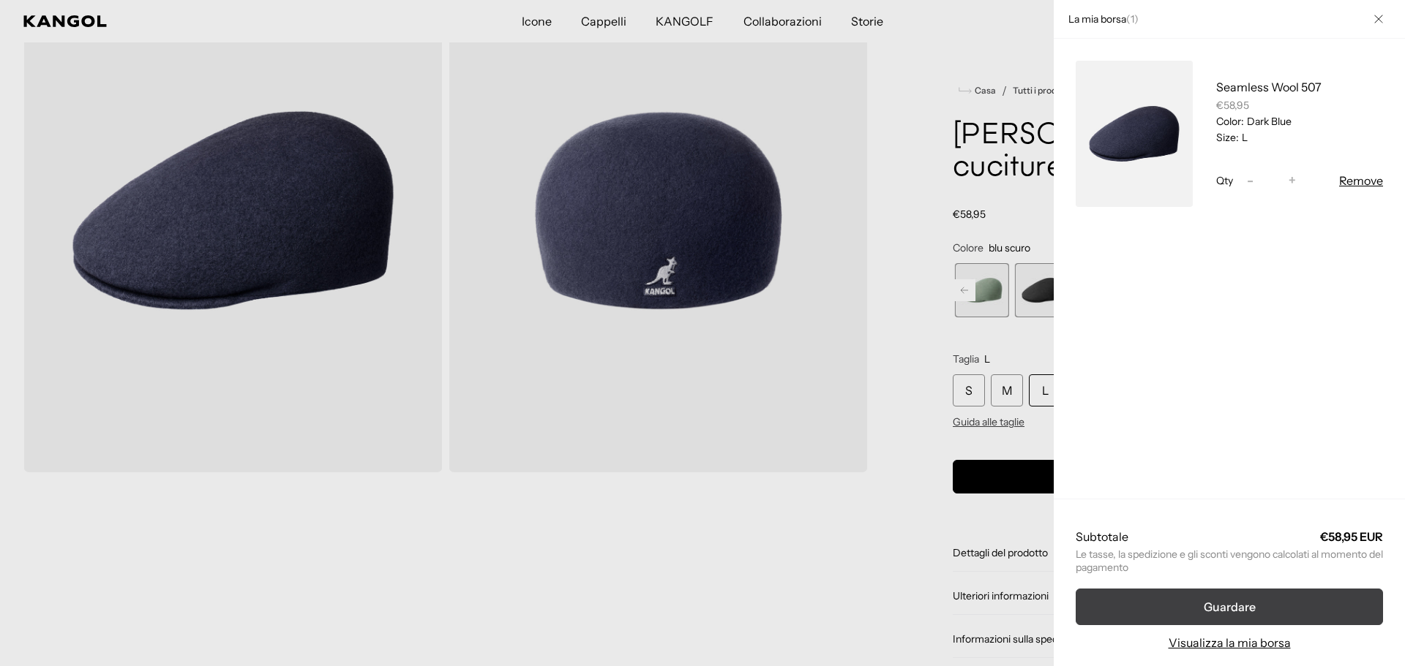
scroll to position [0, 0]
click at [1173, 601] on button "Guardare" at bounding box center [1228, 607] width 307 height 37
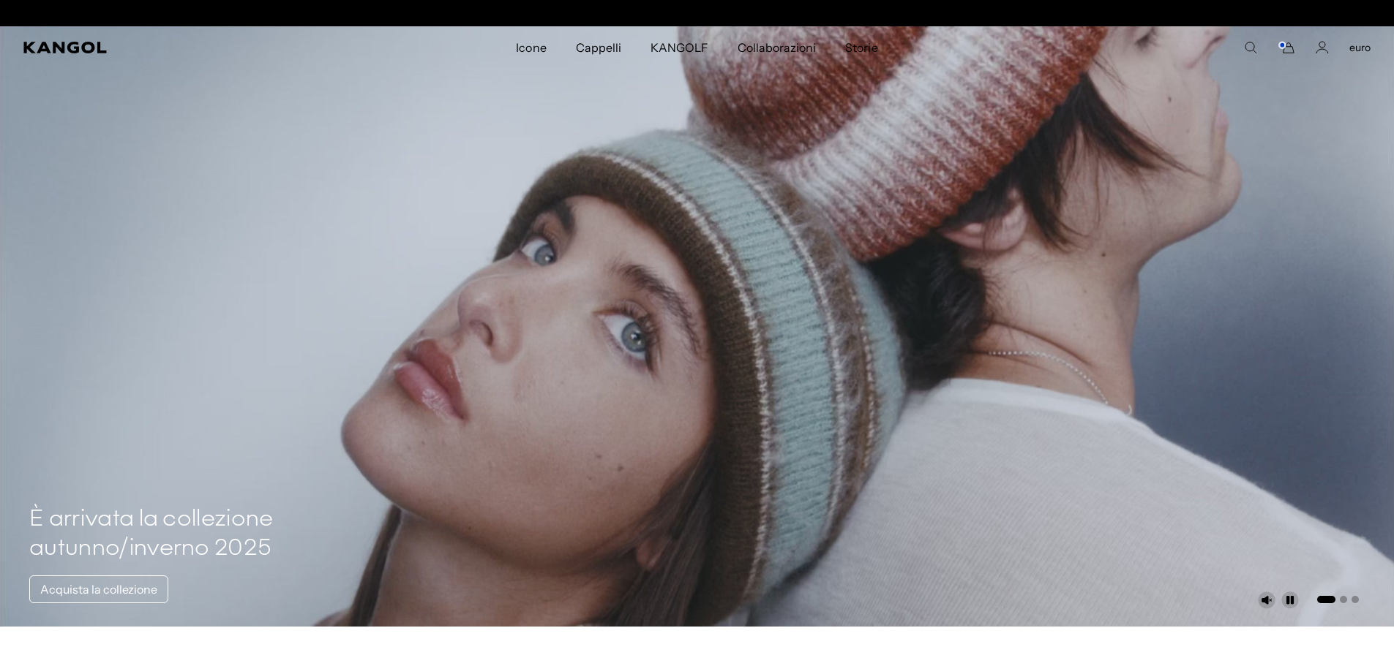
scroll to position [0, 301]
click at [1320, 45] on icon "Account" at bounding box center [1321, 47] width 13 height 13
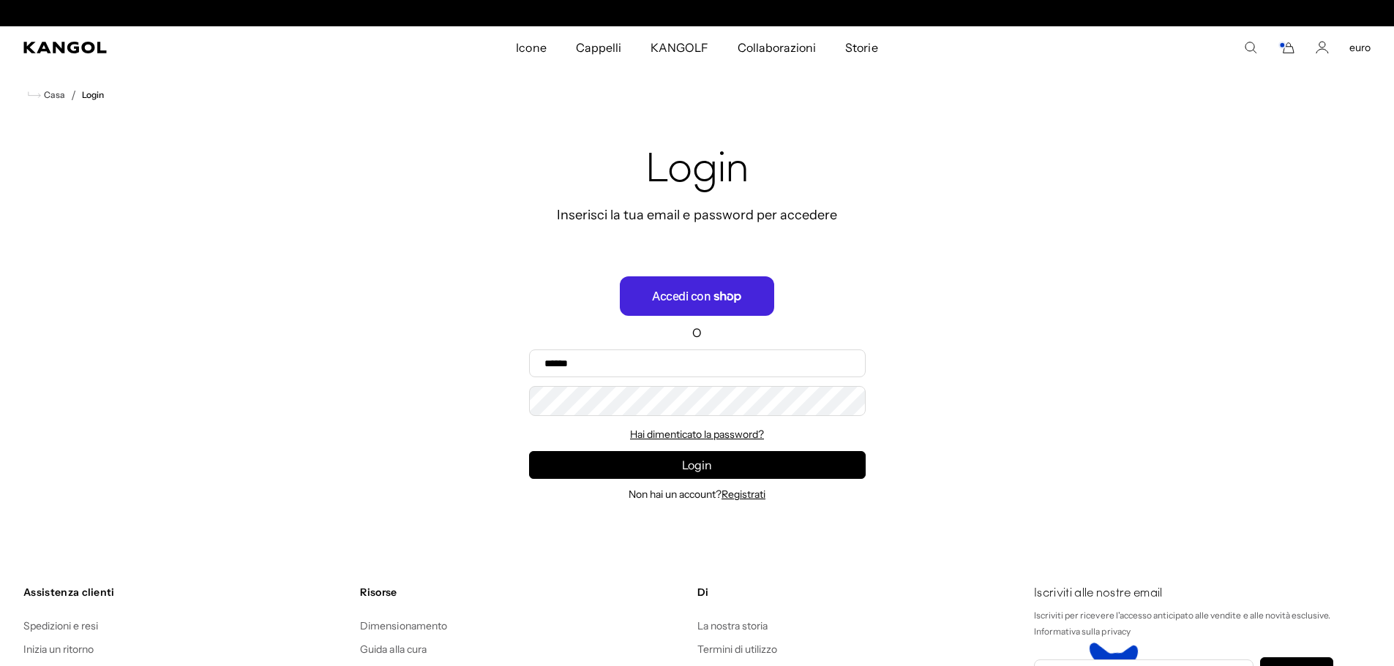
scroll to position [0, 301]
click at [696, 293] on font "Accedi con" at bounding box center [681, 296] width 59 height 14
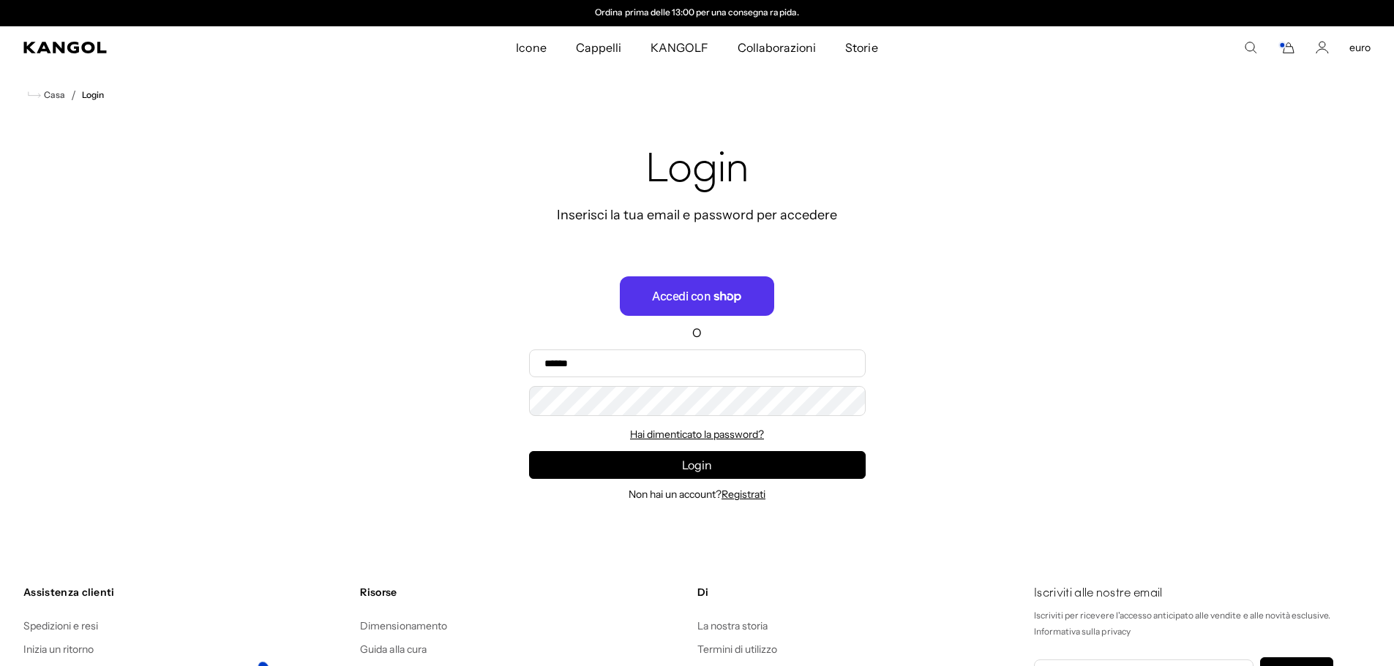
click at [1115, 304] on div "Recupera password Inserisci la tua email per recuperare la password E-mail Recu…" at bounding box center [697, 324] width 1394 height 406
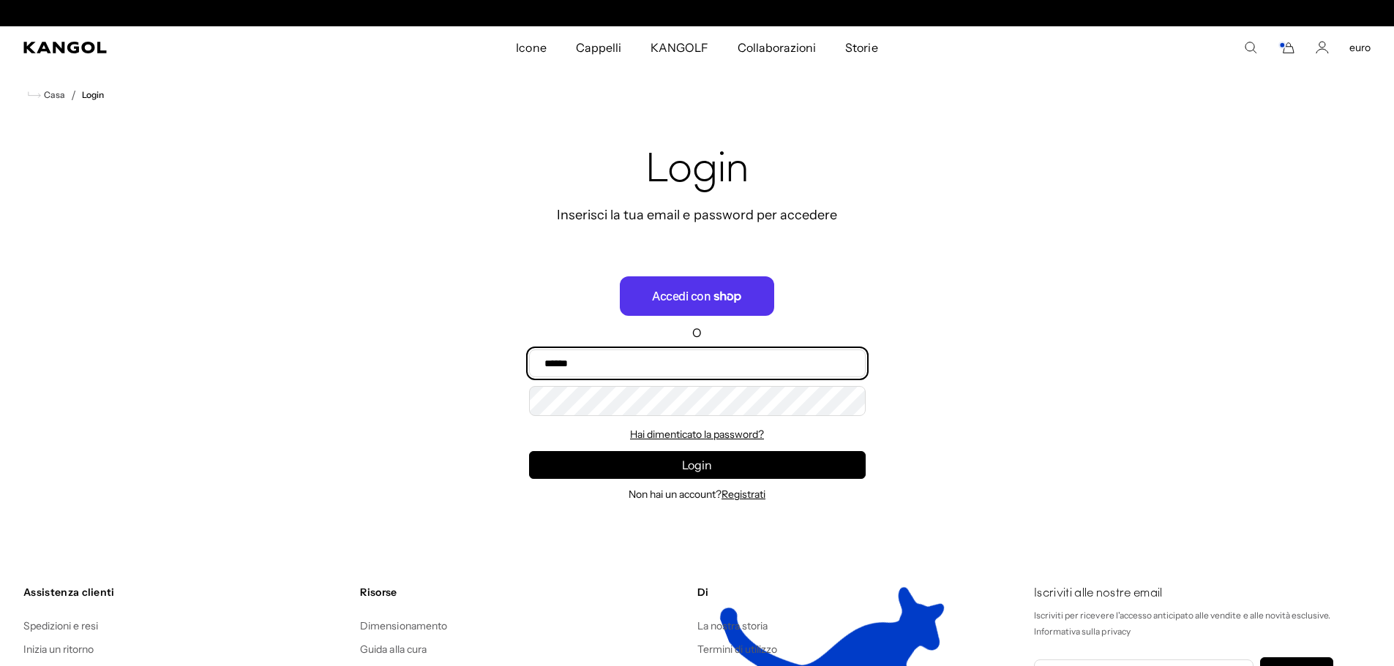
click at [661, 364] on input "E-mail" at bounding box center [697, 364] width 337 height 28
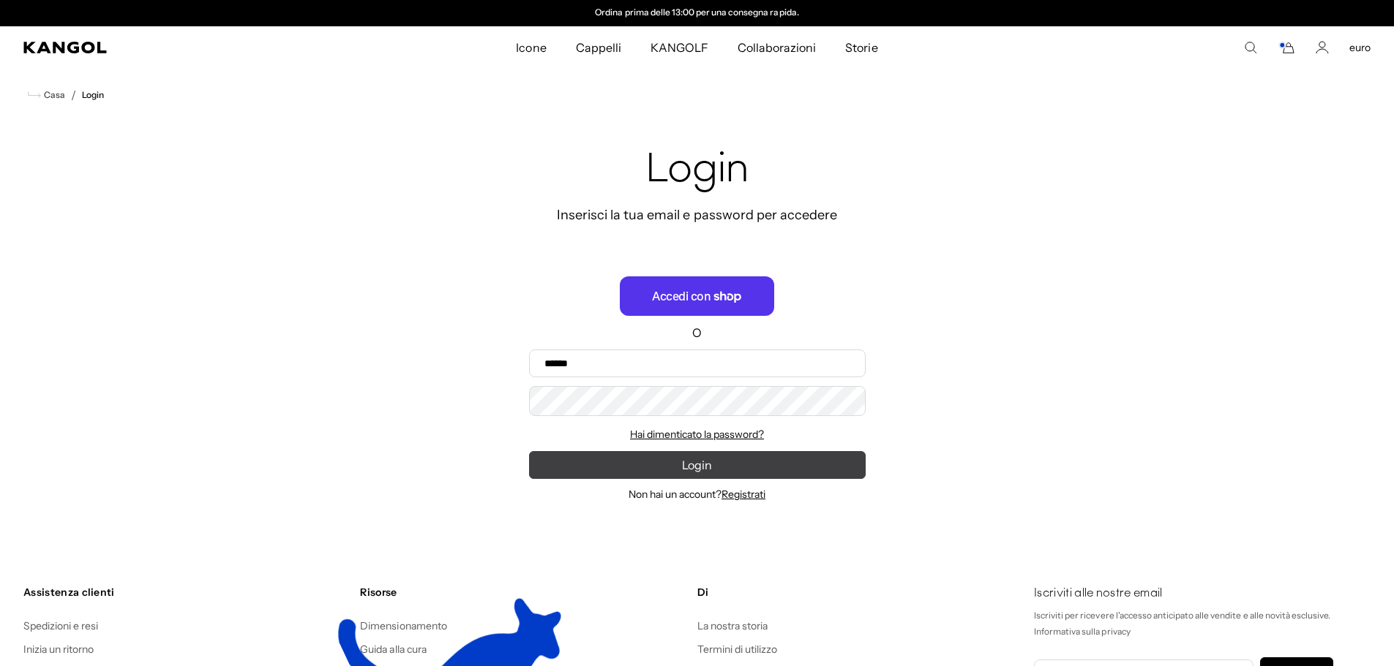
click at [666, 465] on button "Login" at bounding box center [697, 465] width 337 height 28
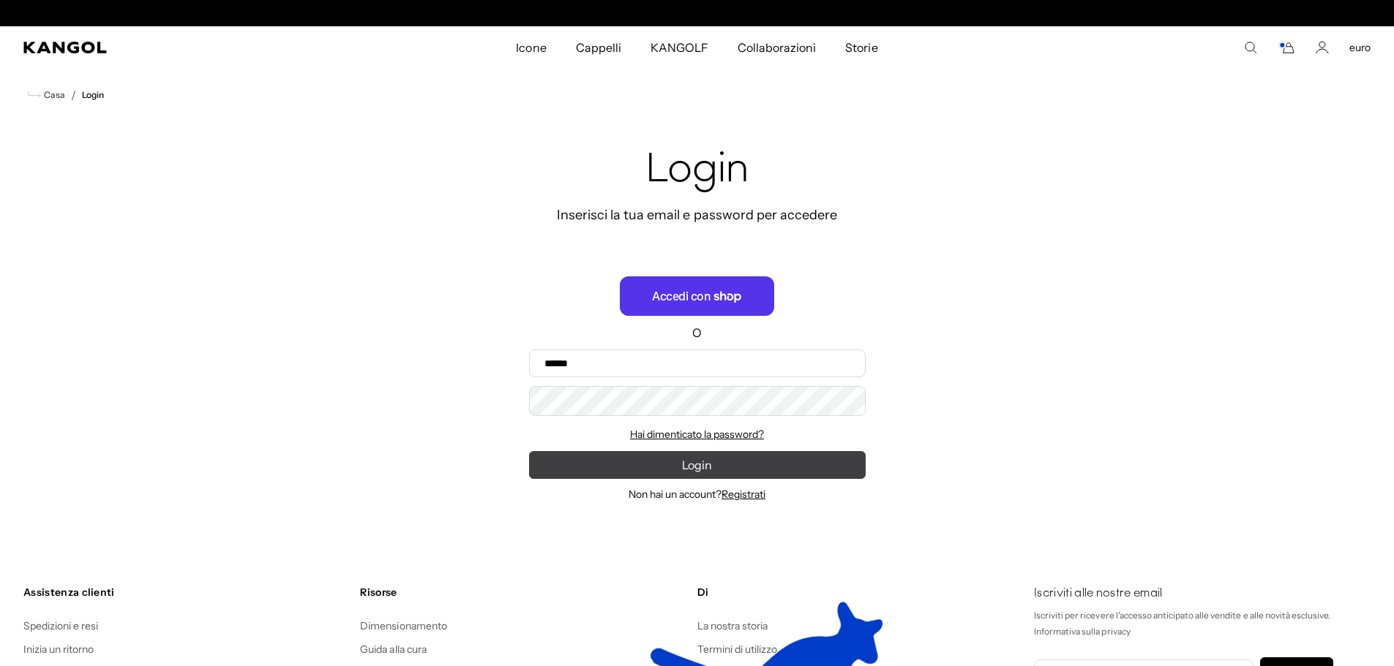
scroll to position [0, 0]
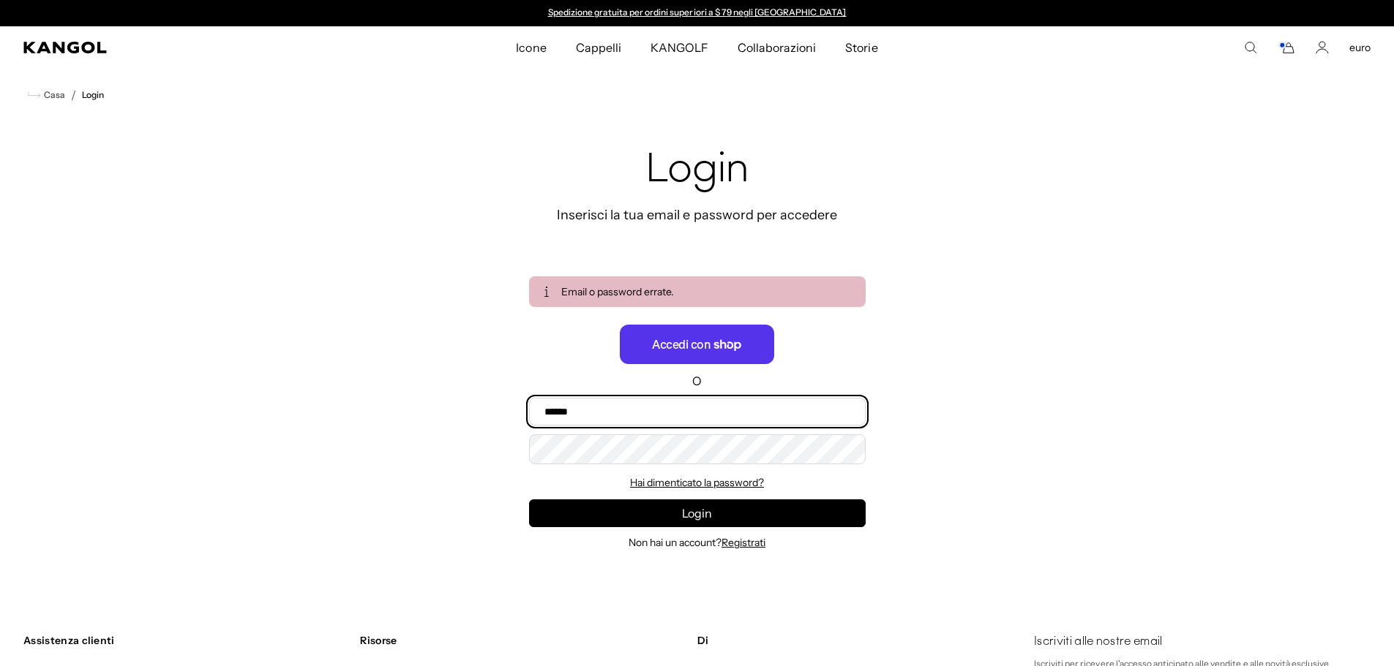
click at [610, 407] on input "E-mail" at bounding box center [697, 412] width 337 height 28
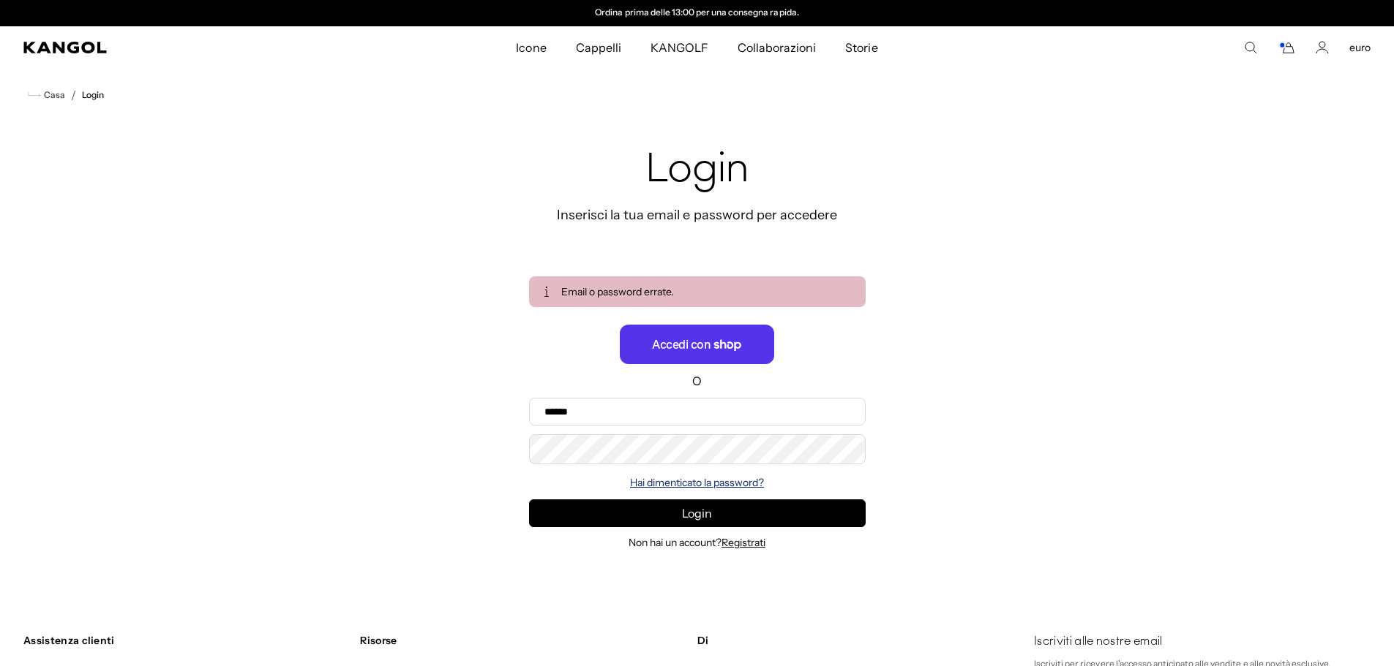
click at [674, 480] on font "Hai dimenticato la password?" at bounding box center [697, 482] width 134 height 13
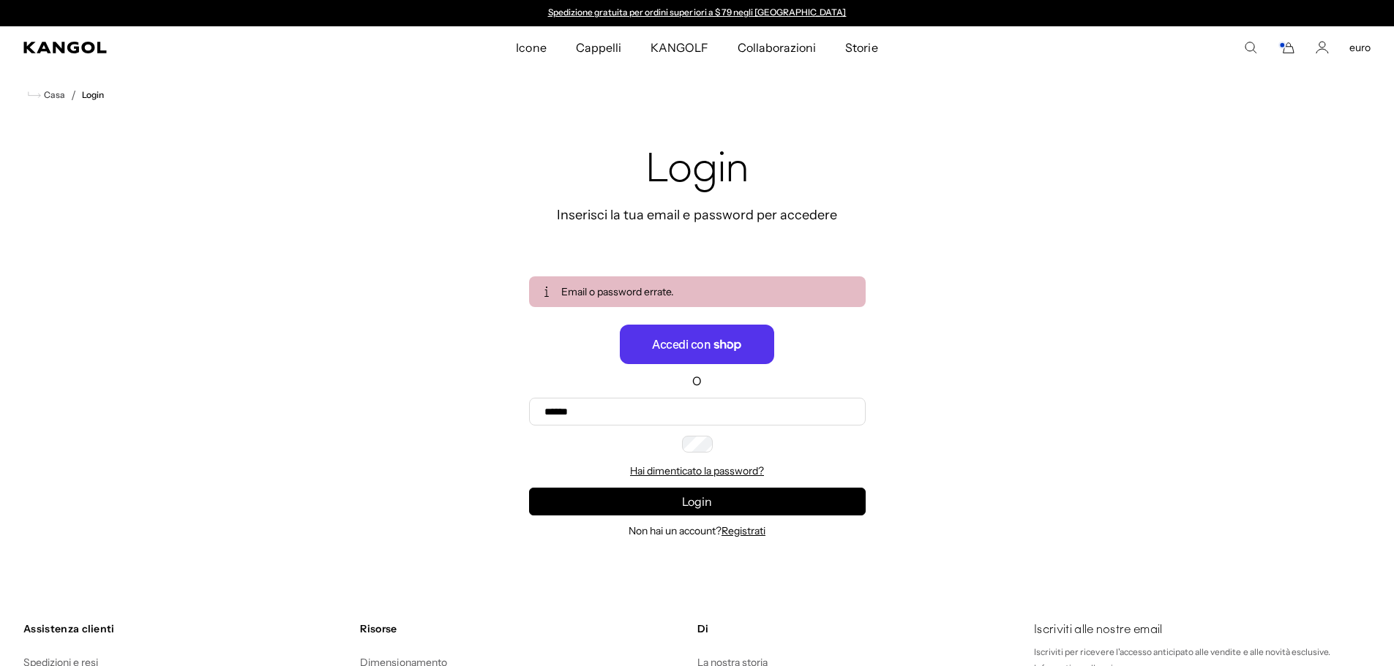
click at [0, 0] on input "E-mail" at bounding box center [0, 0] width 0 height 0
type input "**********"
click at [0, 0] on button "Recuperare" at bounding box center [0, 0] width 0 height 0
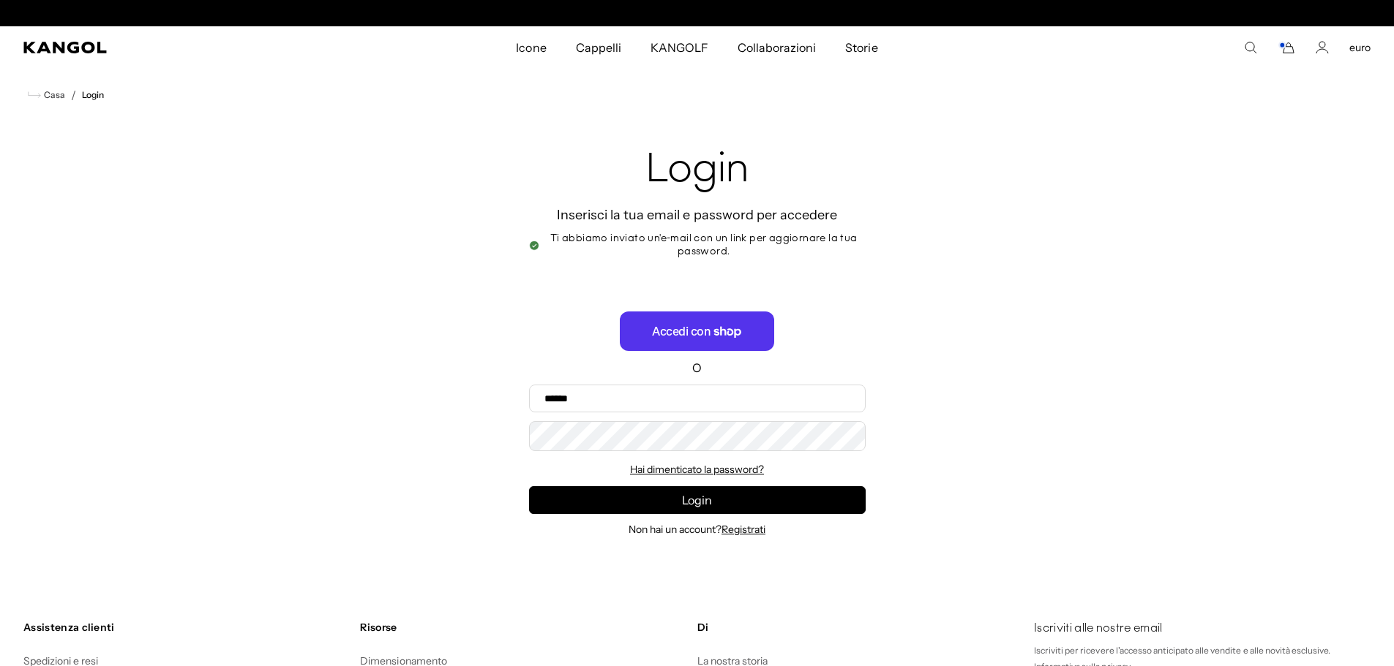
scroll to position [0, 301]
click at [688, 324] on font "Accedi con" at bounding box center [681, 331] width 59 height 14
click at [718, 324] on span "Accedi con Shop" at bounding box center [697, 332] width 154 height 40
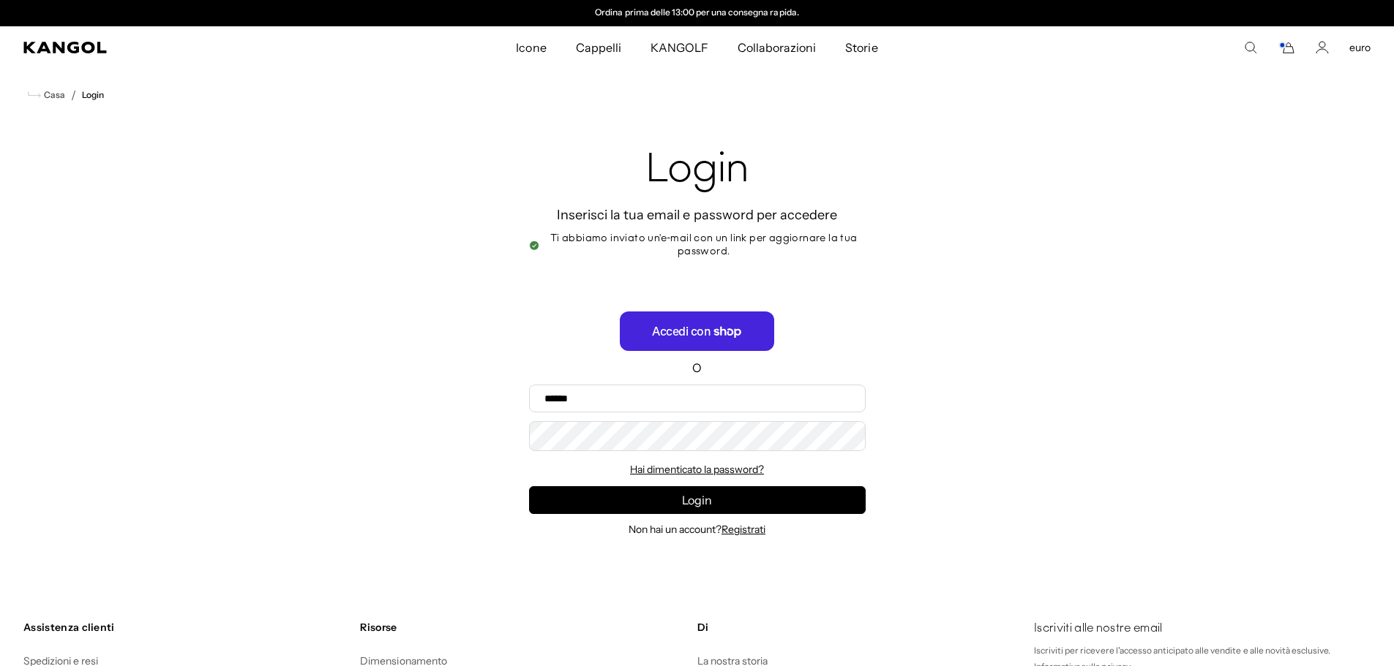
click at [676, 323] on font "Accedi con" at bounding box center [681, 331] width 59 height 16
click at [710, 328] on font "Accedi con" at bounding box center [681, 331] width 59 height 14
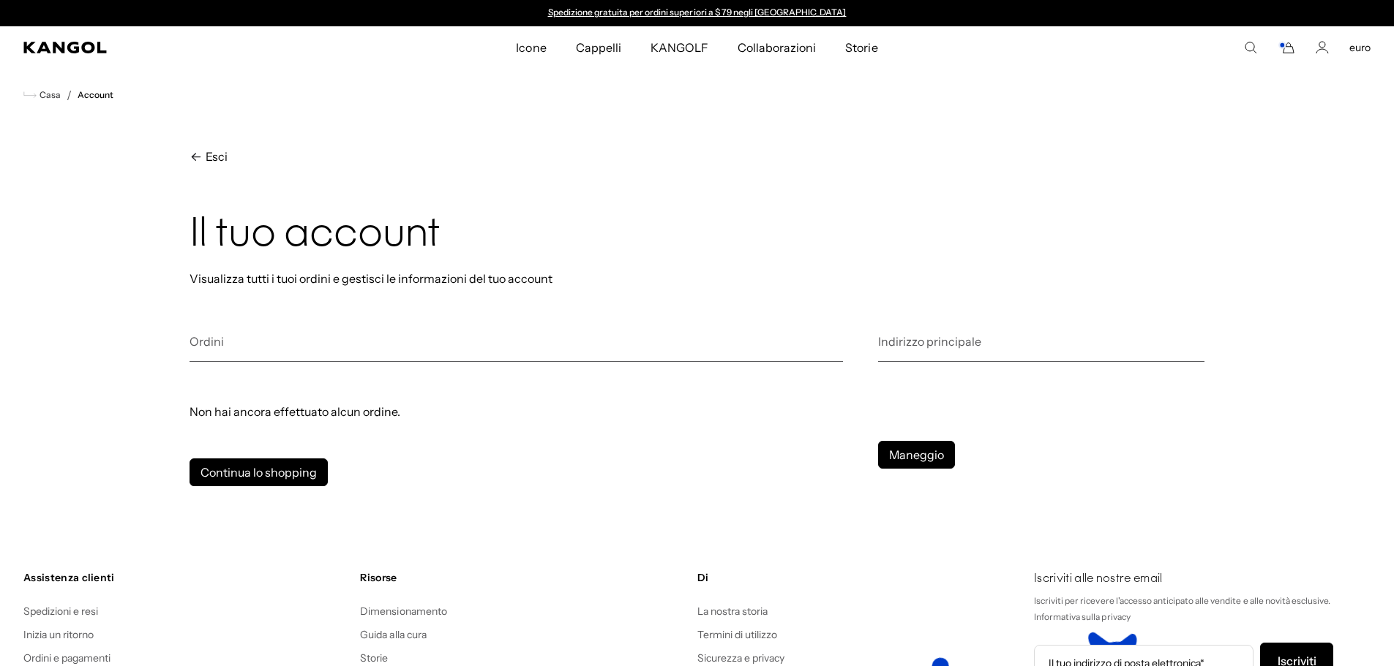
click at [228, 346] on h2 "Ordini" at bounding box center [515, 348] width 653 height 29
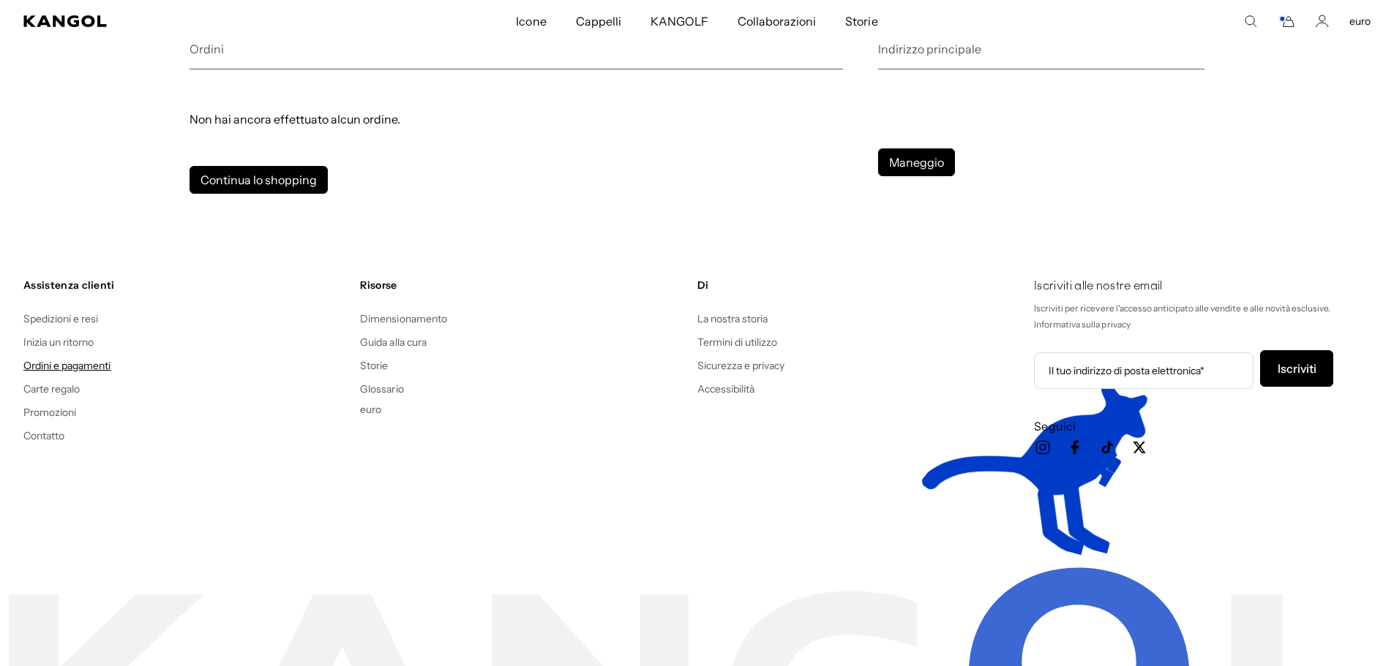
click at [68, 369] on font "Ordini e pagamenti" at bounding box center [67, 365] width 88 height 13
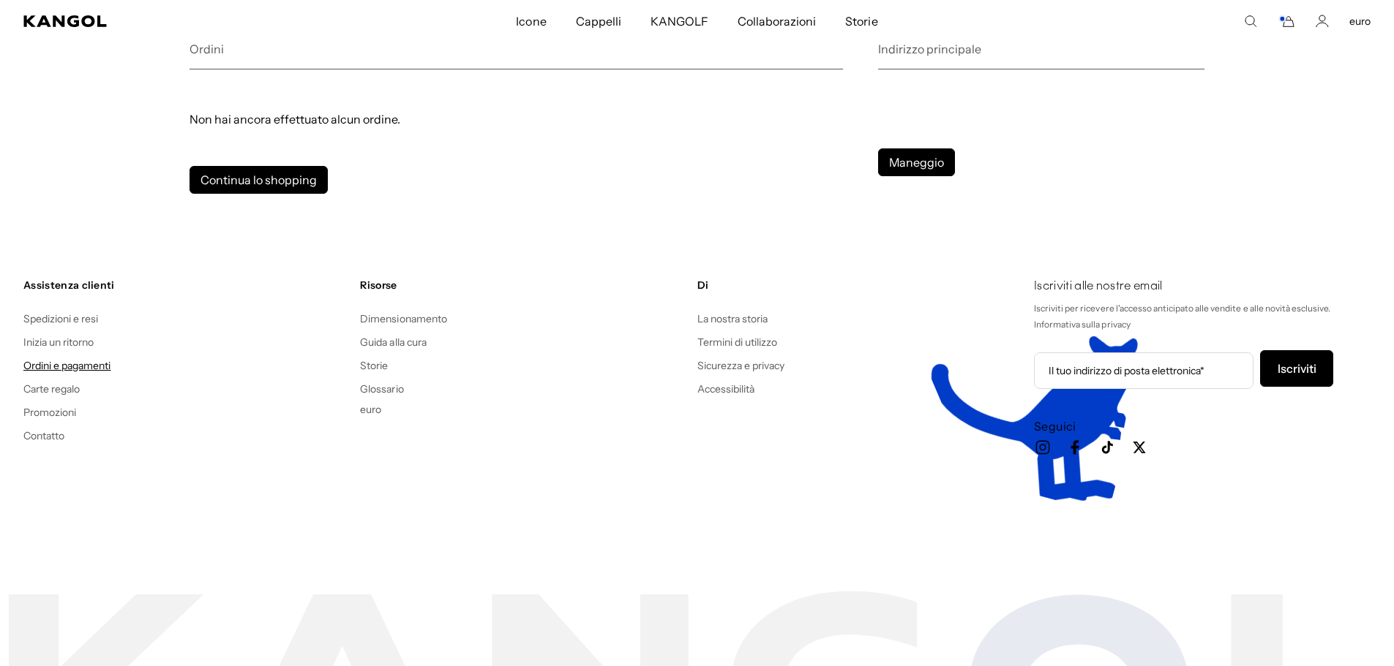
scroll to position [0, 301]
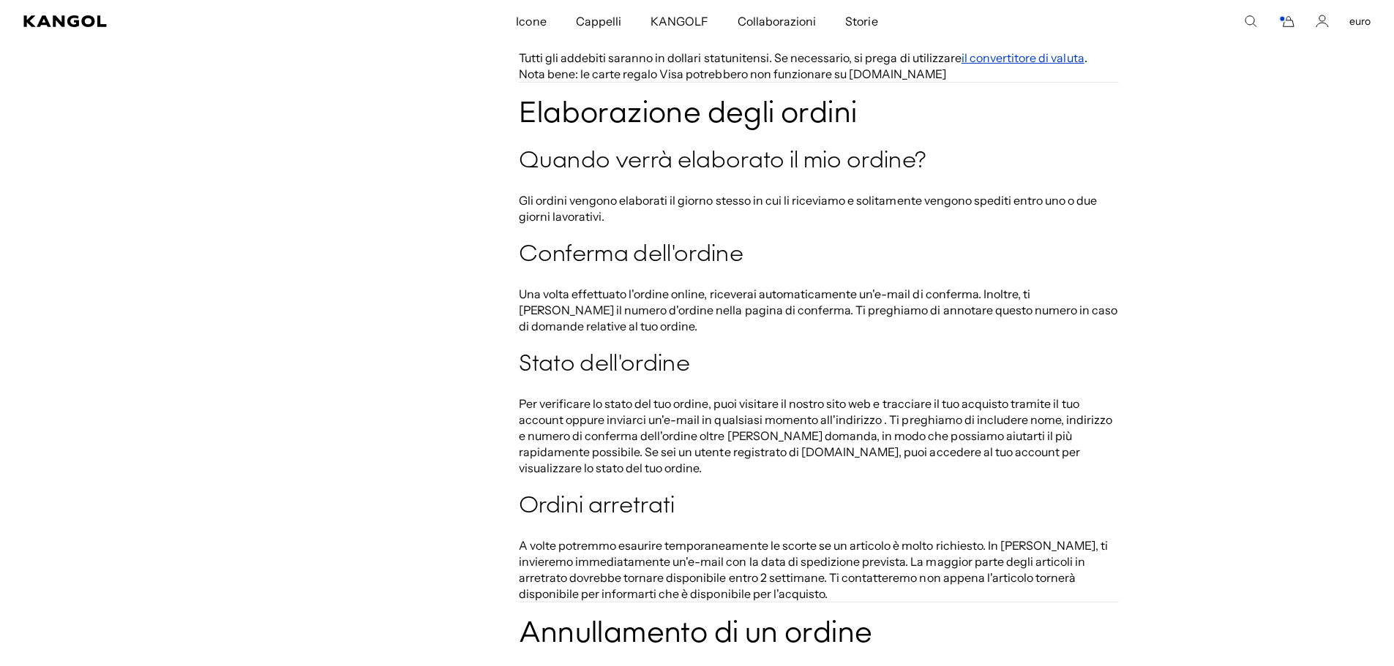
scroll to position [0, 301]
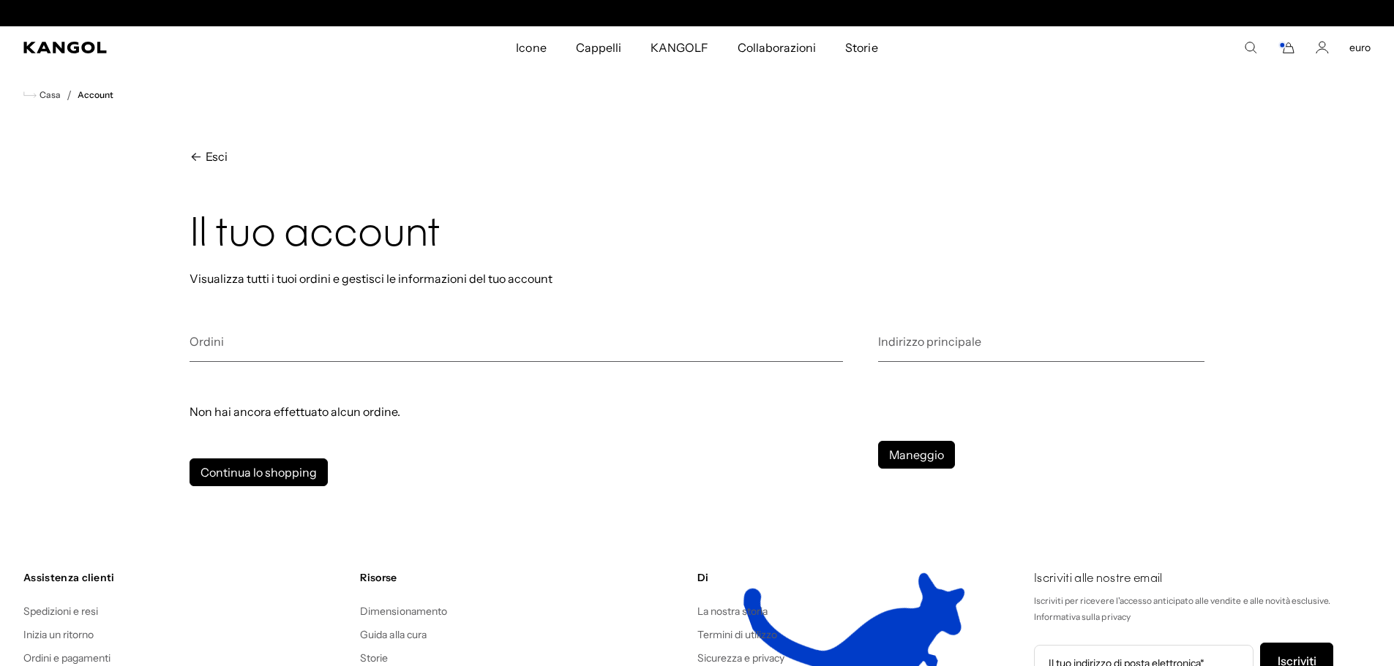
scroll to position [0, 301]
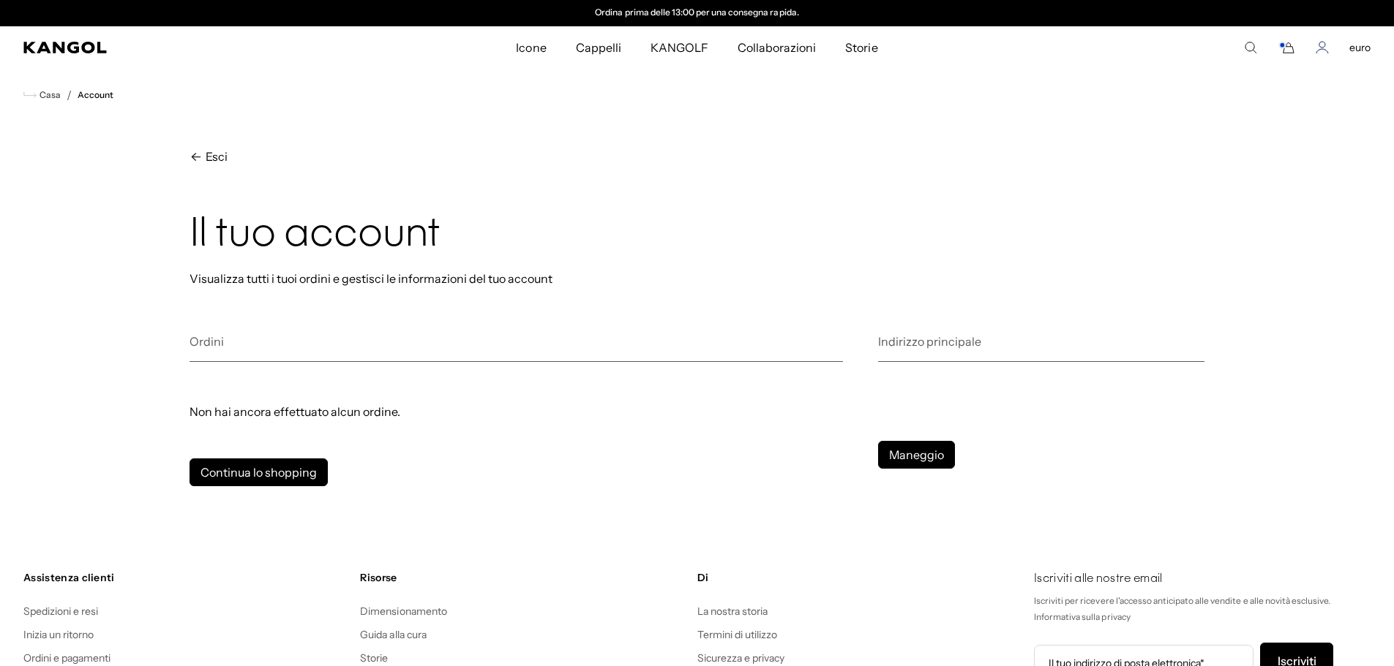
click at [1323, 50] on icon "Account" at bounding box center [1321, 47] width 13 height 13
click at [924, 336] on font "Indirizzo principale" at bounding box center [929, 341] width 103 height 15
click at [909, 457] on font "Maneggio" at bounding box center [916, 455] width 55 height 15
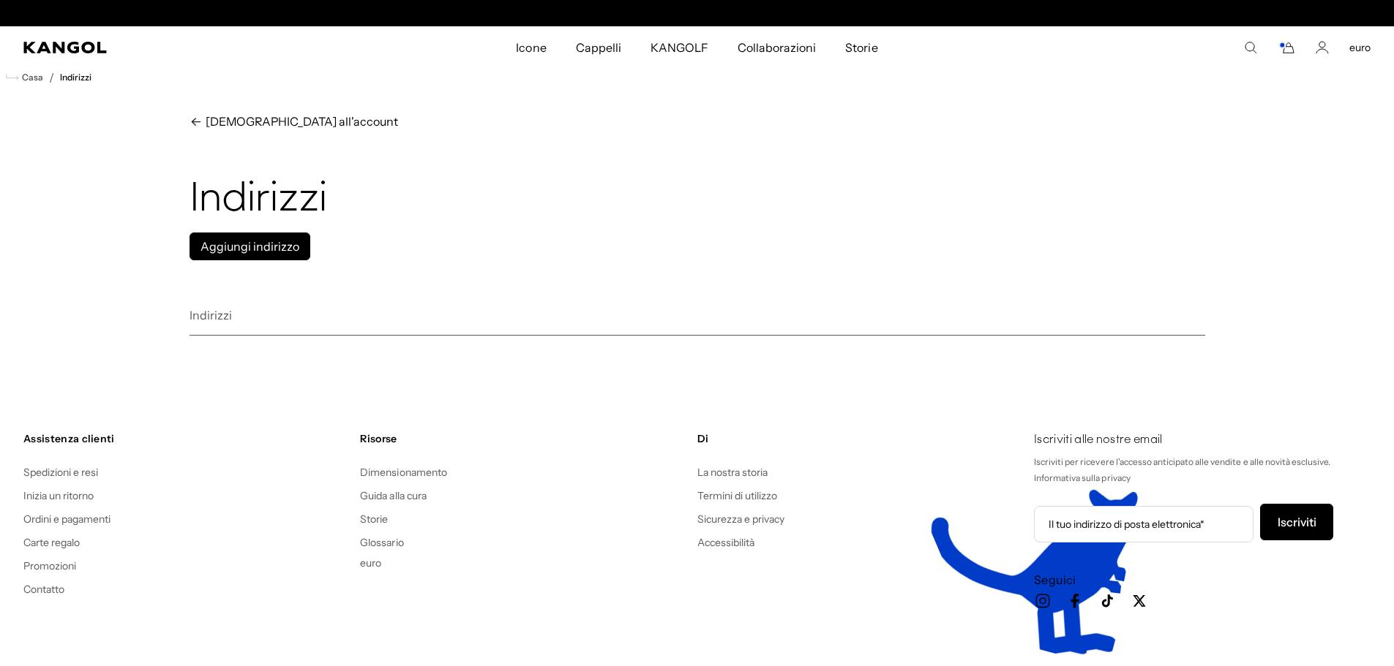
scroll to position [0, 301]
